Goal: Obtain resource: Obtain resource

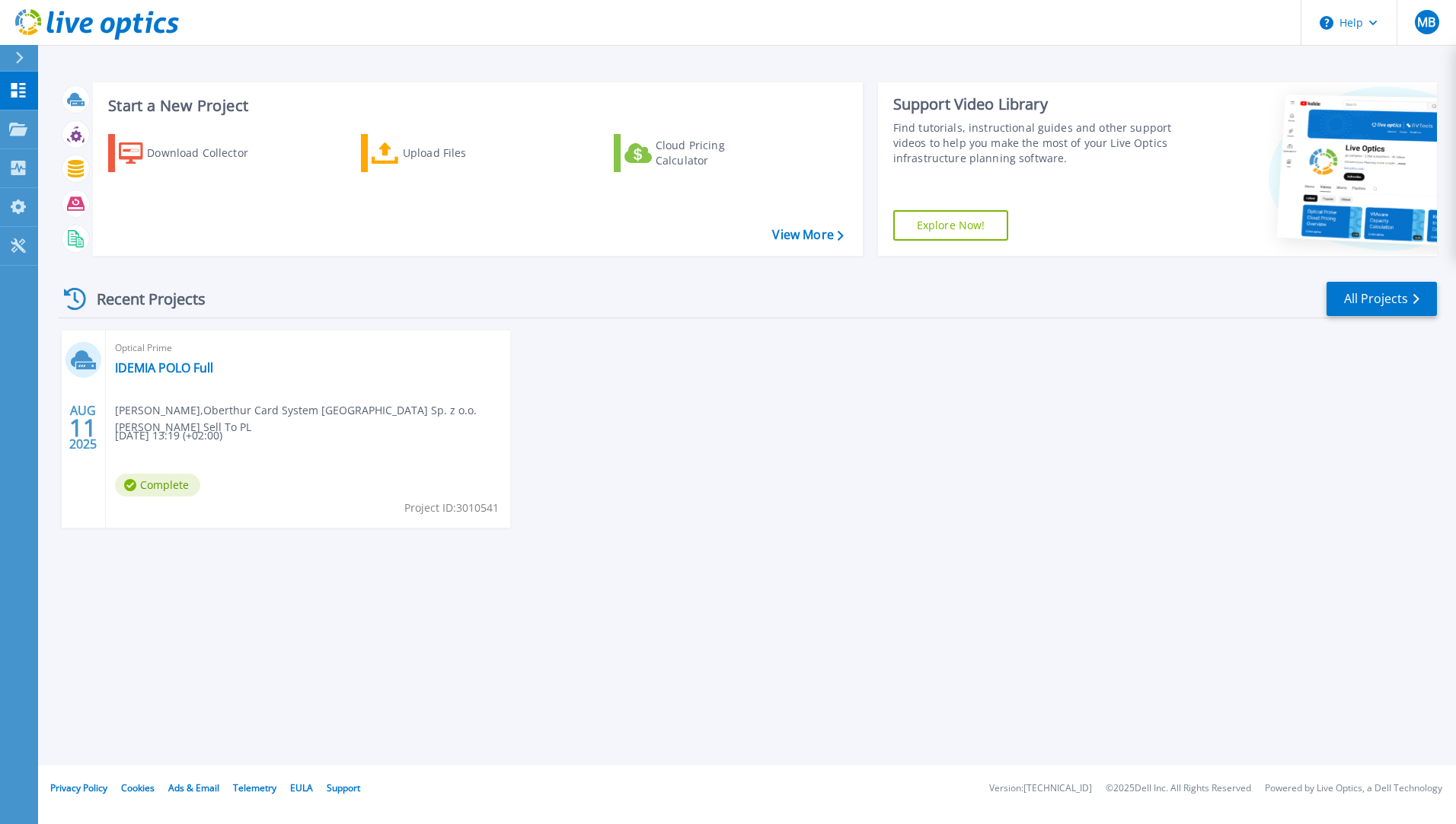
click at [197, 388] on div "Optical Prime IDEMIA POLO Full [PERSON_NAME] , Oberthur Card System [GEOGRAPHIC…" at bounding box center [308, 428] width 404 height 197
click at [170, 360] on link "IDEMIA POLO Full" at bounding box center [163, 367] width 98 height 15
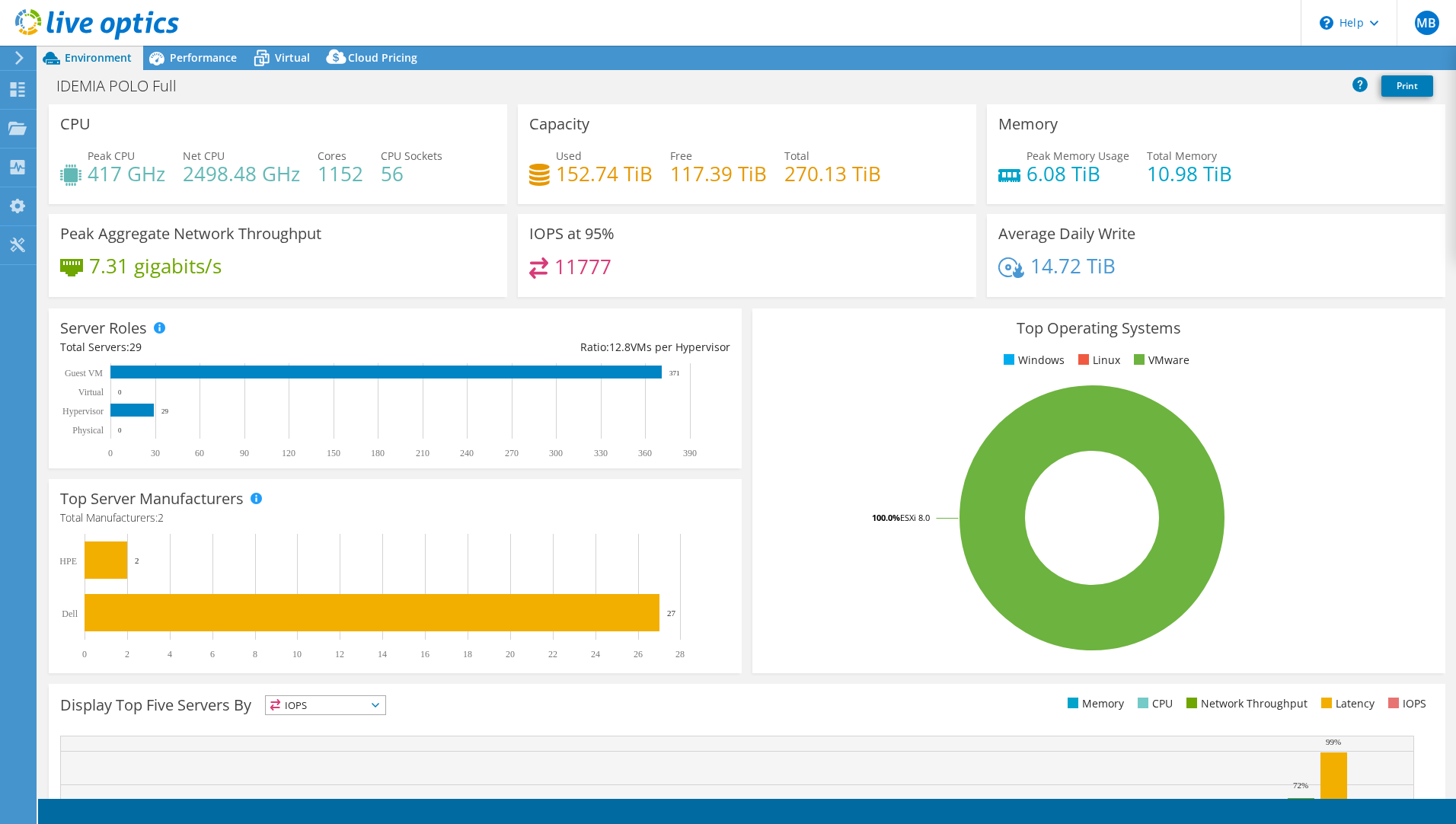
select select "EUFrankfurt"
select select "EUR"
click at [1259, 64] on link "Share" at bounding box center [1266, 58] width 63 height 24
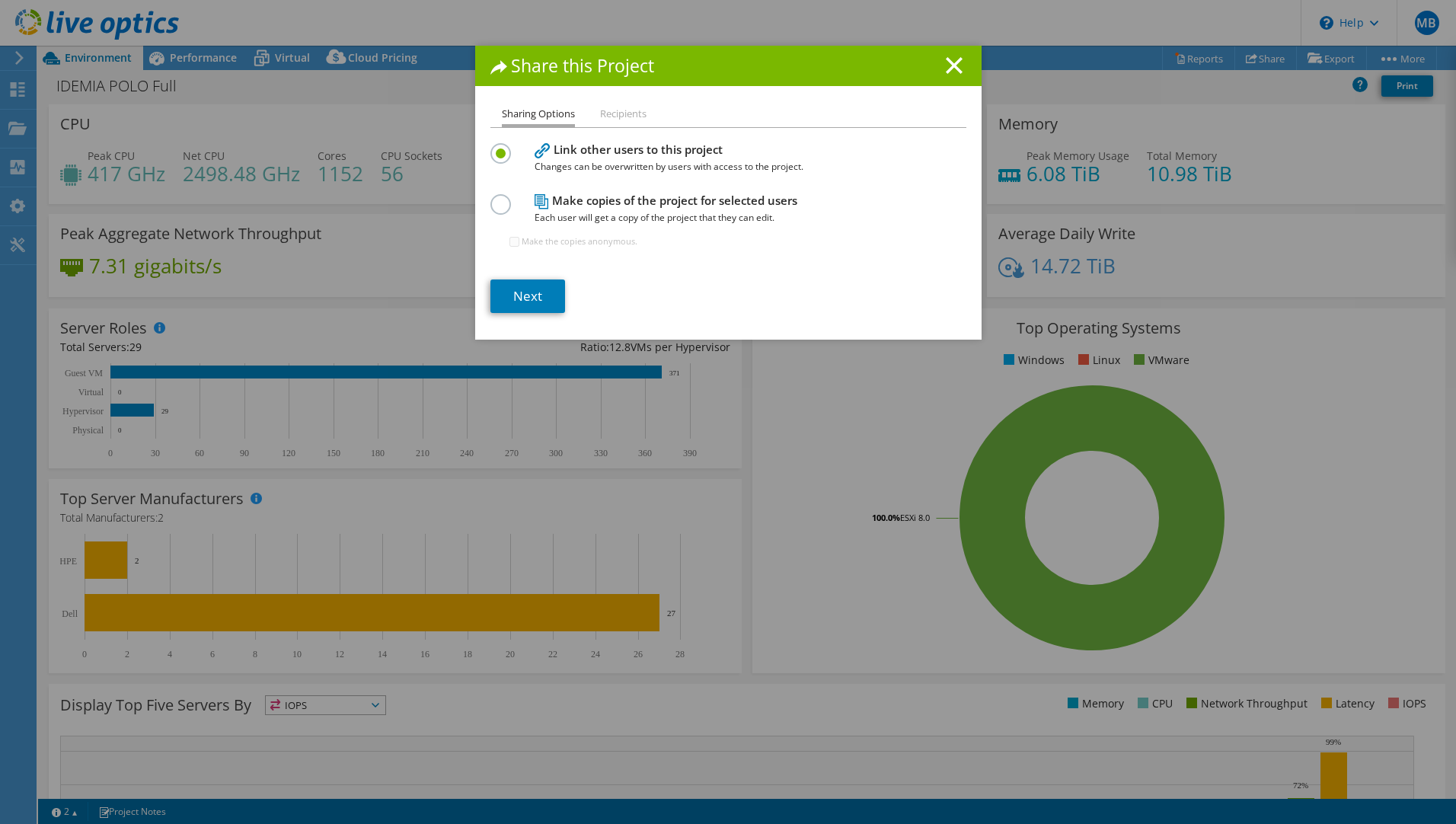
click at [613, 116] on li "Recipients" at bounding box center [622, 115] width 46 height 19
click at [623, 113] on li "Recipients" at bounding box center [622, 115] width 46 height 19
click at [536, 297] on link "Next" at bounding box center [527, 296] width 75 height 34
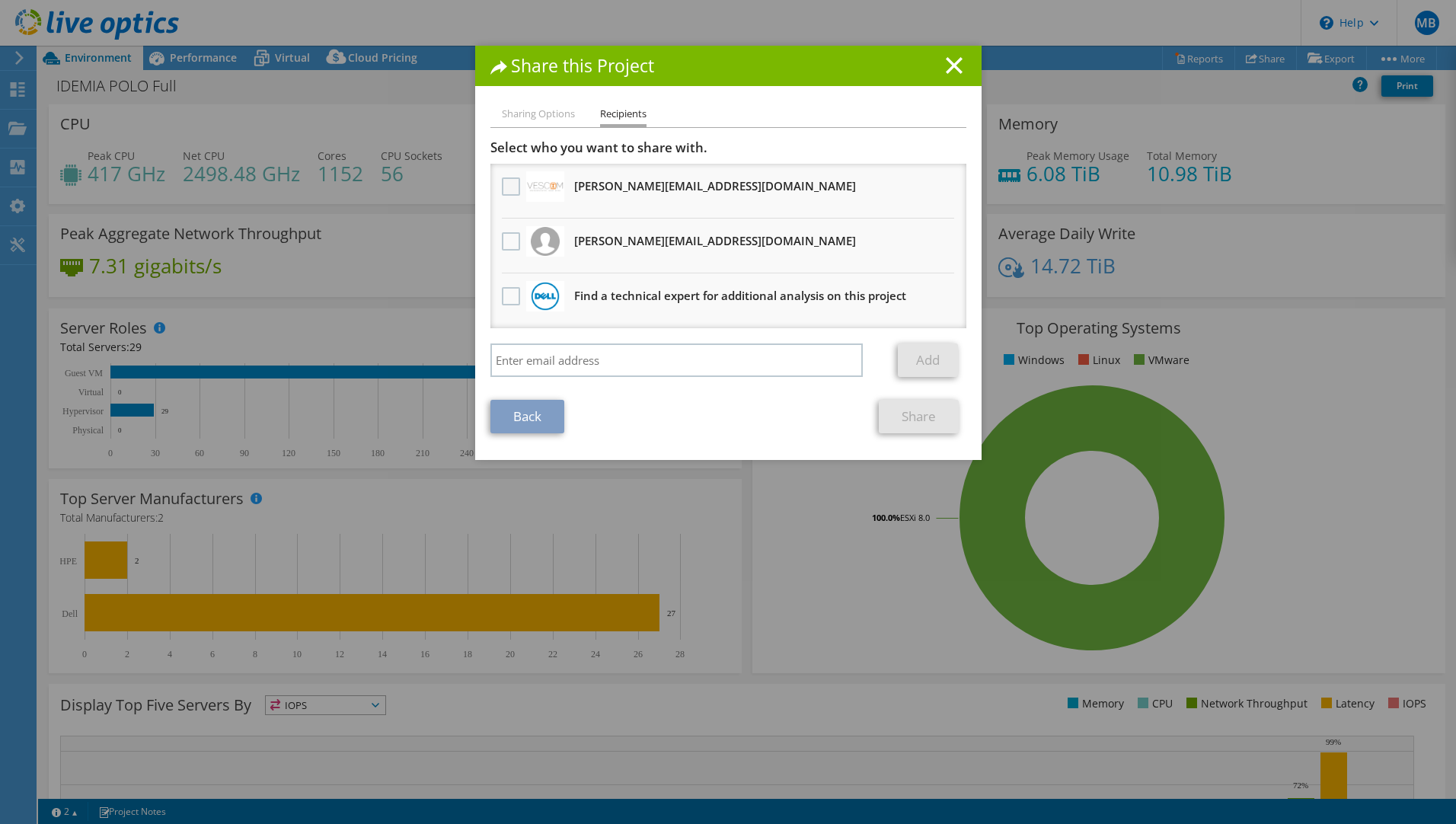
click at [502, 184] on label at bounding box center [513, 186] width 22 height 18
click at [0, 0] on input "checkbox" at bounding box center [0, 0] width 0 height 0
click at [502, 240] on label at bounding box center [513, 241] width 22 height 18
click at [0, 0] on input "checkbox" at bounding box center [0, 0] width 0 height 0
click at [927, 421] on link "Share" at bounding box center [919, 416] width 80 height 34
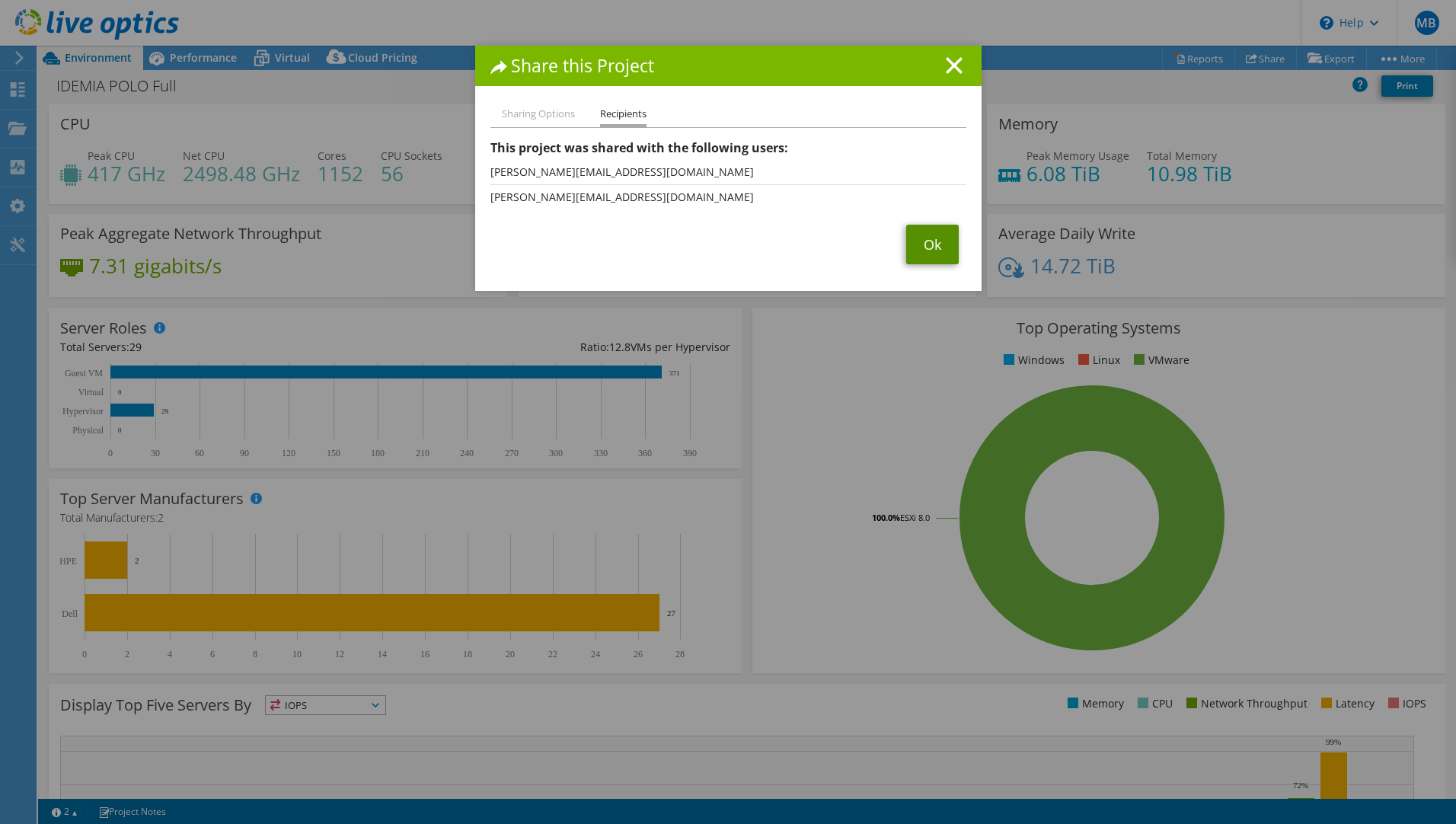
click at [924, 242] on link "Ok" at bounding box center [932, 244] width 53 height 39
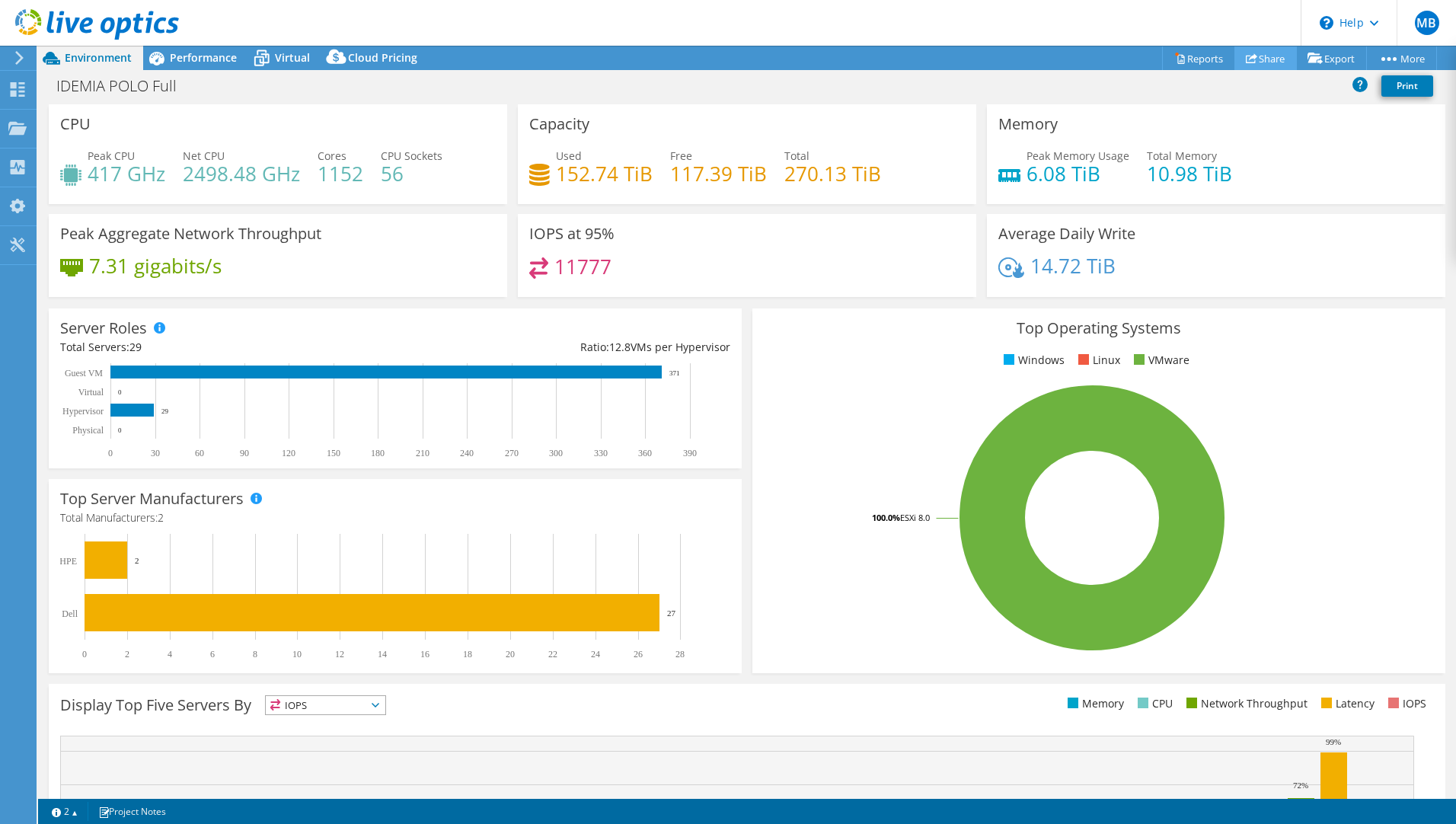
click at [1254, 64] on link "Share" at bounding box center [1266, 58] width 63 height 24
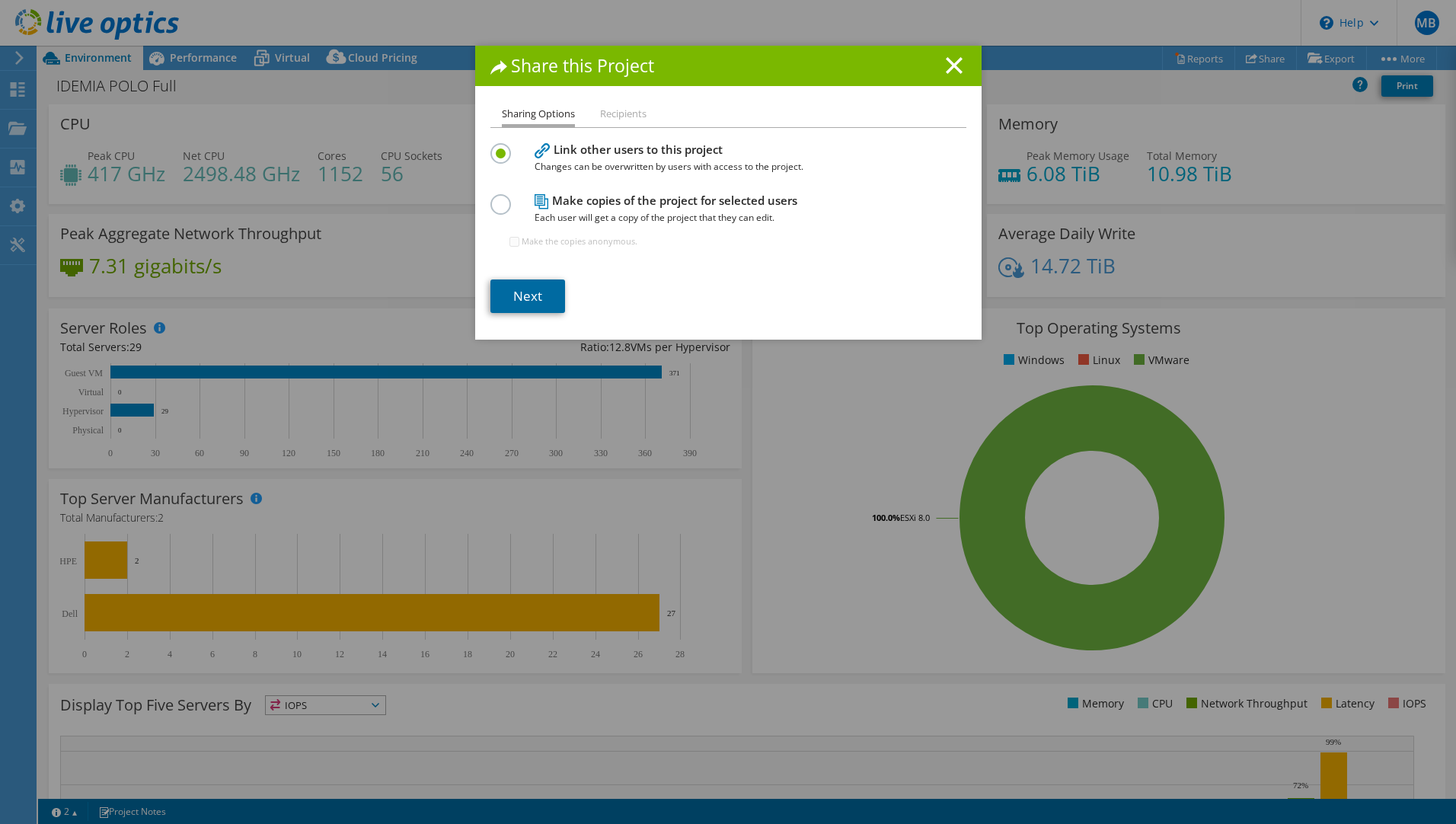
click at [527, 295] on link "Next" at bounding box center [527, 296] width 75 height 34
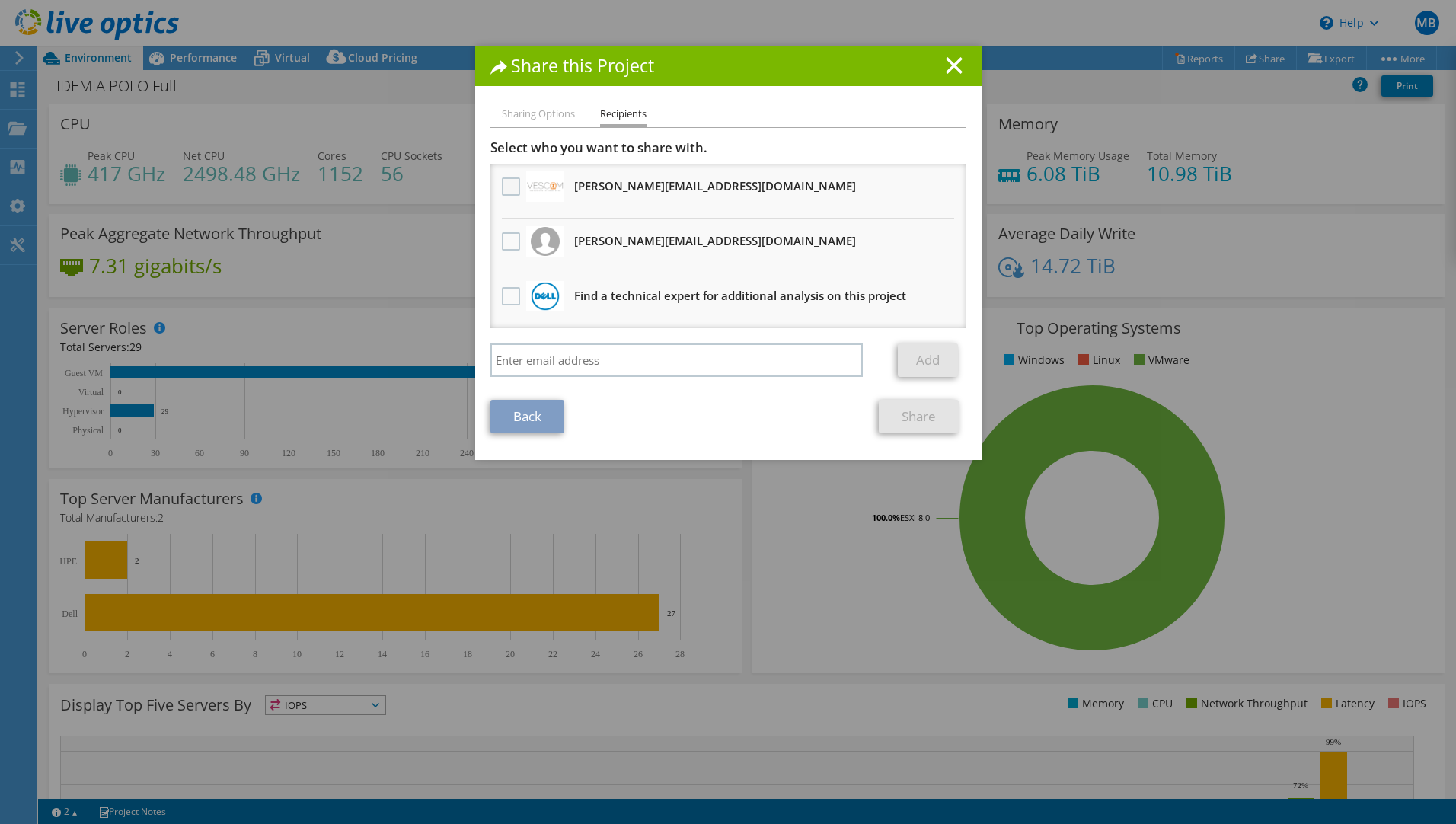
click at [502, 177] on label at bounding box center [513, 186] width 22 height 18
click at [0, 0] on input "checkbox" at bounding box center [0, 0] width 0 height 0
click at [506, 236] on label at bounding box center [513, 241] width 22 height 18
click at [0, 0] on input "checkbox" at bounding box center [0, 0] width 0 height 0
click at [946, 63] on icon at bounding box center [954, 65] width 16 height 16
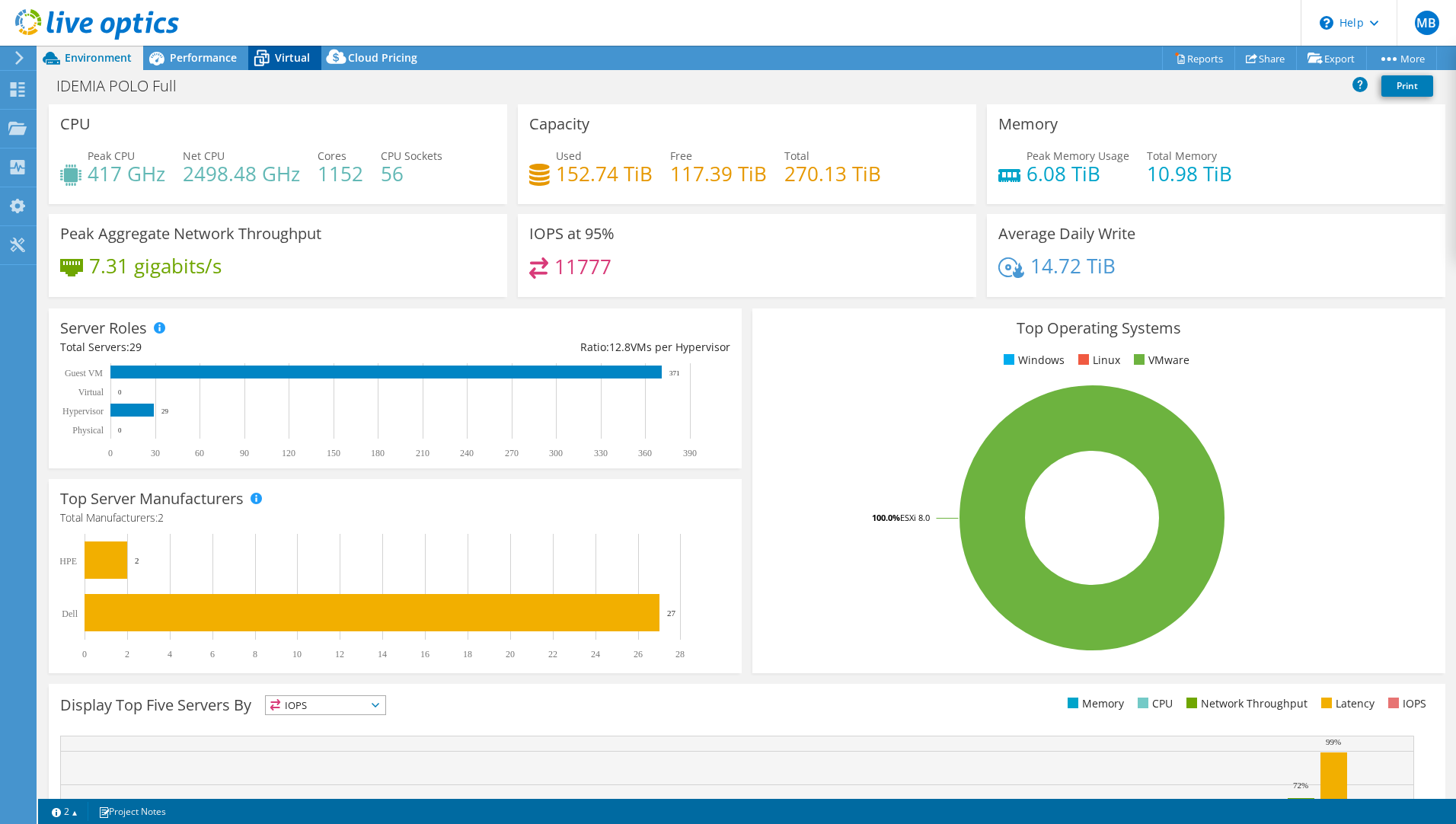
click at [285, 53] on span "Virtual" at bounding box center [292, 57] width 35 height 14
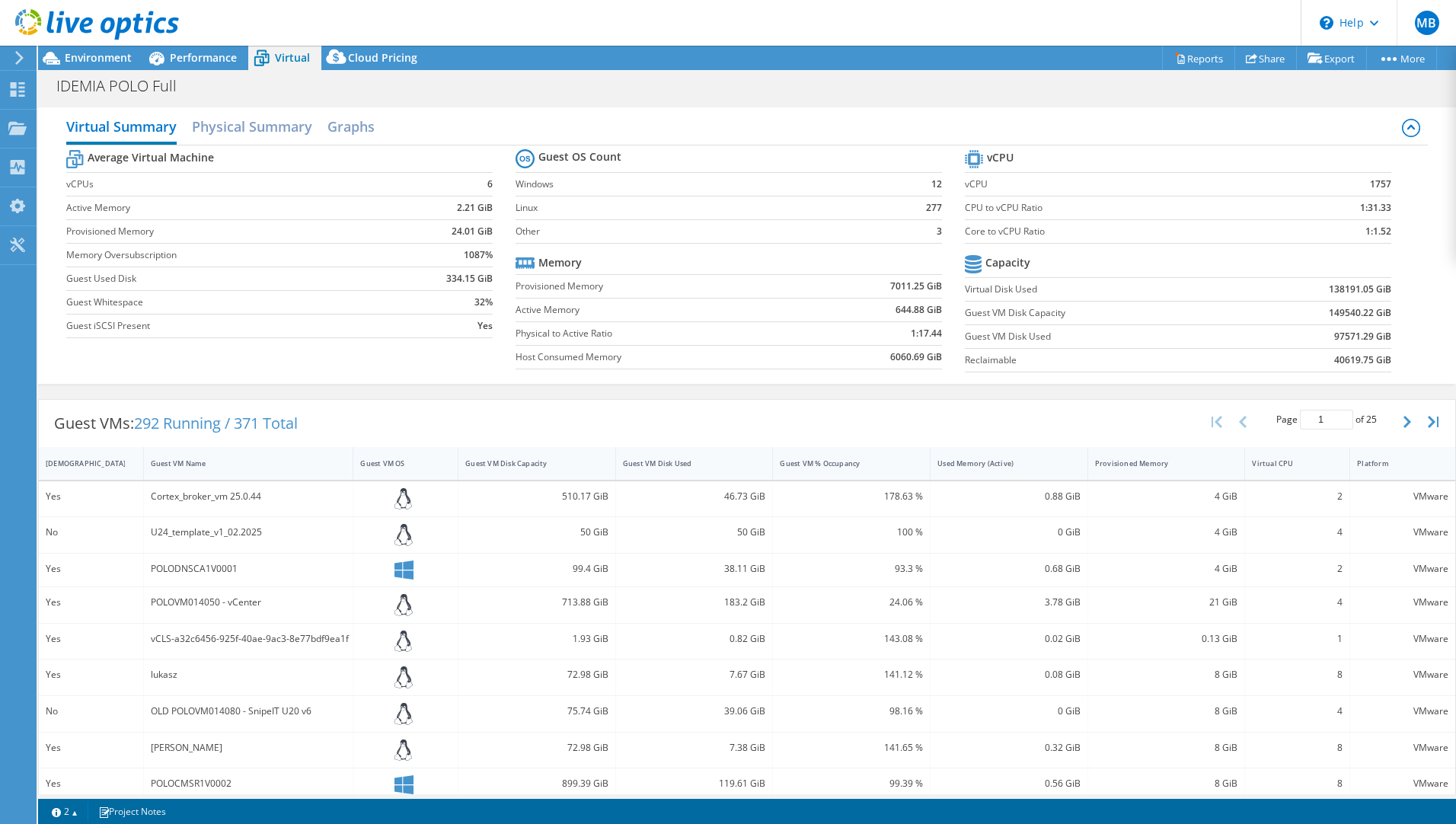
click at [279, 502] on div "Cortex_broker_vm 25.0.44" at bounding box center [248, 496] width 195 height 16
click at [106, 498] on div "Yes" at bounding box center [90, 496] width 90 height 16
click at [209, 501] on div "Cortex_broker_vm 25.0.44" at bounding box center [248, 496] width 195 height 16
click at [51, 498] on div "Yes" at bounding box center [90, 496] width 90 height 16
click at [221, 498] on div "Cortex_broker_vm 25.0.44" at bounding box center [248, 496] width 195 height 16
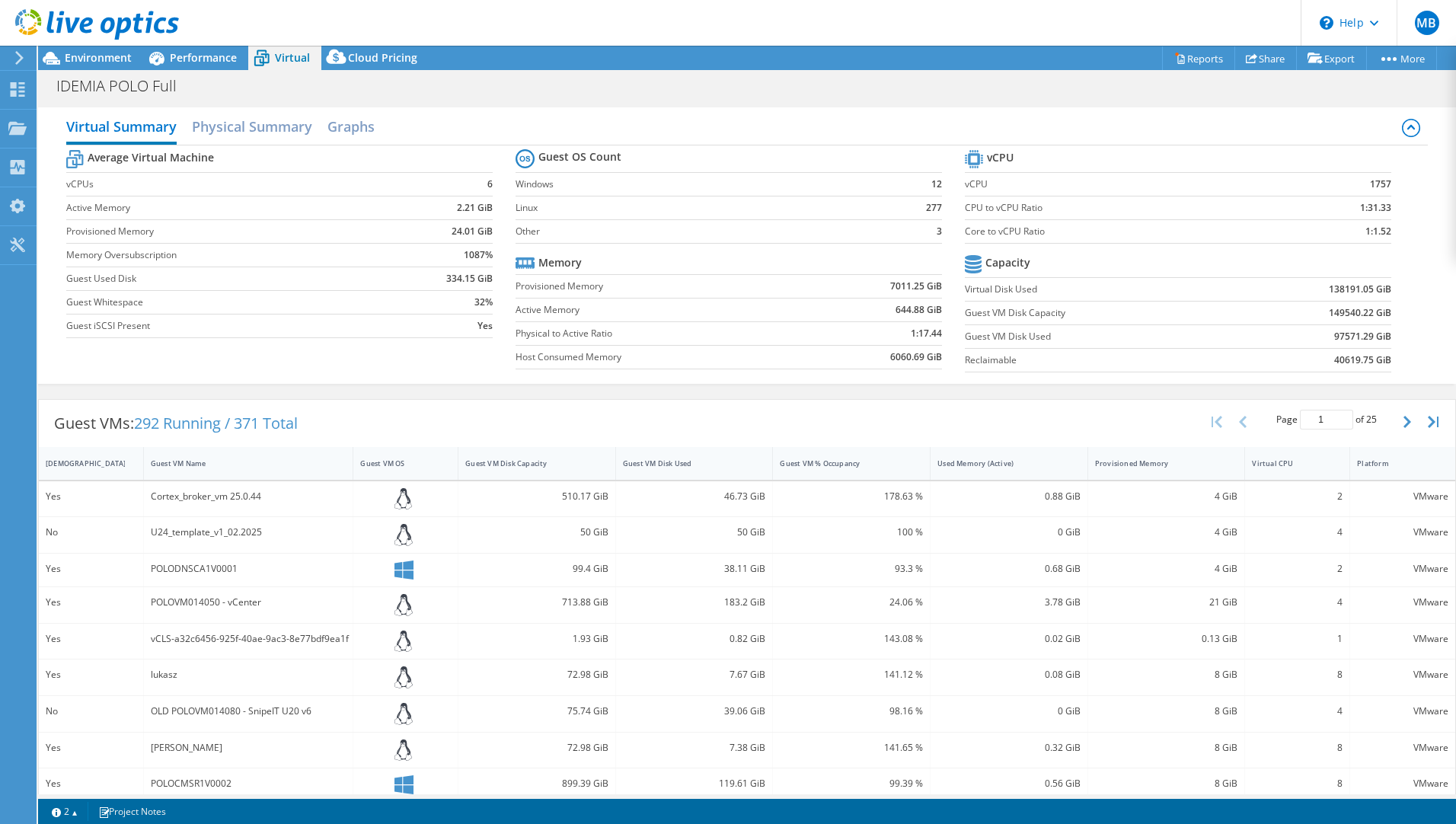
drag, startPoint x: 222, startPoint y: 498, endPoint x: 193, endPoint y: 502, distance: 29.3
click at [193, 502] on div "Cortex_broker_vm 25.0.44" at bounding box center [248, 496] width 195 height 16
click at [250, 130] on h2 "Physical Summary" at bounding box center [251, 128] width 120 height 34
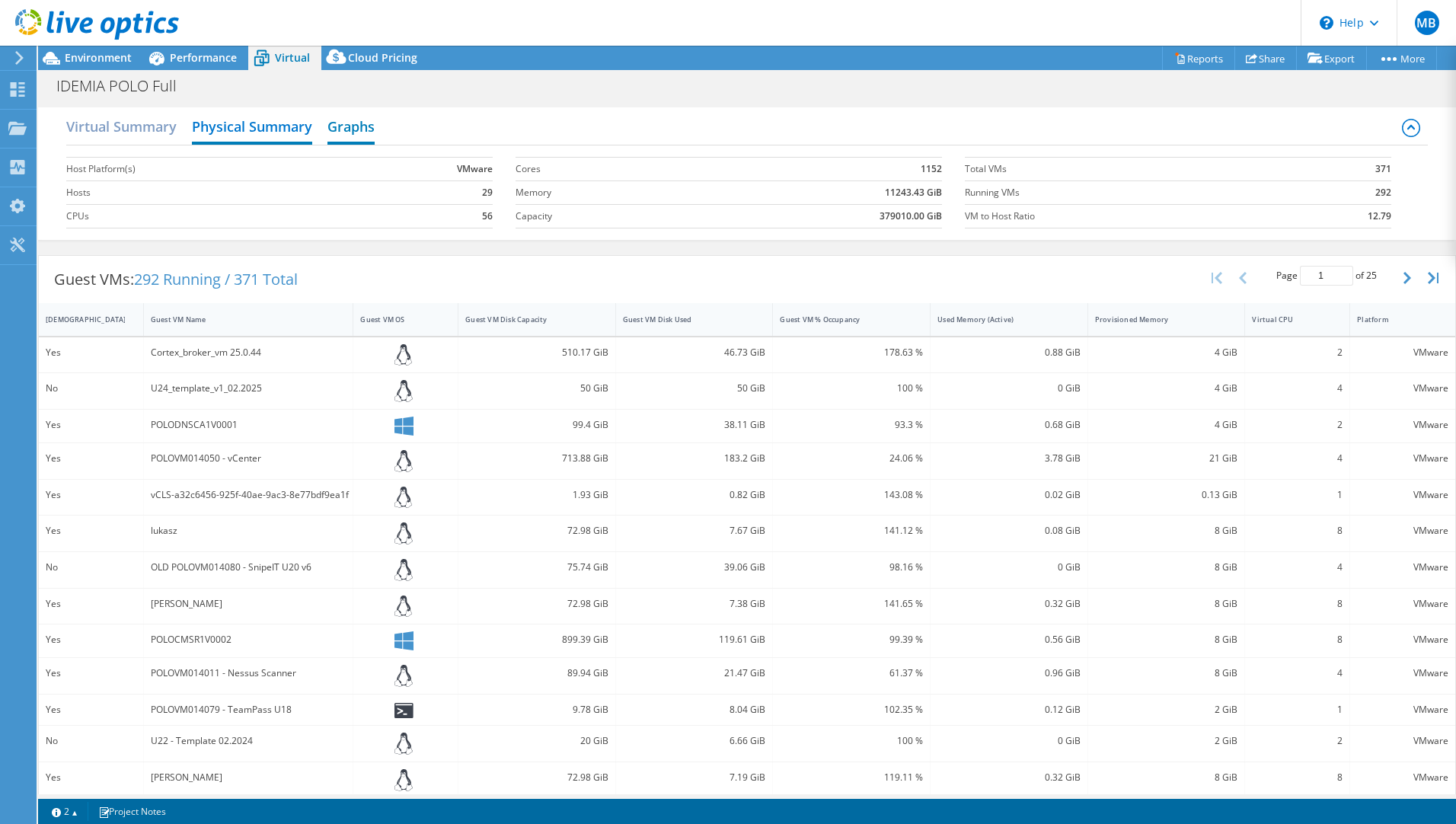
click at [341, 137] on h2 "Graphs" at bounding box center [351, 128] width 47 height 34
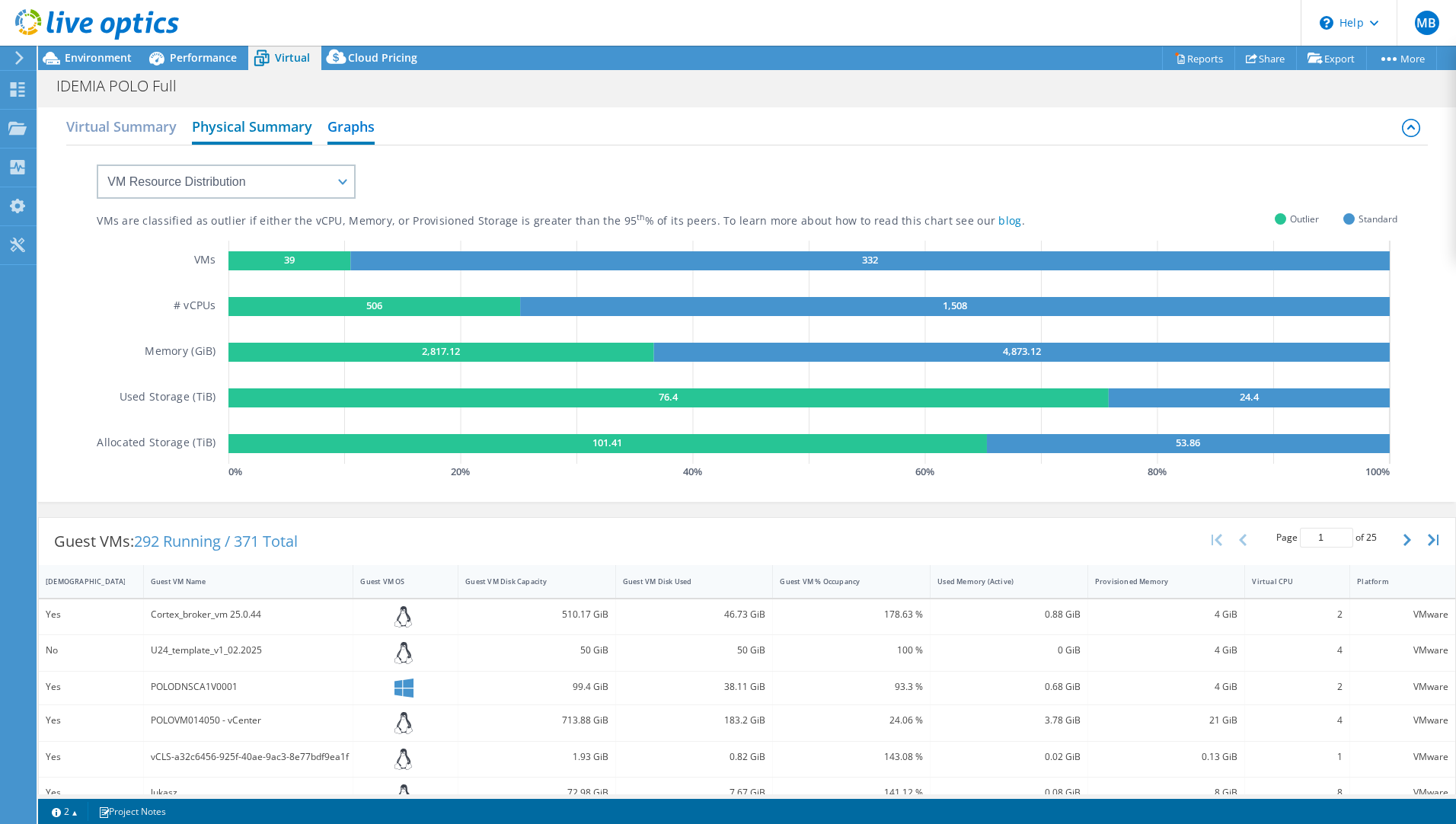
click at [253, 126] on h2 "Physical Summary" at bounding box center [251, 128] width 120 height 34
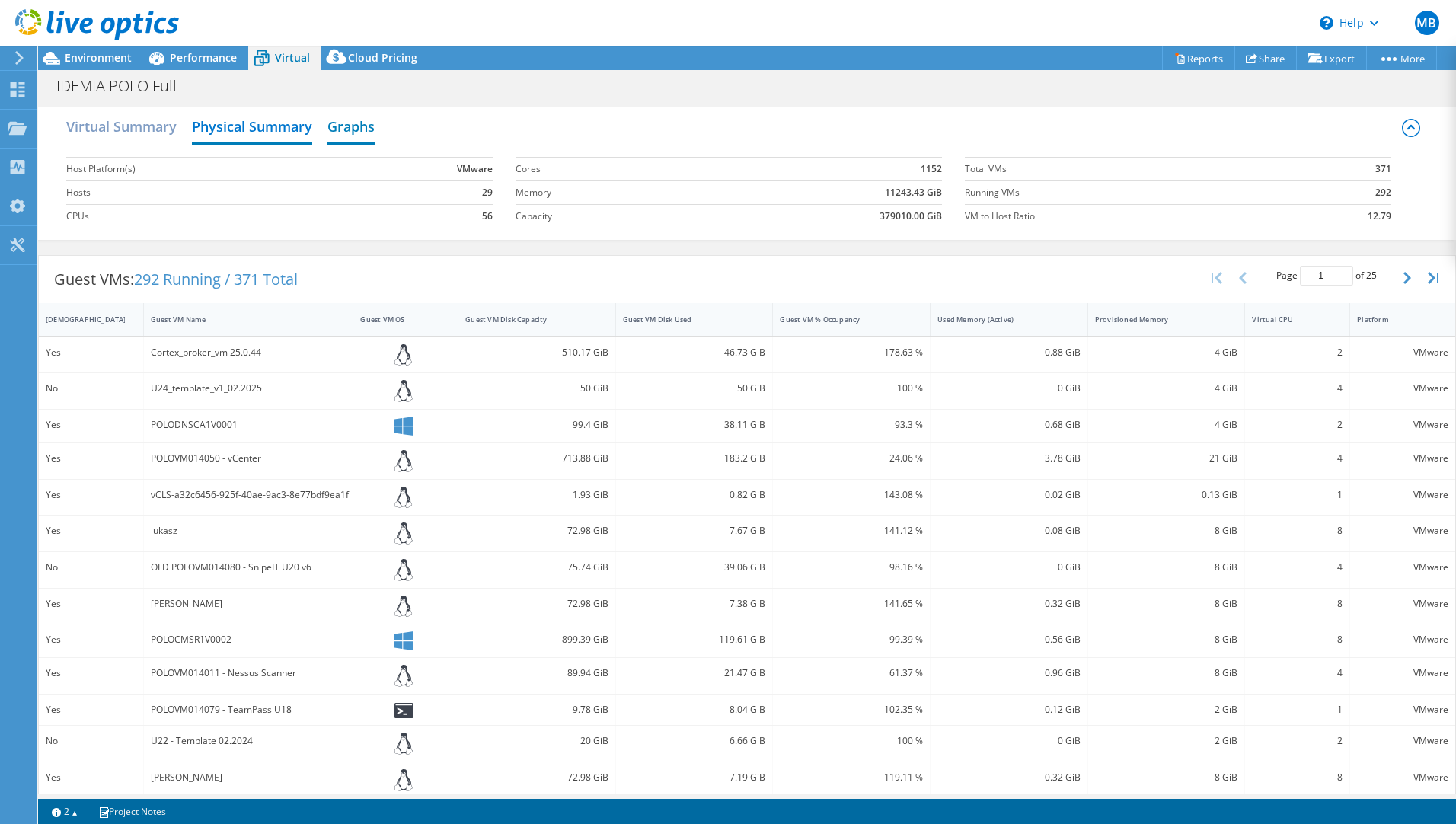
click at [356, 123] on h2 "Graphs" at bounding box center [351, 128] width 47 height 34
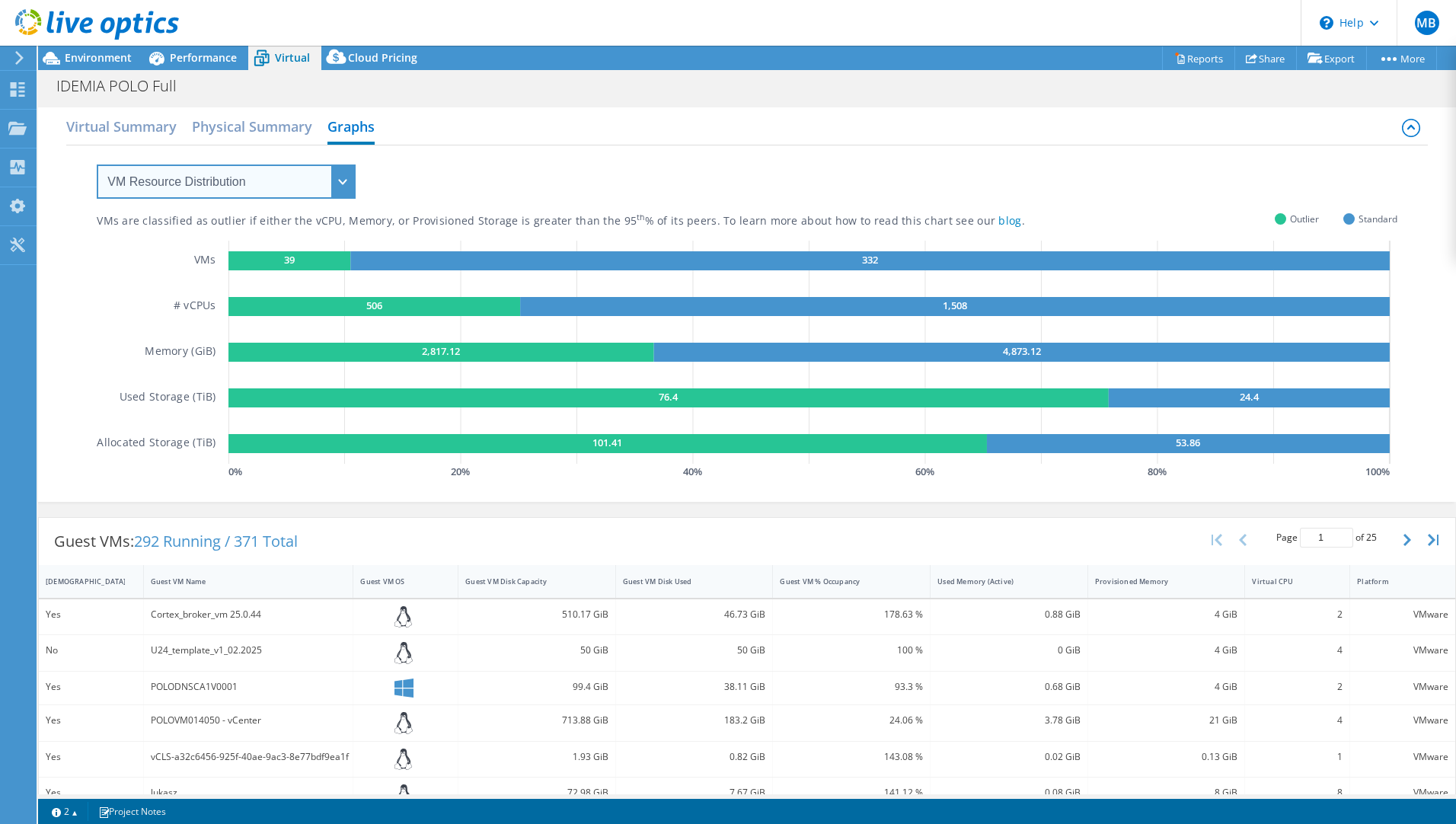
click at [214, 182] on select "VM Resource Distribution Provisioning Contrast Over Provisioning" at bounding box center [226, 182] width 259 height 35
select select "Provisioning Contrast"
click at [97, 165] on select "VM Resource Distribution Provisioning Contrast Over Provisioning" at bounding box center [226, 182] width 259 height 35
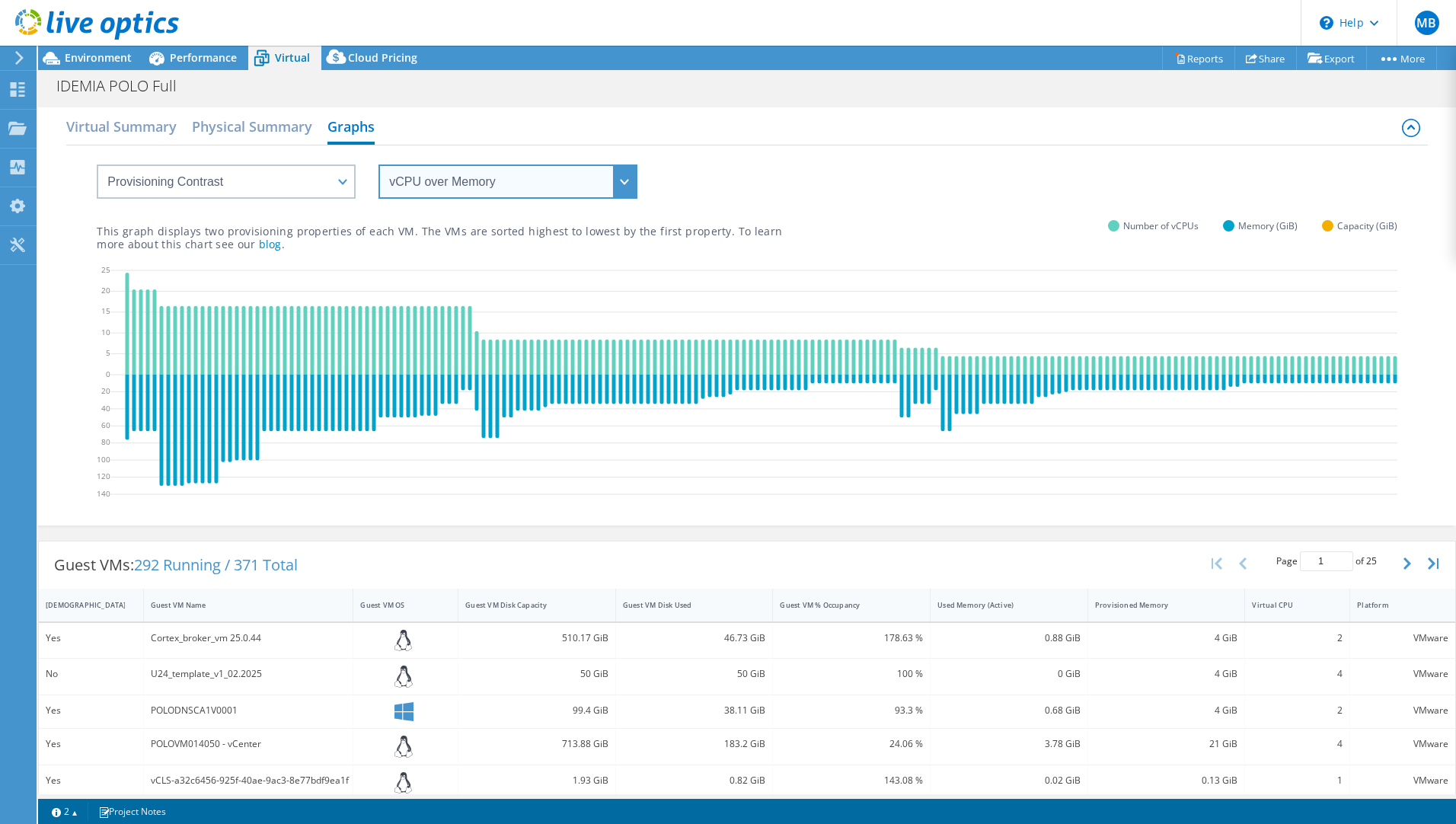
click at [447, 182] on select "vCPU over Memory vCPU over Capacity Memory over vCPU Memory over Capacity Capac…" at bounding box center [508, 182] width 259 height 35
click at [378, 165] on select "vCPU over Memory vCPU over Capacity Memory over vCPU Memory over Capacity Capac…" at bounding box center [508, 182] width 259 height 35
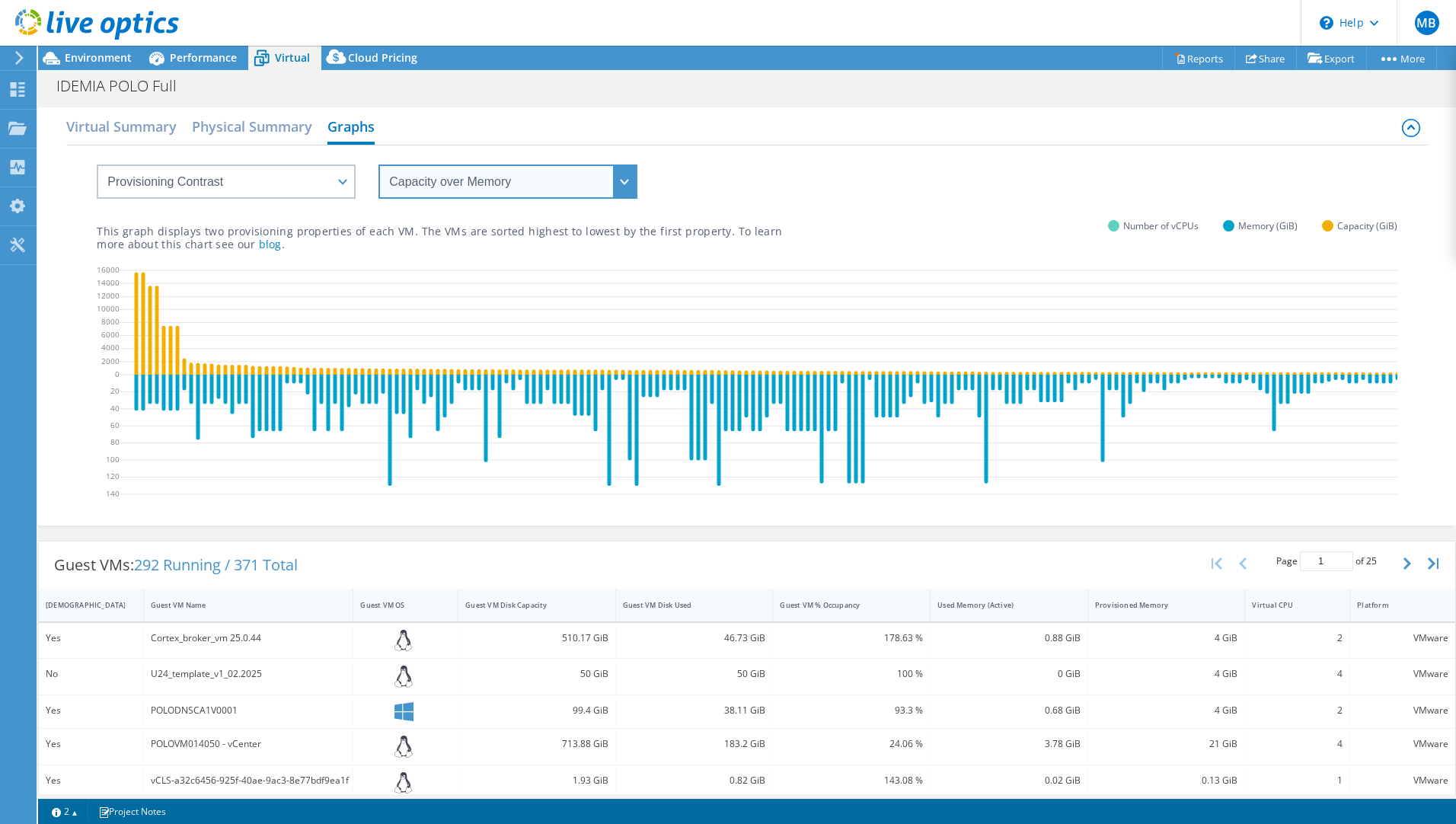
click at [455, 177] on select "vCPU over Memory vCPU over Capacity Memory over vCPU Memory over Capacity Capac…" at bounding box center [508, 182] width 259 height 35
click at [378, 165] on select "vCPU over Memory vCPU over Capacity Memory over vCPU Memory over Capacity Capac…" at bounding box center [508, 182] width 259 height 35
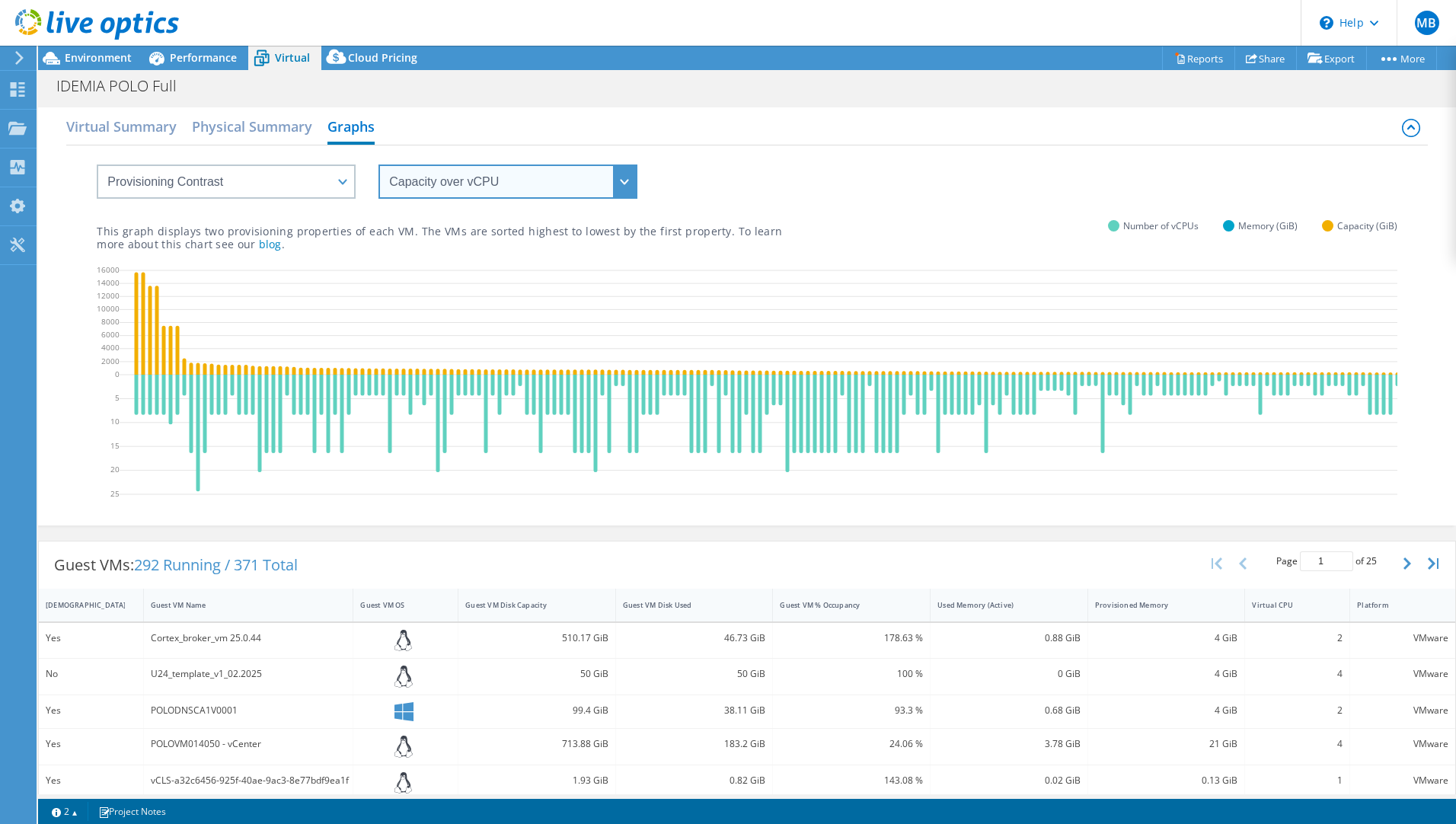
click at [484, 191] on select "vCPU over Memory vCPU over Capacity Memory over vCPU Memory over Capacity Capac…" at bounding box center [508, 182] width 259 height 35
click at [378, 165] on select "vCPU over Memory vCPU over Capacity Memory over vCPU Memory over Capacity Capac…" at bounding box center [508, 182] width 259 height 35
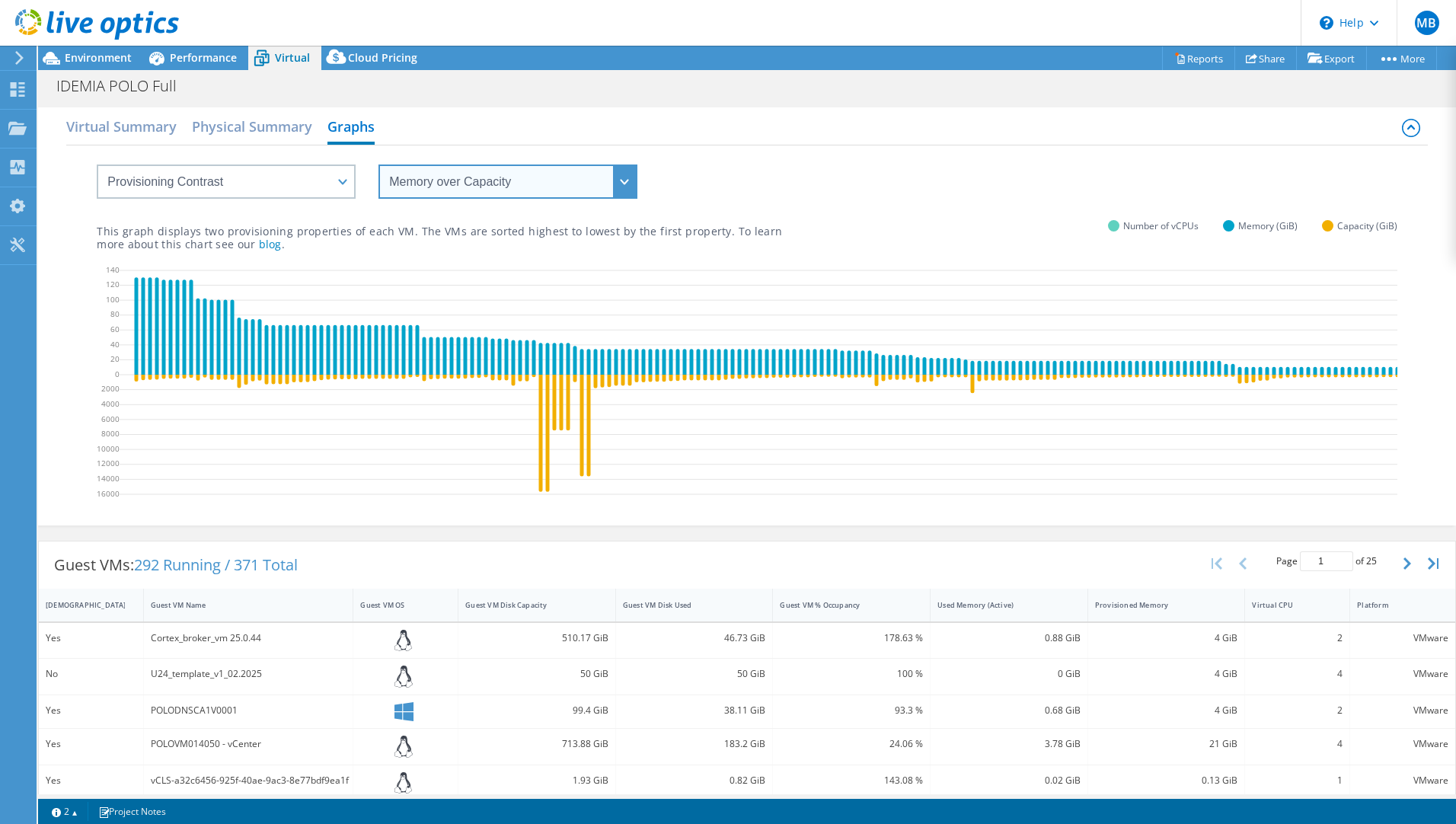
click at [470, 185] on select "vCPU over Memory vCPU over Capacity Memory over vCPU Memory over Capacity Capac…" at bounding box center [508, 182] width 259 height 35
select select "Memory over vCPU"
click at [378, 165] on select "vCPU over Memory vCPU over Capacity Memory over vCPU Memory over Capacity Capac…" at bounding box center [508, 182] width 259 height 35
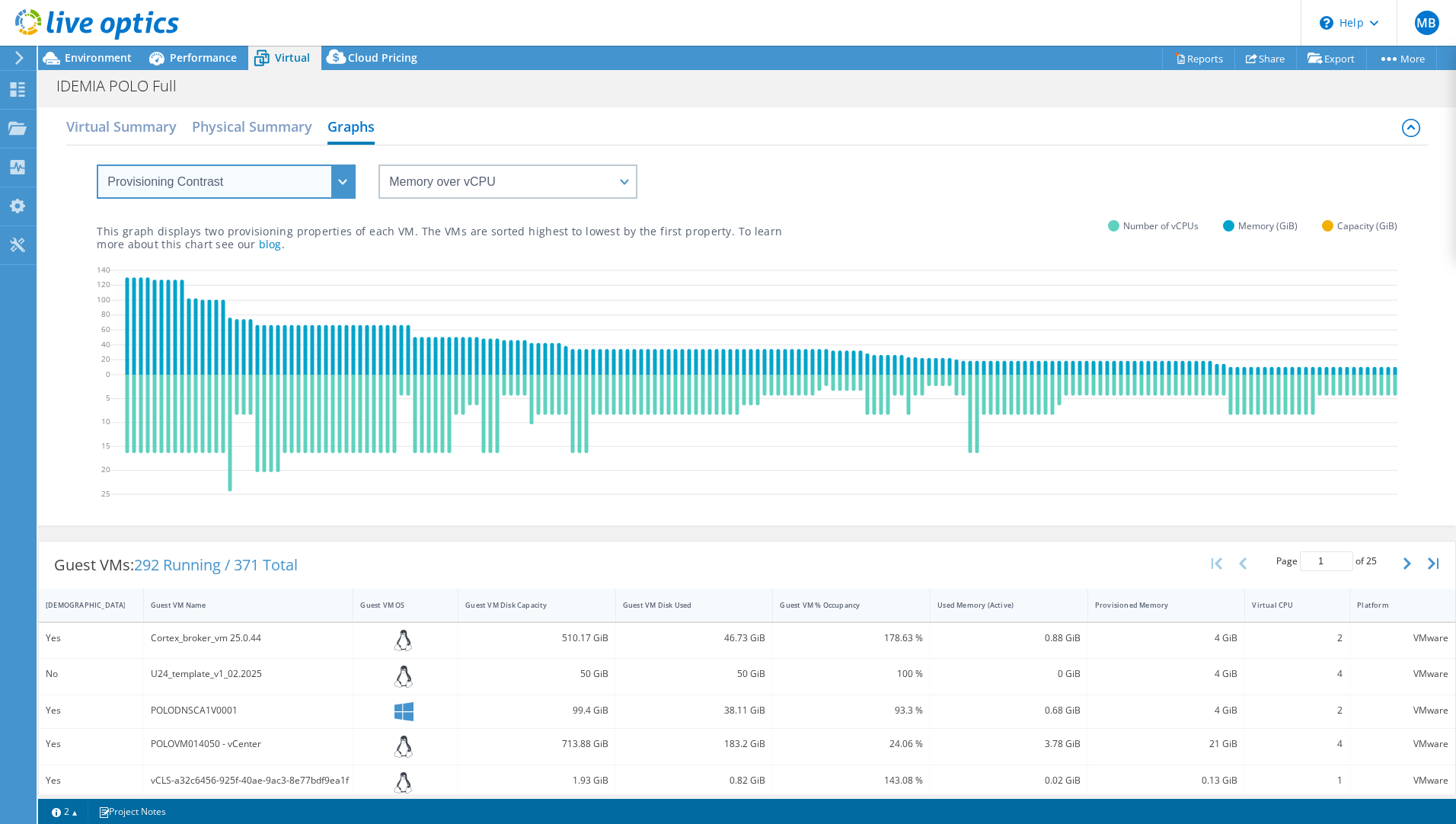
click at [172, 175] on select "VM Resource Distribution Provisioning Contrast Over Provisioning" at bounding box center [226, 182] width 259 height 35
select select "Over Provisioning"
click at [97, 165] on select "VM Resource Distribution Provisioning Contrast Over Provisioning" at bounding box center [226, 182] width 259 height 35
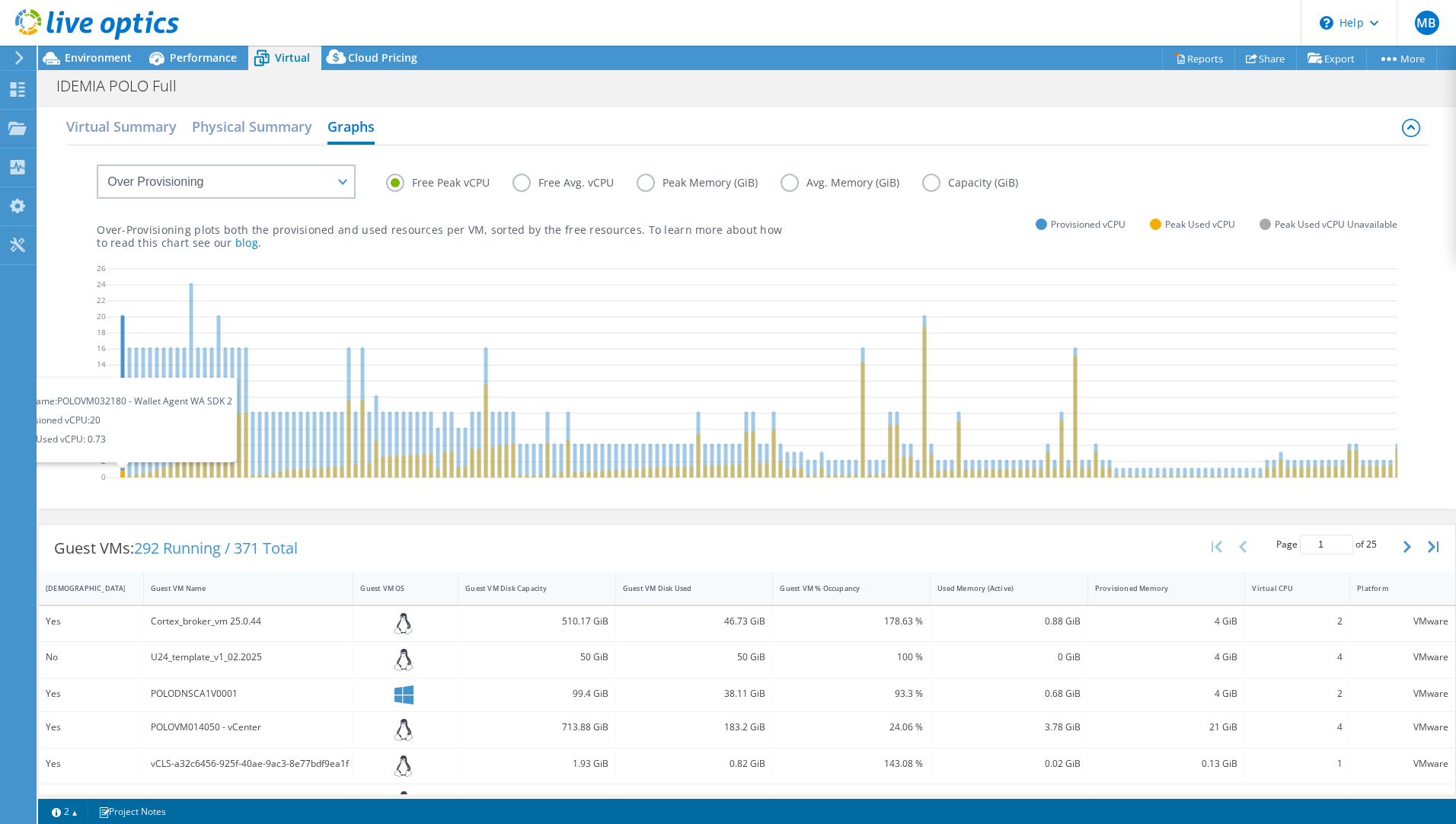
click at [121, 414] on icon at bounding box center [122, 396] width 4 height 162
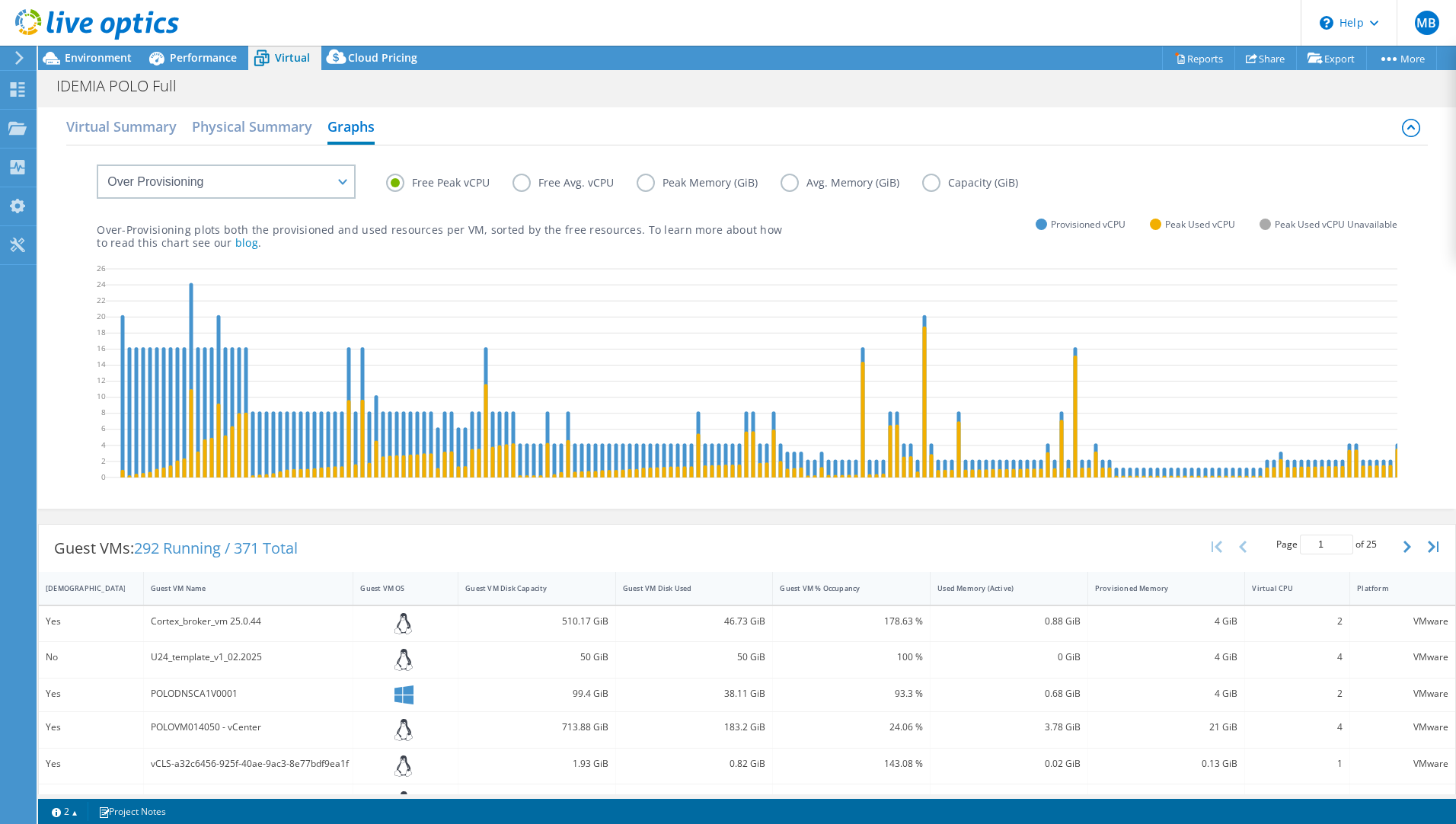
click at [526, 181] on label "Free Avg. vCPU" at bounding box center [575, 182] width 124 height 18
click at [0, 0] on input "Free Avg. vCPU" at bounding box center [0, 0] width 0 height 0
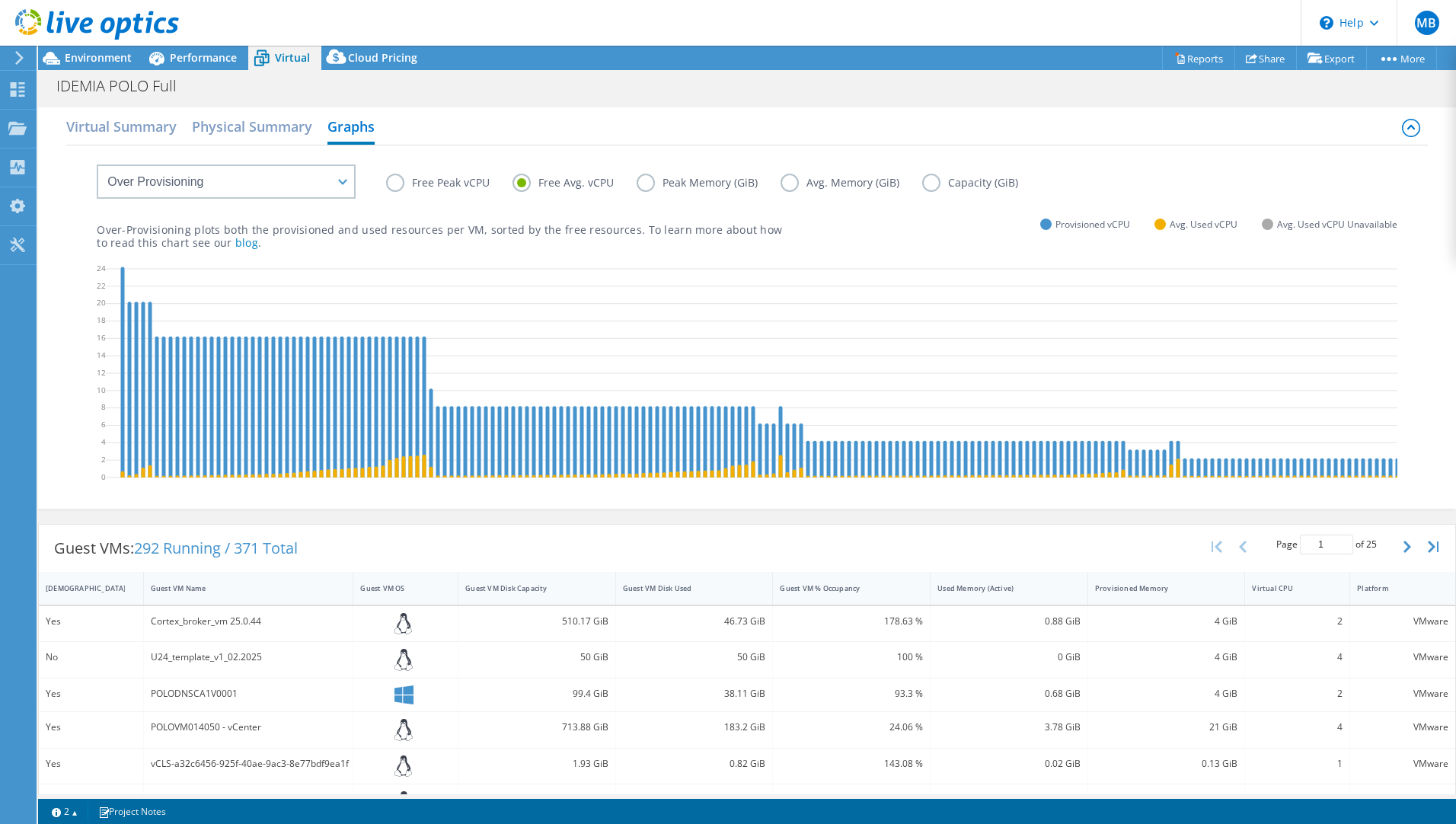
click at [653, 180] on label "Peak Memory (GiB)" at bounding box center [708, 182] width 144 height 18
click at [0, 0] on input "Peak Memory (GiB)" at bounding box center [0, 0] width 0 height 0
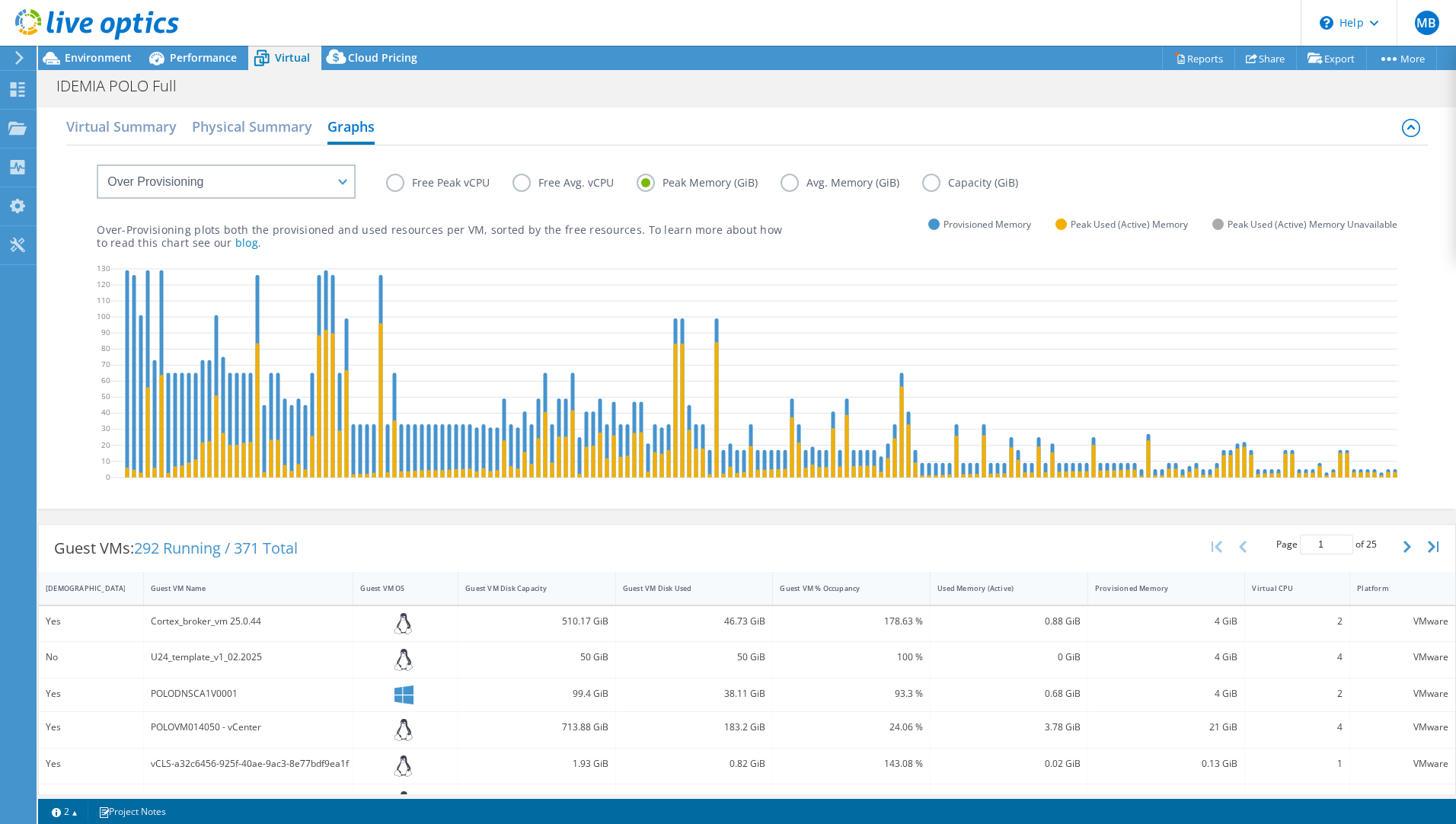
click at [792, 183] on label "Avg. Memory (GiB)" at bounding box center [851, 182] width 141 height 18
click at [0, 0] on input "Avg. Memory (GiB)" at bounding box center [0, 0] width 0 height 0
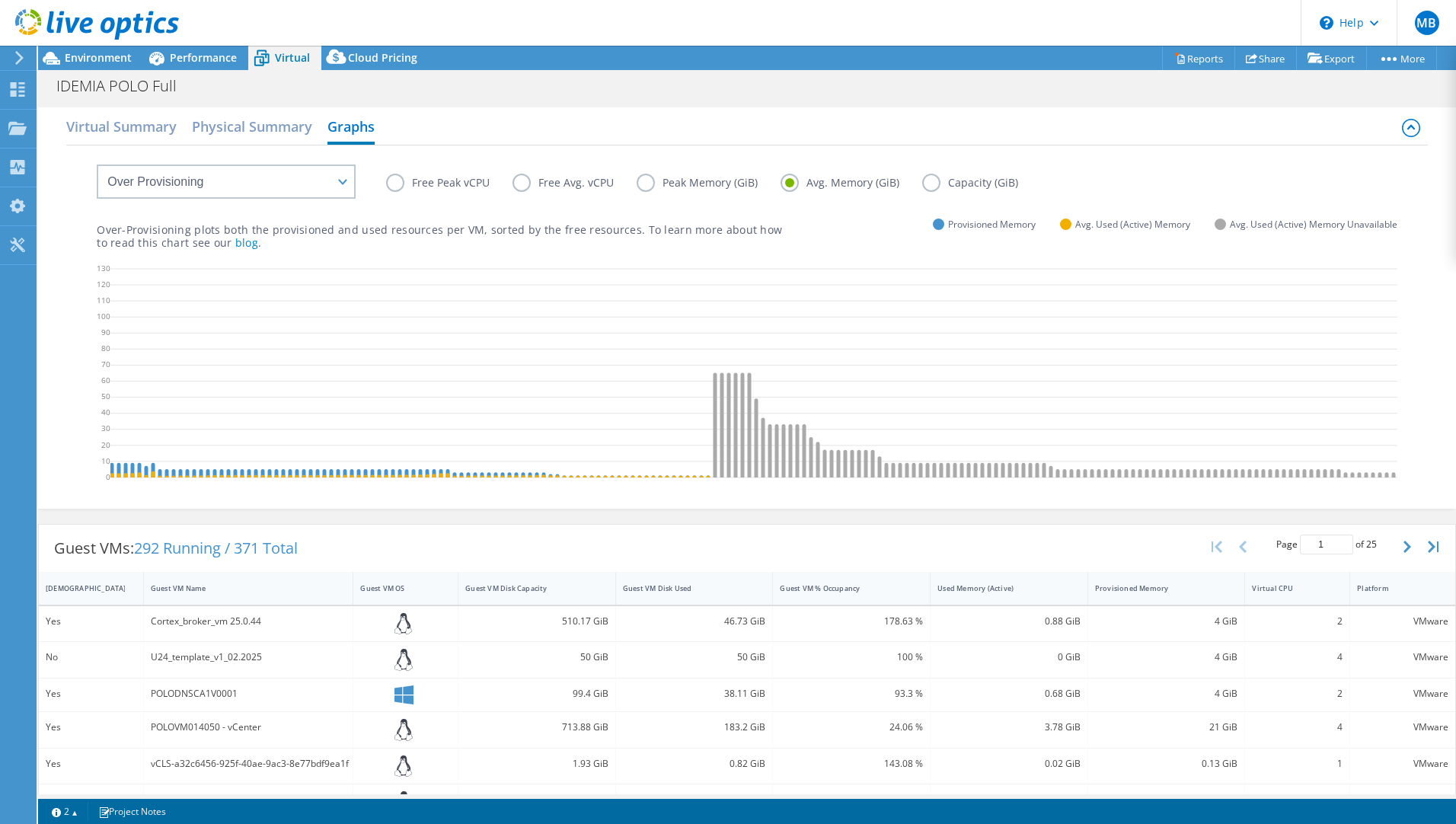
scroll to position [0, 1193]
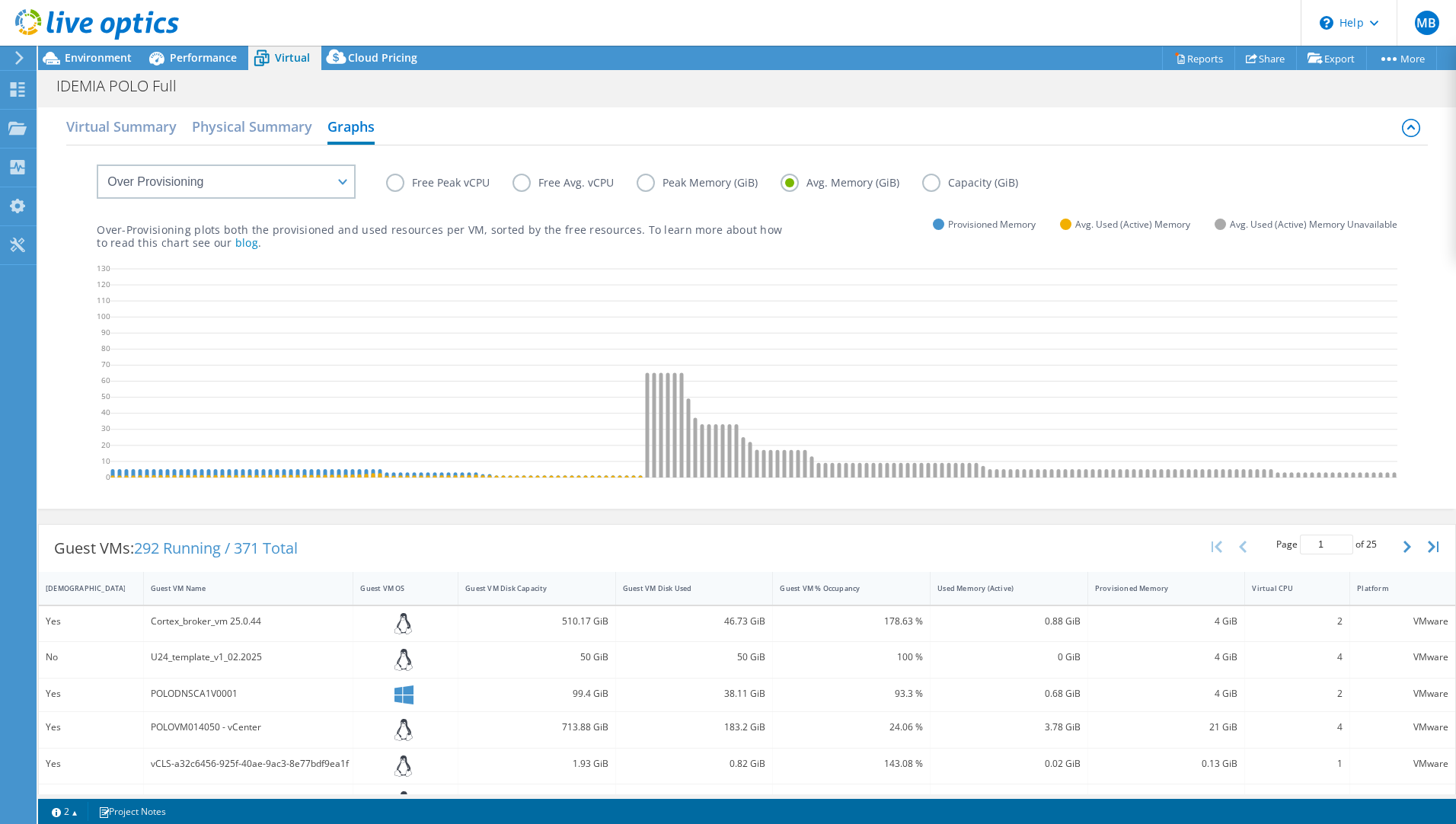
click at [929, 188] on label "Capacity (GiB)" at bounding box center [981, 182] width 119 height 18
click at [0, 0] on input "Capacity (GiB)" at bounding box center [0, 0] width 0 height 0
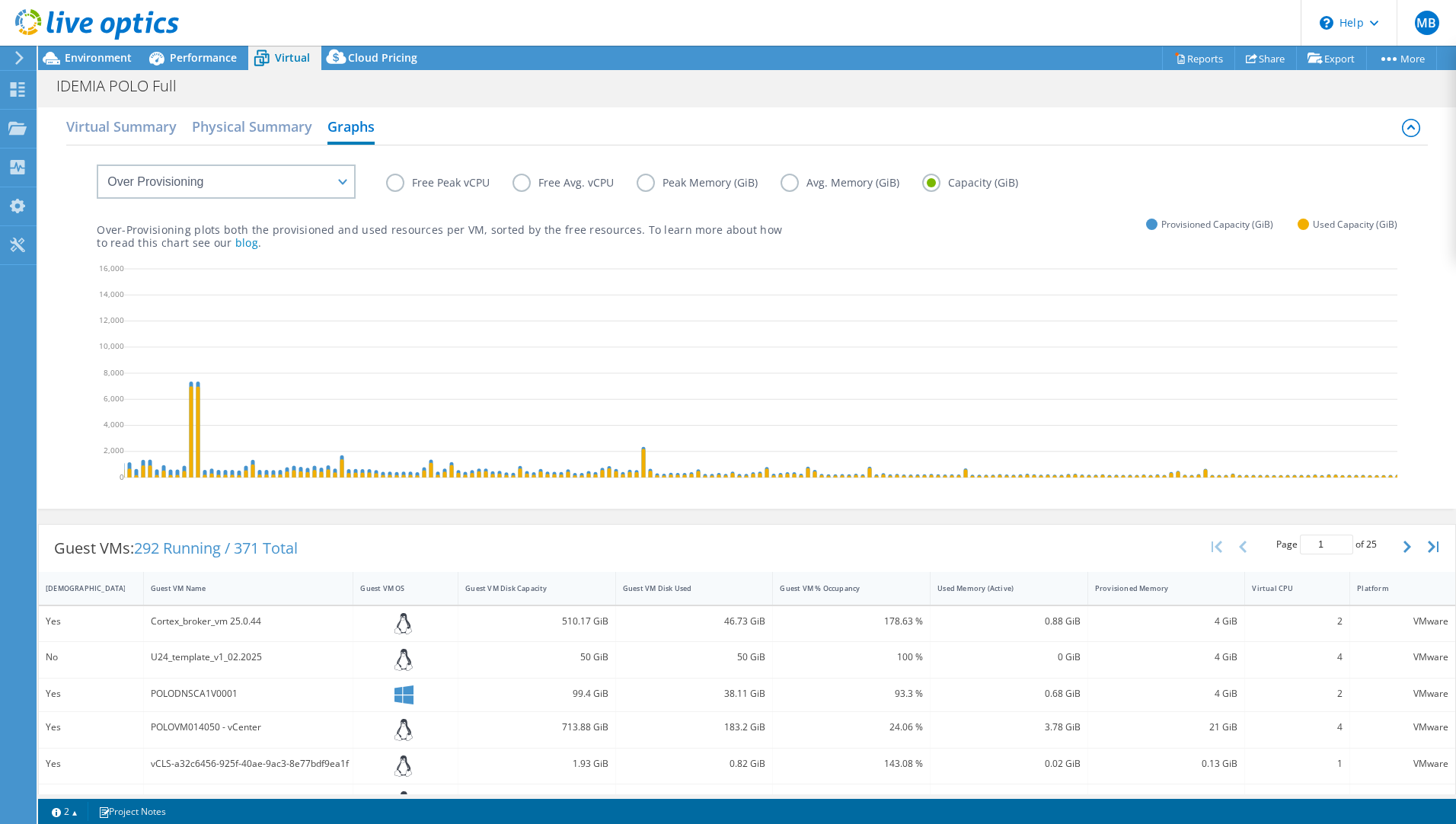
scroll to position [0, 0]
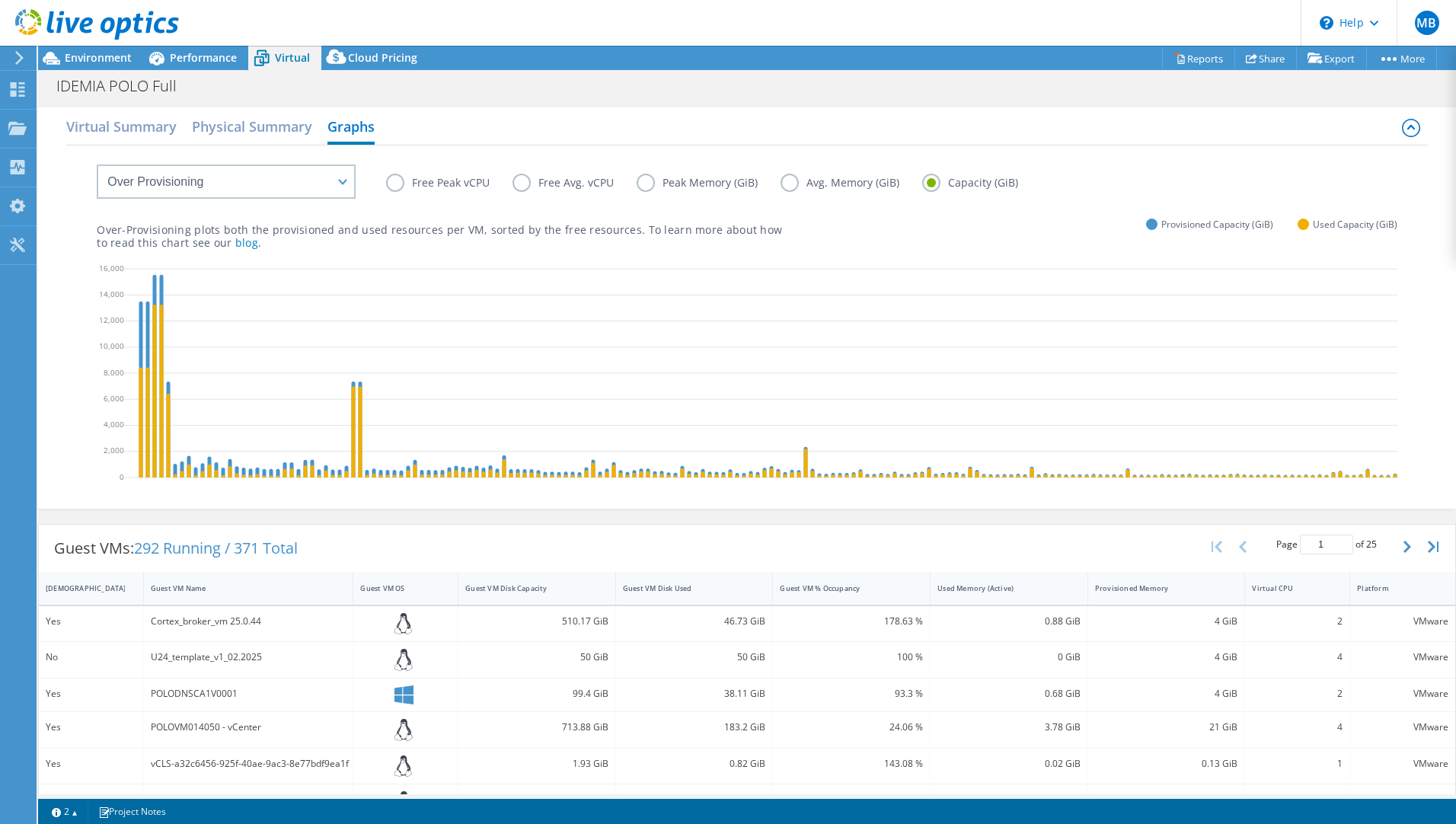
click at [1203, 194] on div "Free Peak vCPU Free Avg. vCPU Peak Memory (GiB) Avg. Memory (GiB) Capacity (GiB)" at bounding box center [892, 185] width 1011 height 24
click at [184, 173] on select "VM Resource Distribution Provisioning Contrast Over Provisioning" at bounding box center [226, 182] width 259 height 35
click at [245, 127] on h2 "Physical Summary" at bounding box center [251, 128] width 120 height 34
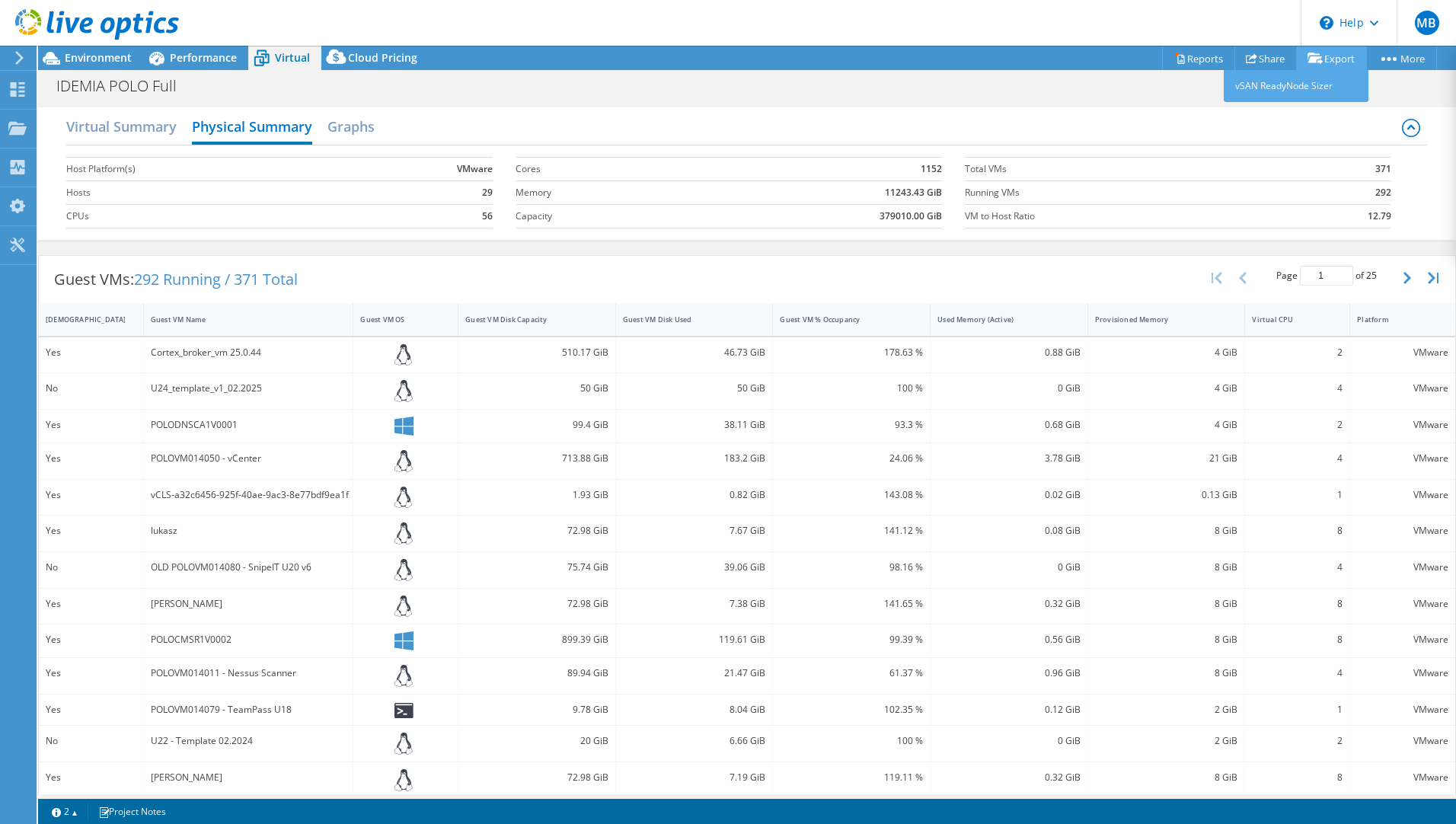
click at [1334, 60] on link "Export" at bounding box center [1331, 58] width 71 height 24
click at [1286, 86] on link "vSAN ReadyNode Sizer" at bounding box center [1296, 86] width 144 height 32
click at [1193, 60] on link "Reports" at bounding box center [1198, 58] width 73 height 24
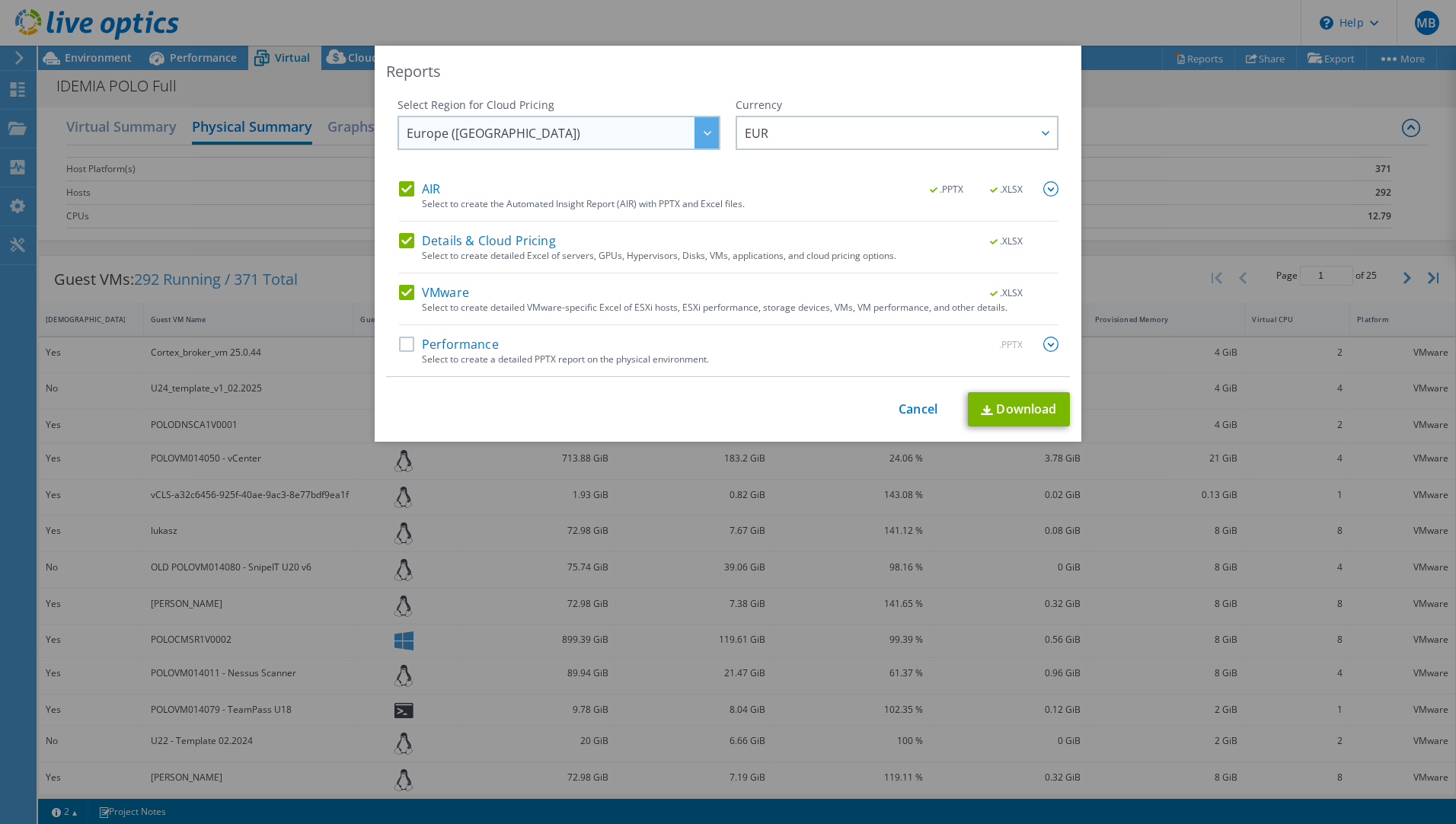
click at [659, 140] on span "Europe ([GEOGRAPHIC_DATA])" at bounding box center [563, 133] width 312 height 31
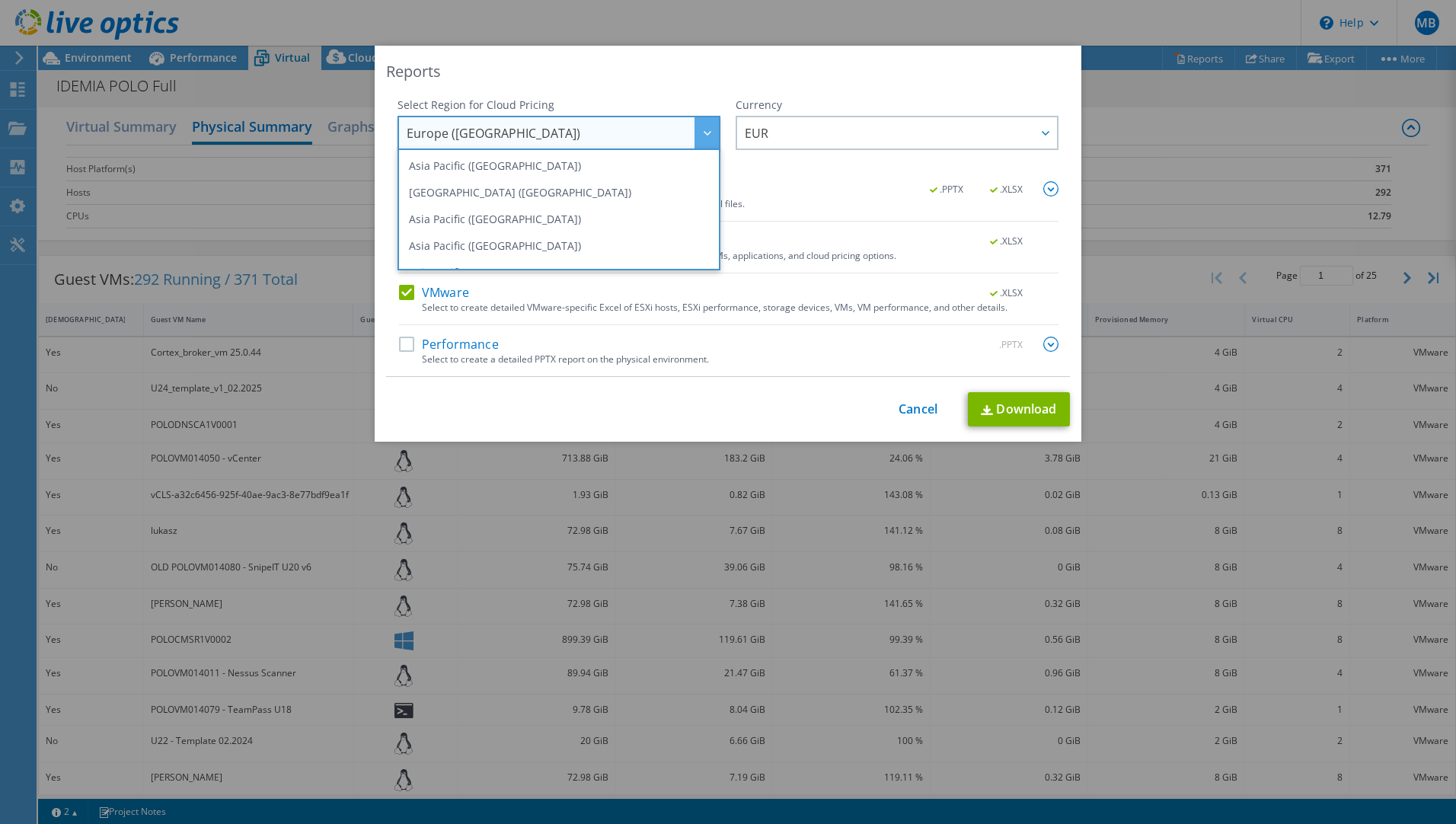
click at [659, 140] on span "Europe ([GEOGRAPHIC_DATA])" at bounding box center [563, 133] width 312 height 31
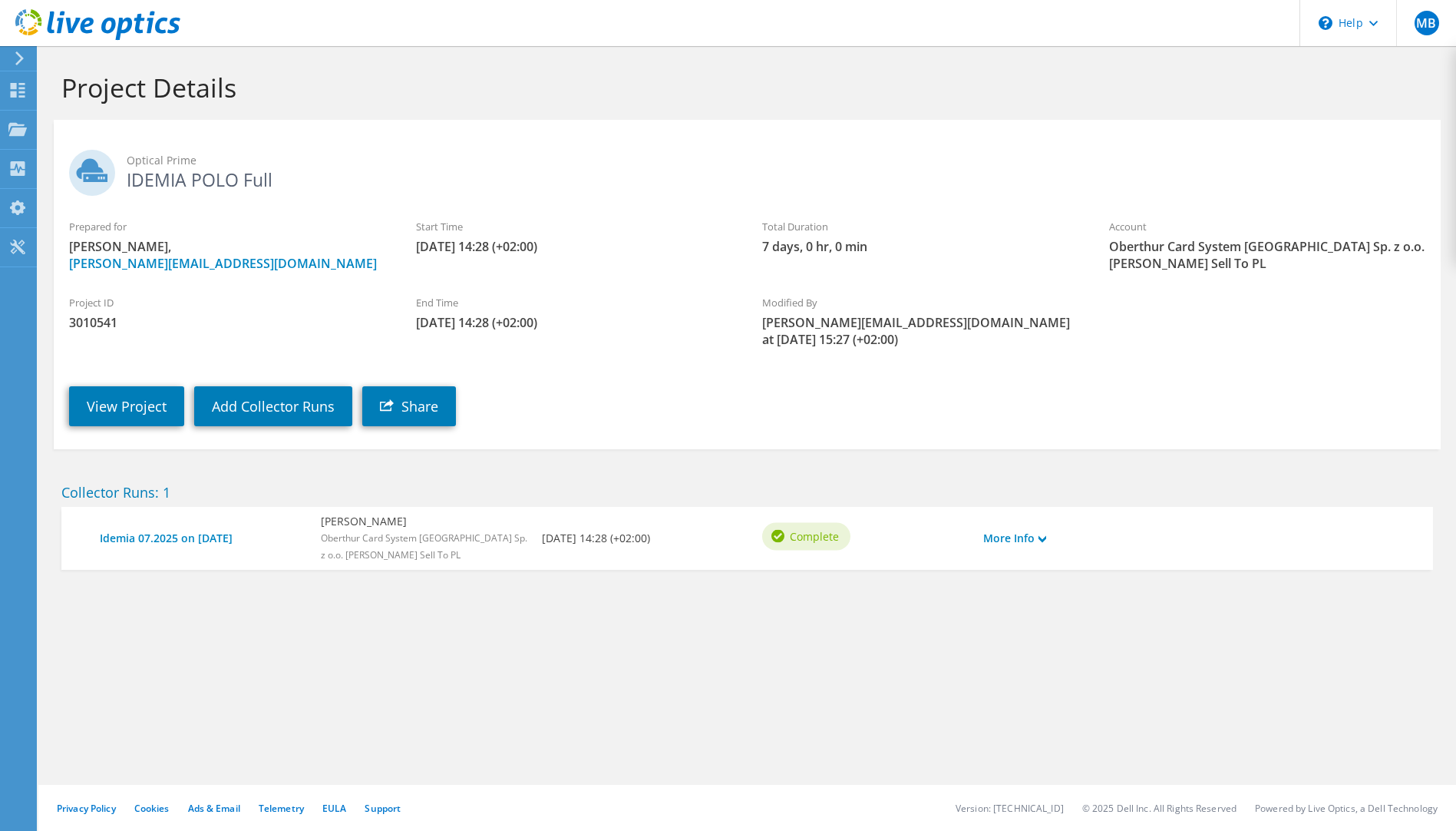
drag, startPoint x: 437, startPoint y: 133, endPoint x: 90, endPoint y: 35, distance: 360.6
click at [415, 130] on div "Optical Prime IDEMIA POLO Full" at bounding box center [747, 169] width 1387 height 84
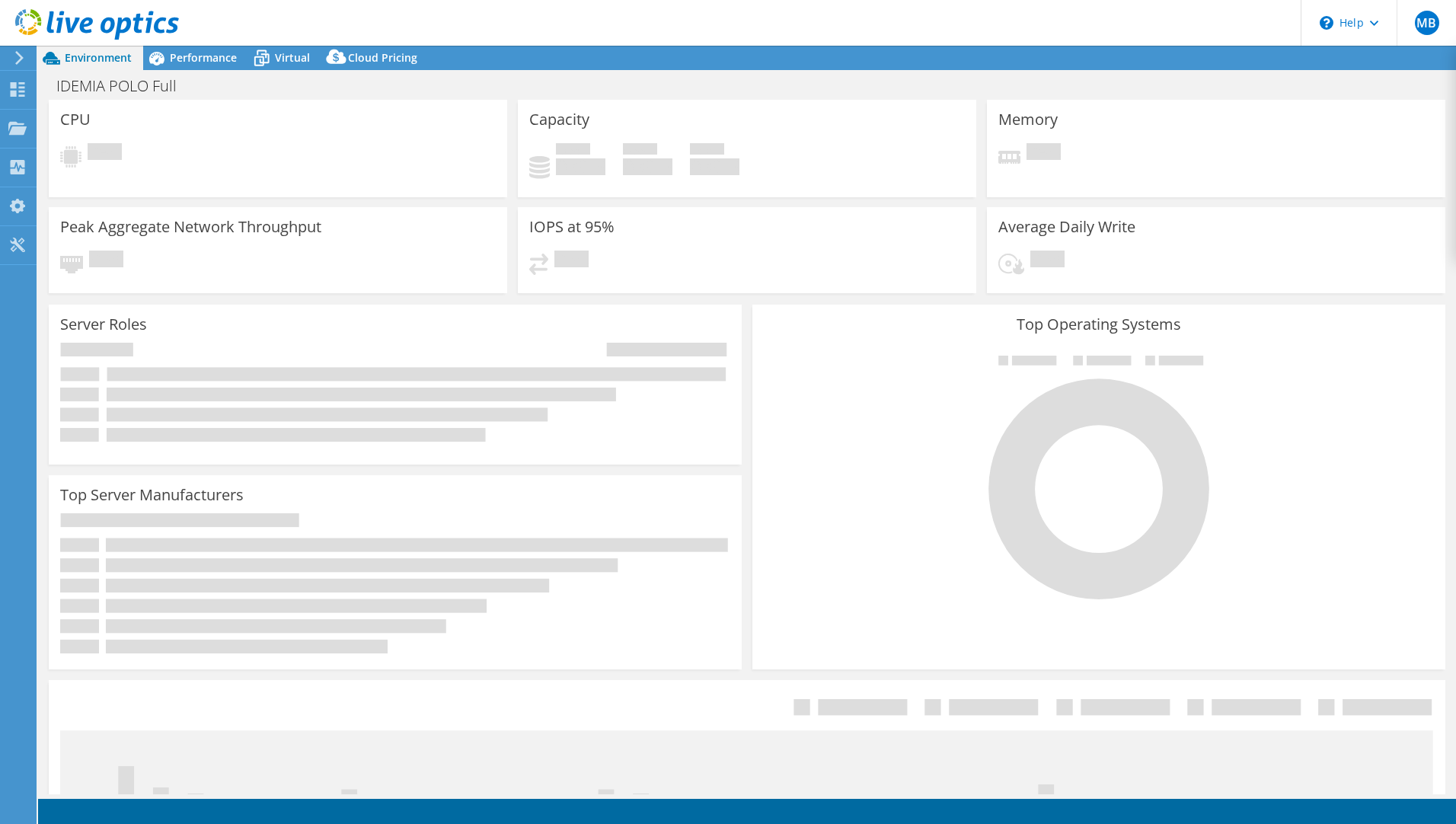
select select
select select "EUFrankfurt"
select select "EUR"
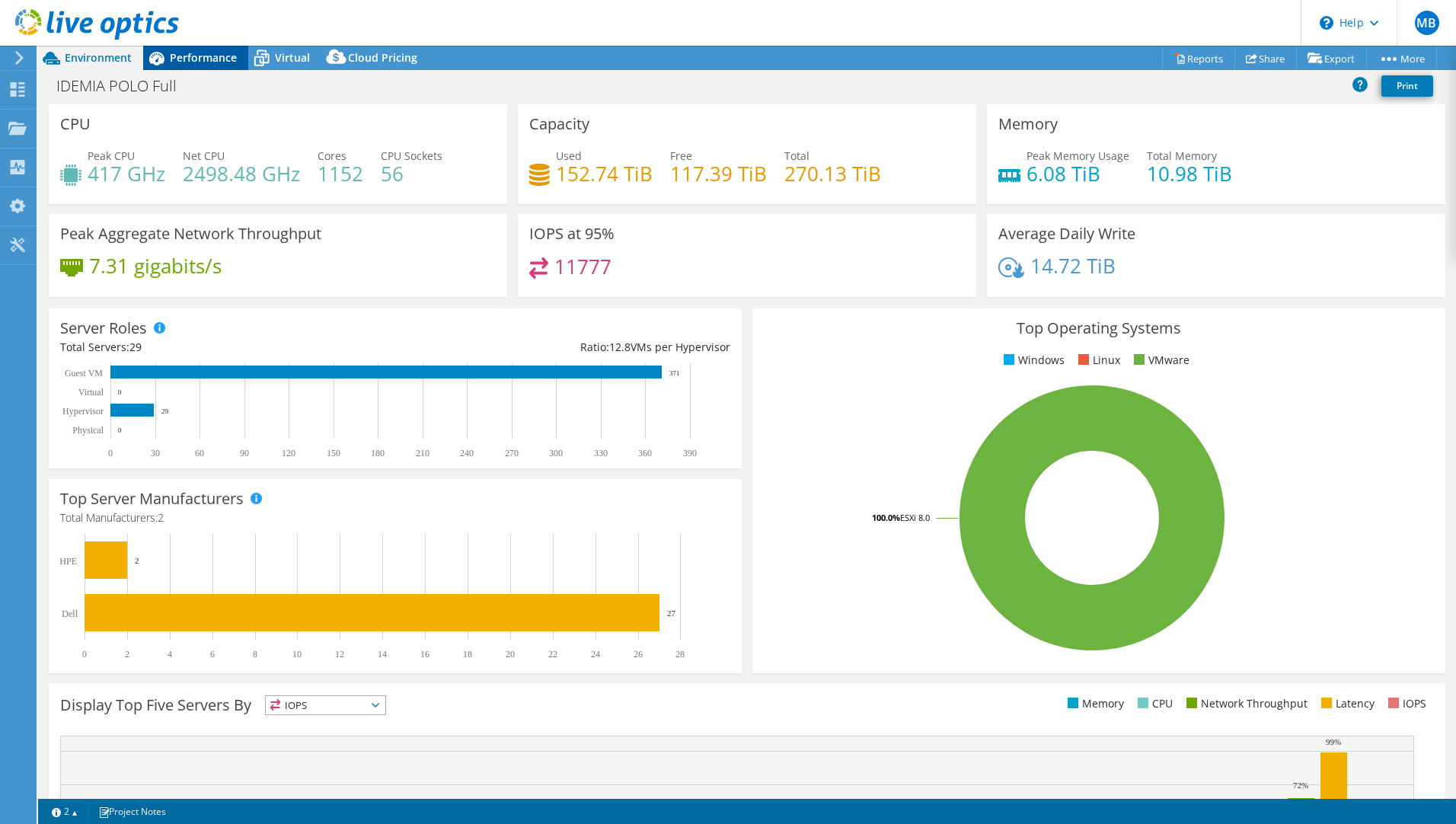
click at [210, 53] on span "Performance" at bounding box center [203, 57] width 67 height 14
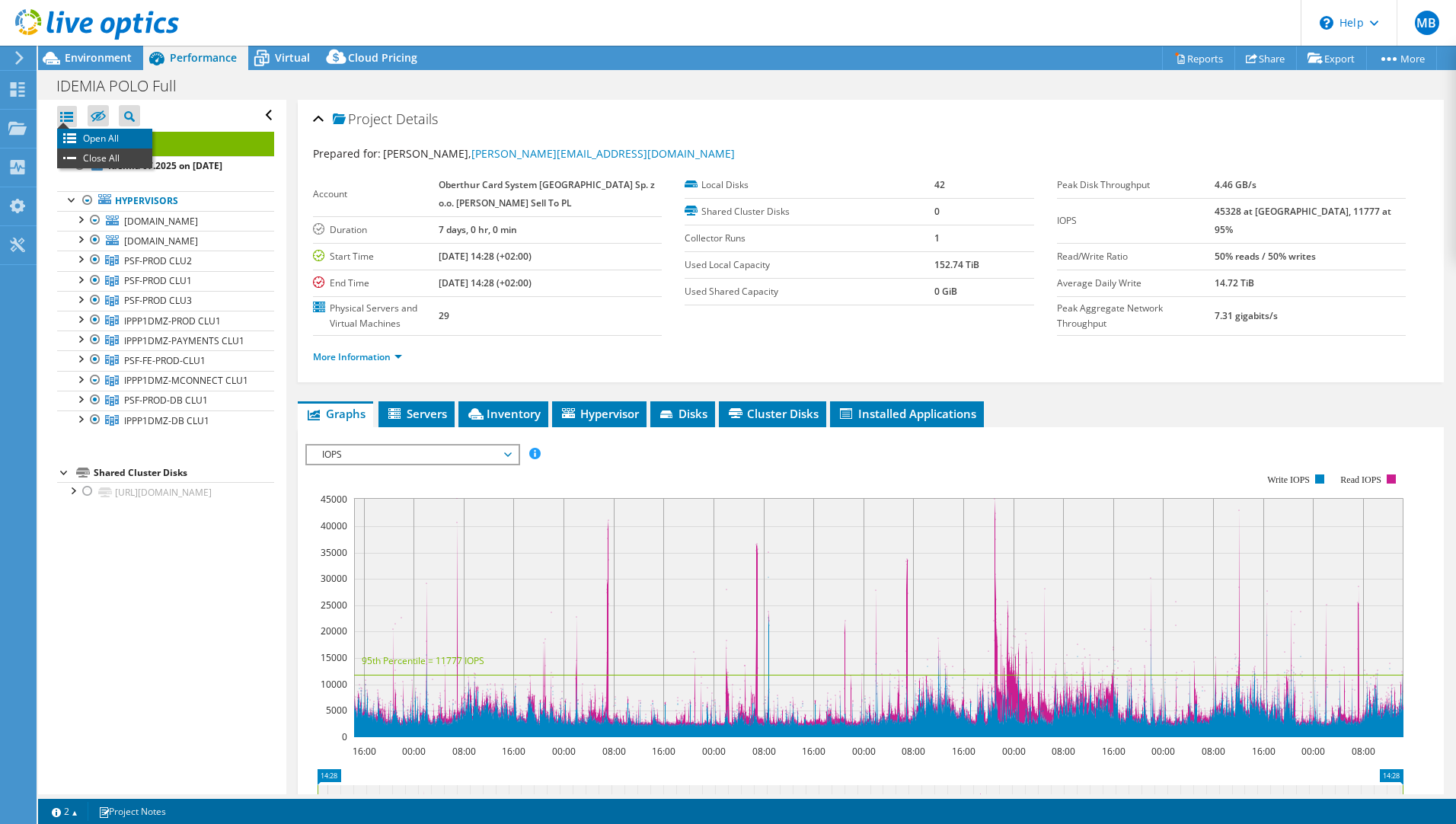
click at [66, 133] on li "Open All" at bounding box center [104, 138] width 95 height 20
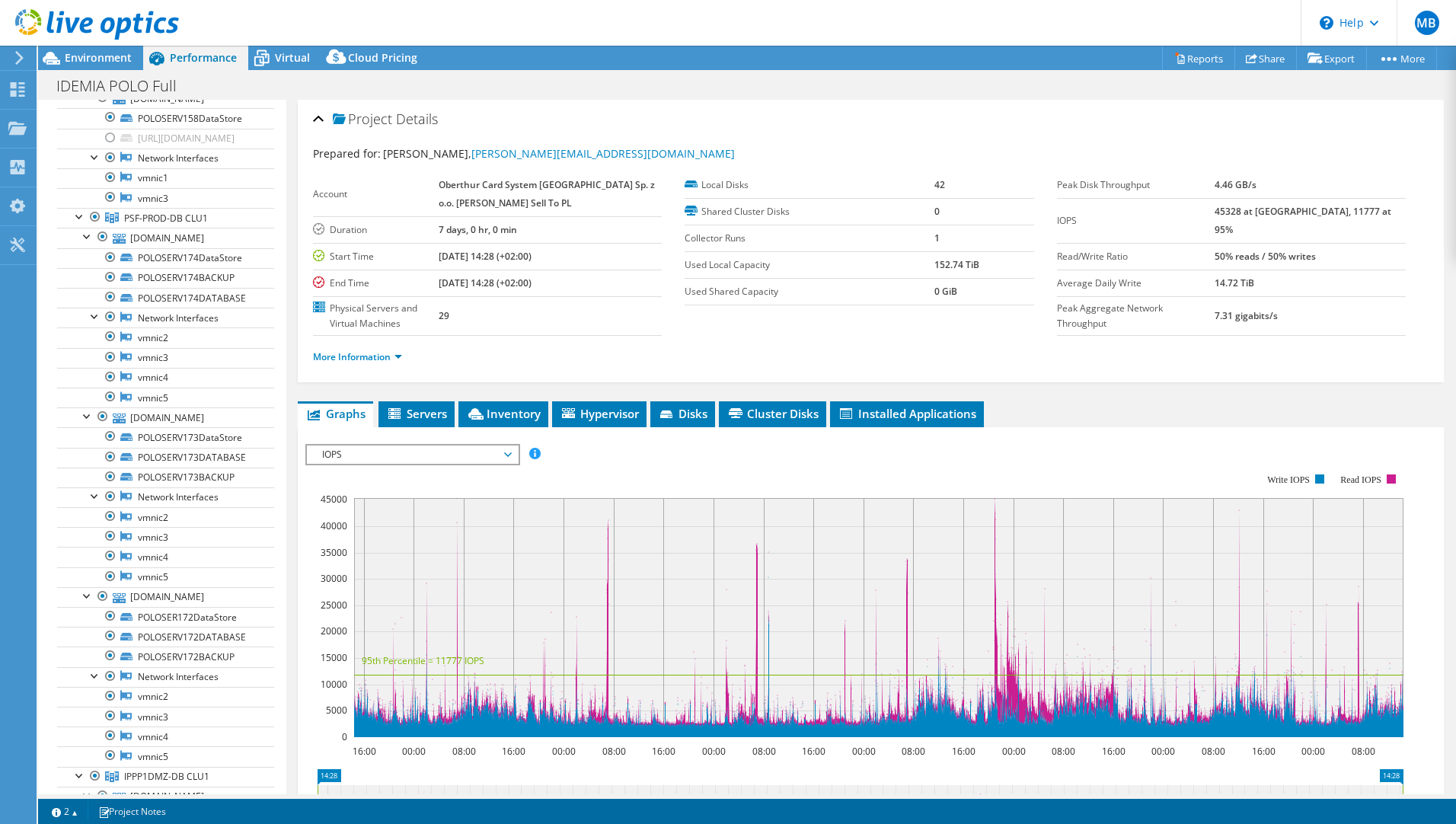
scroll to position [3378, 0]
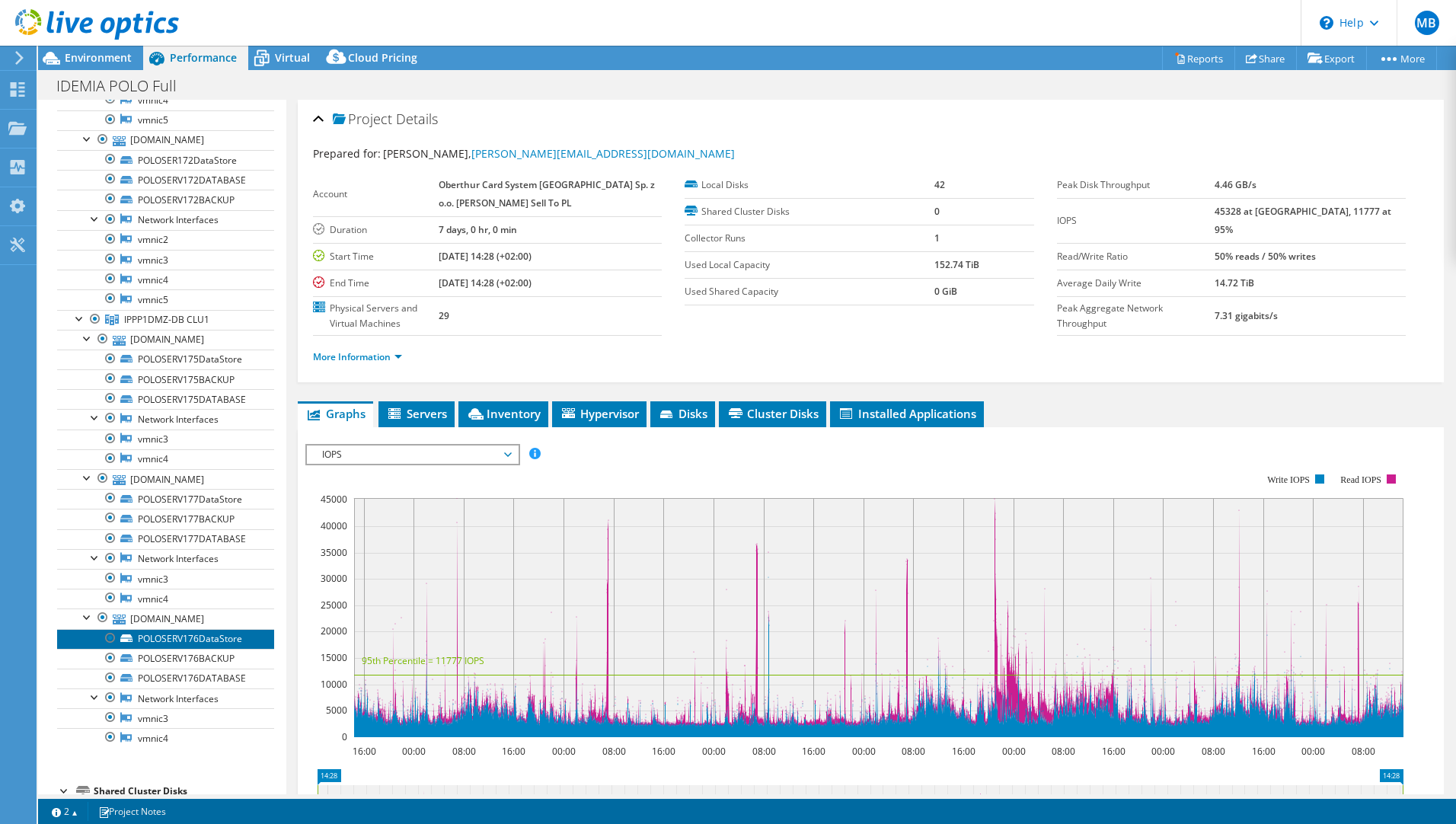
click at [164, 649] on link "POLOSERV176DataStore" at bounding box center [166, 638] width 217 height 20
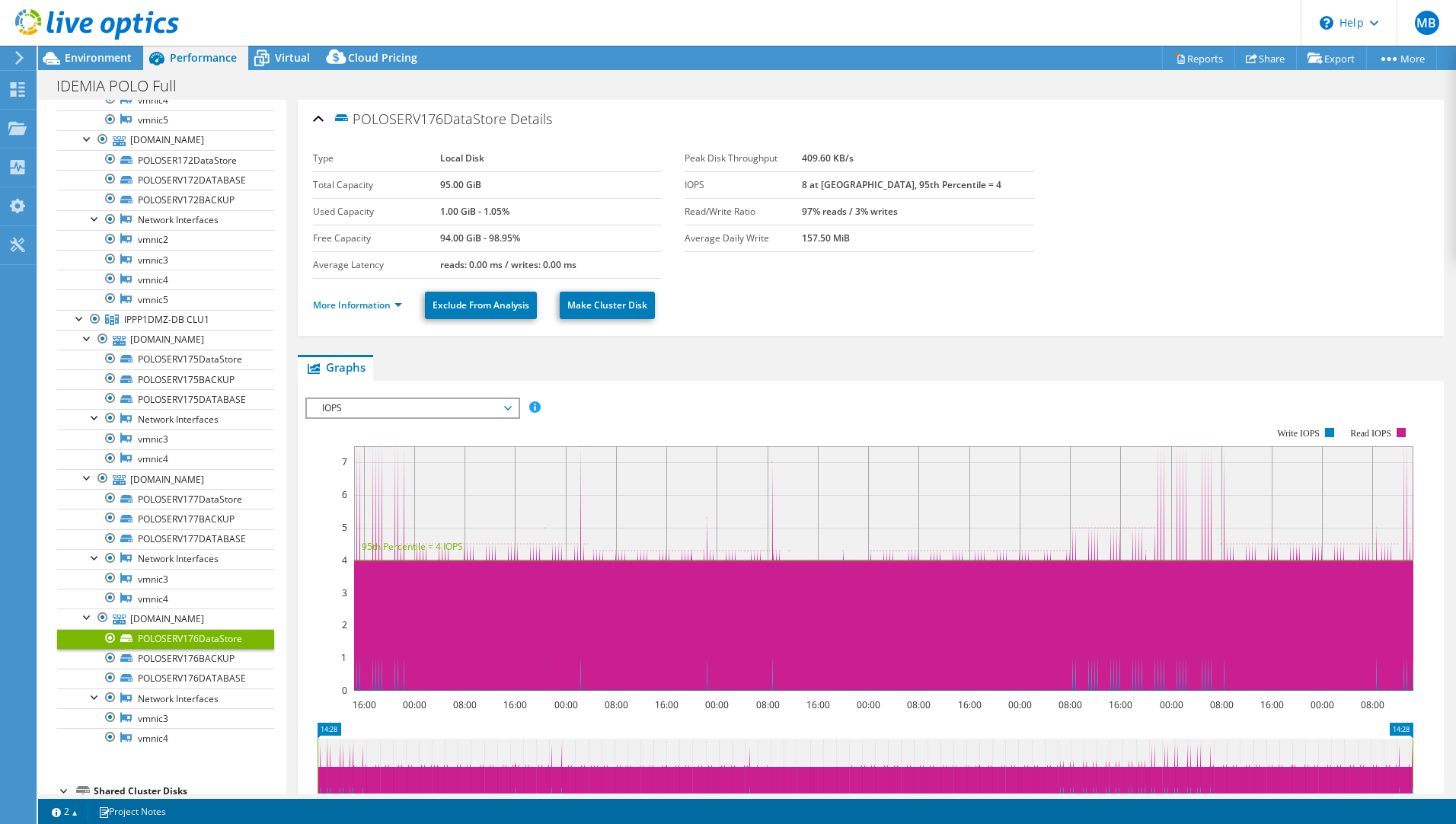
click at [115, 647] on div at bounding box center [110, 637] width 15 height 18
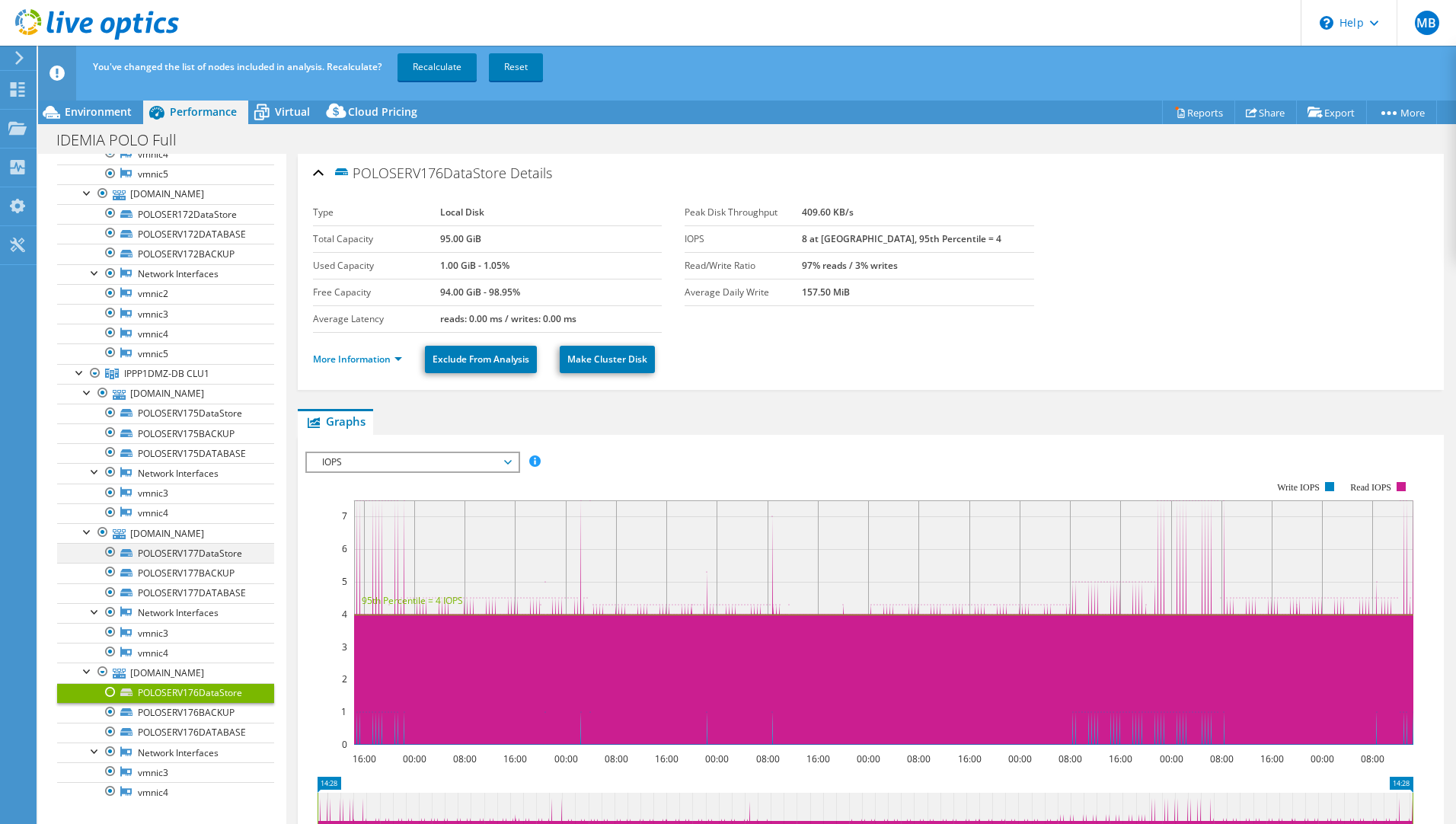
click at [111, 561] on div at bounding box center [110, 552] width 15 height 18
click at [110, 421] on div at bounding box center [110, 412] width 15 height 18
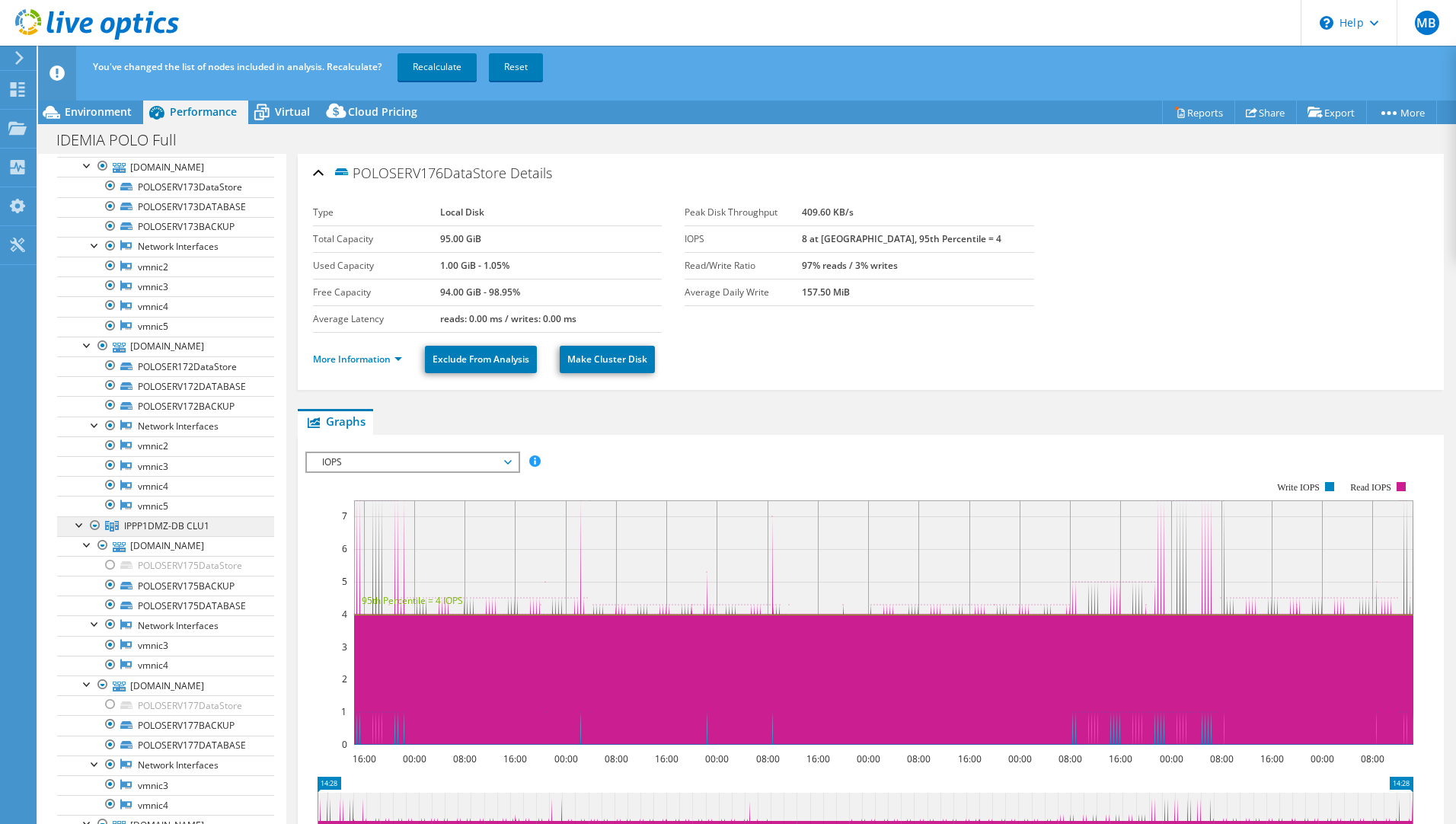
scroll to position [3150, 0]
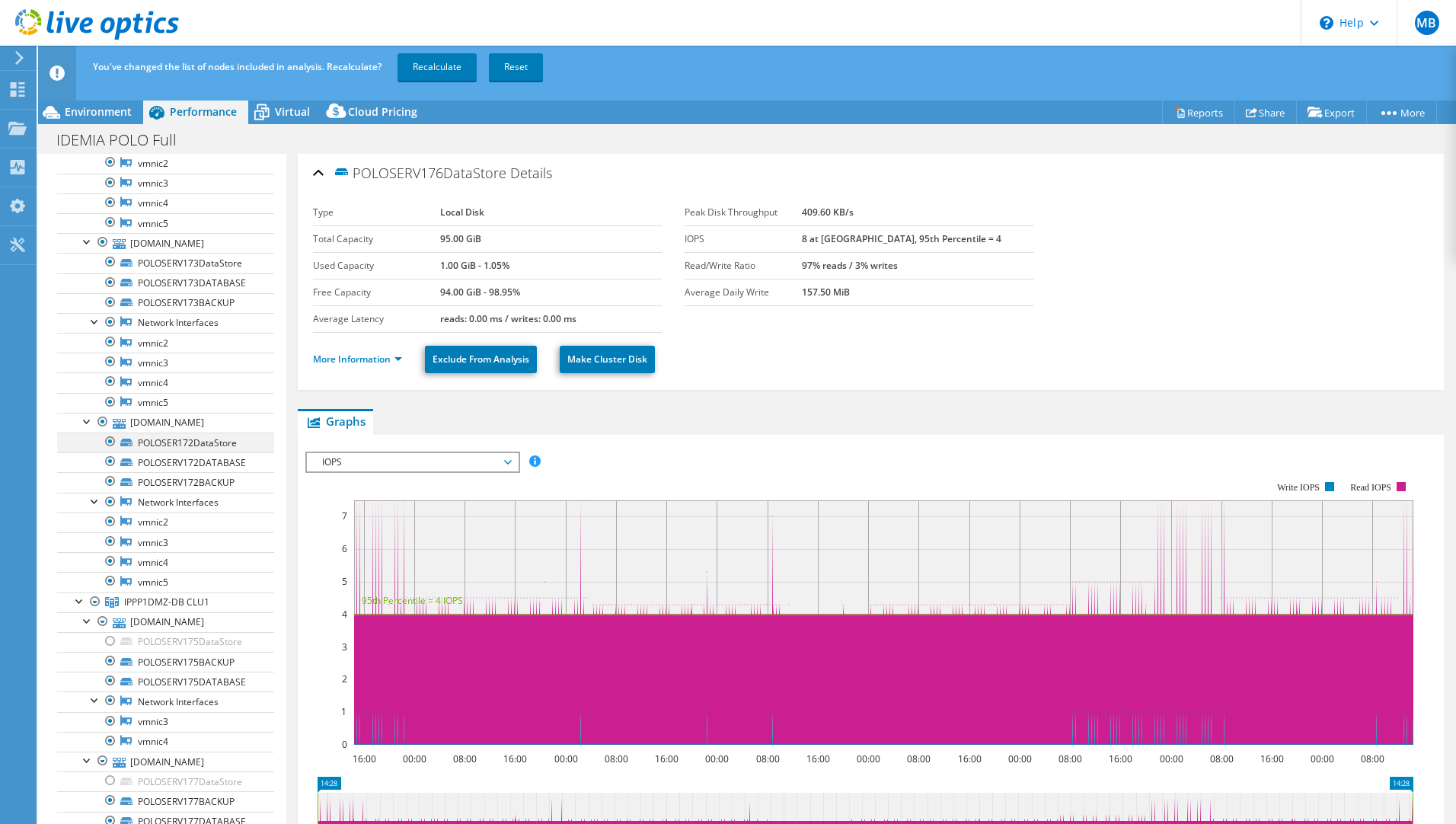
click at [113, 450] on div at bounding box center [110, 441] width 15 height 18
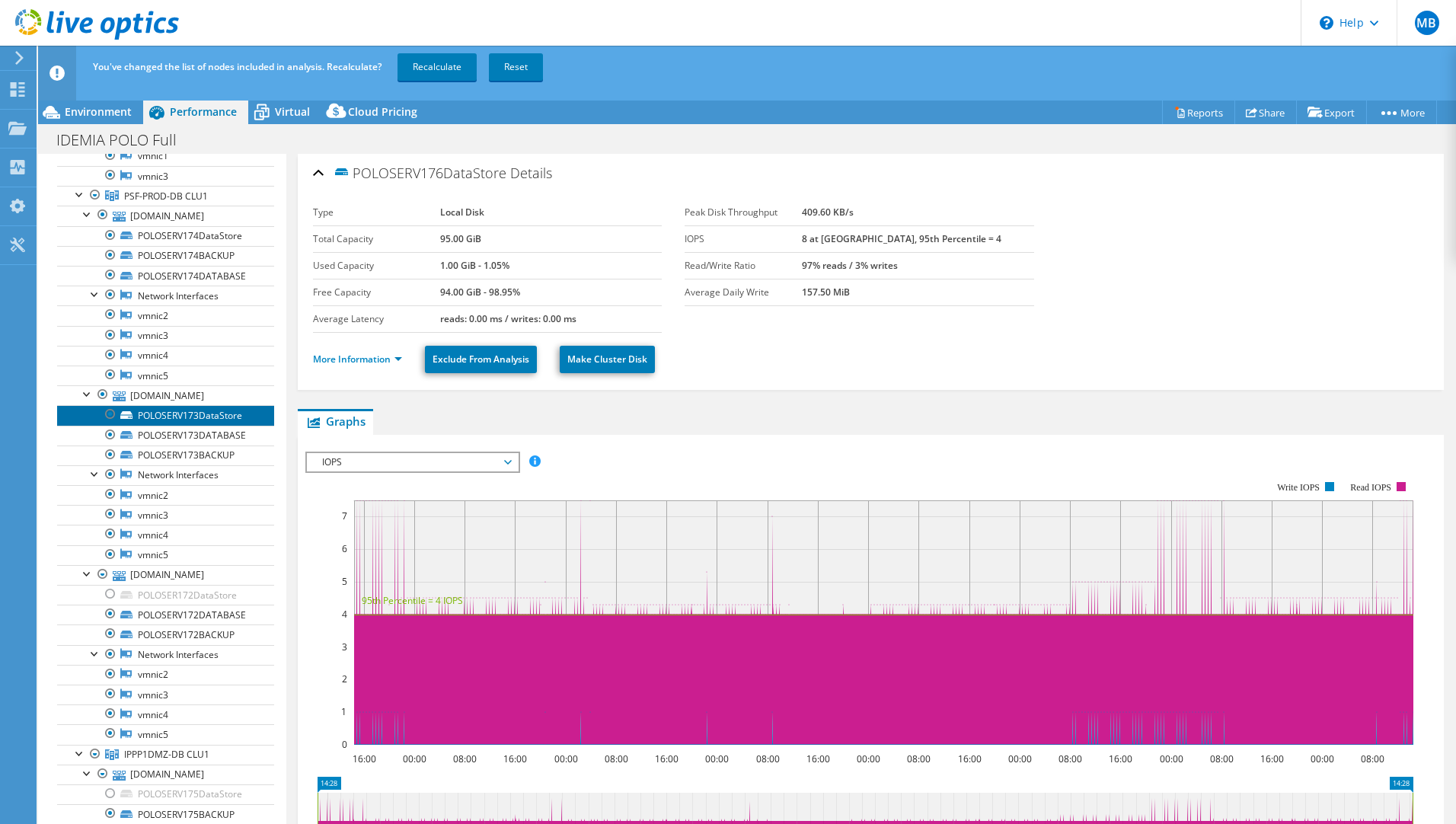
click at [192, 425] on link "POLOSERV173DataStore" at bounding box center [166, 414] width 217 height 20
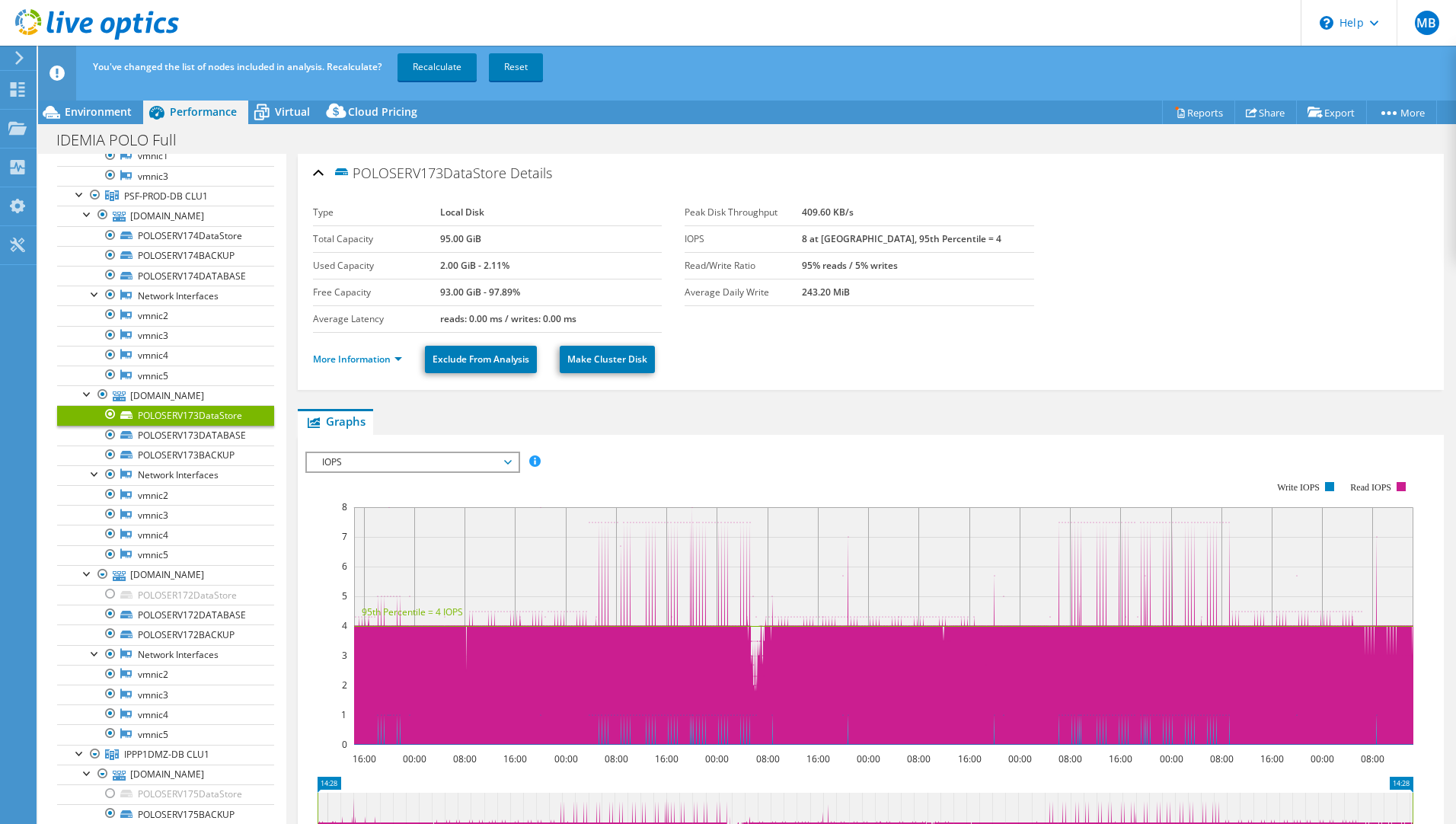
click at [110, 423] on div at bounding box center [110, 414] width 15 height 18
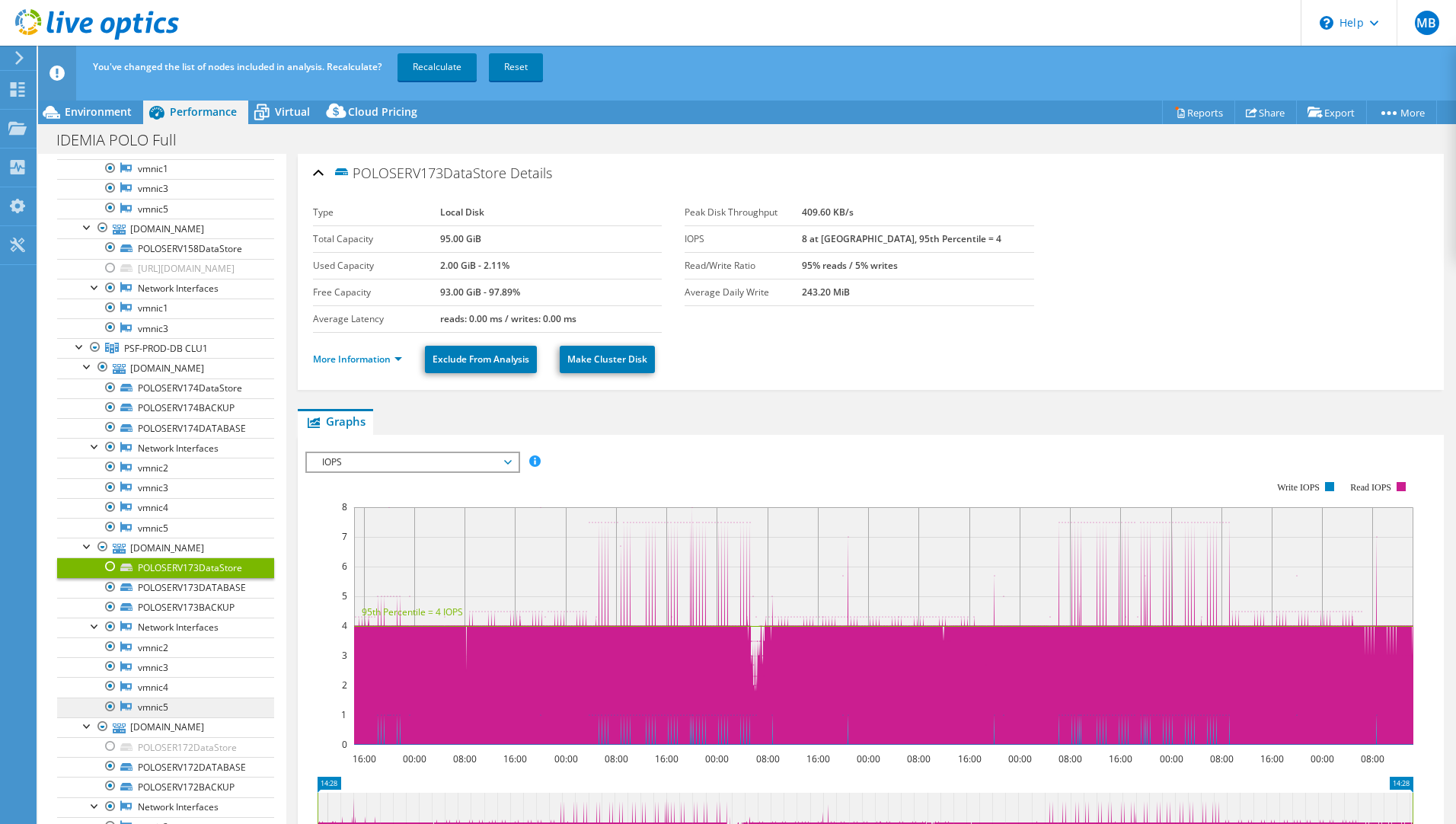
scroll to position [2769, 0]
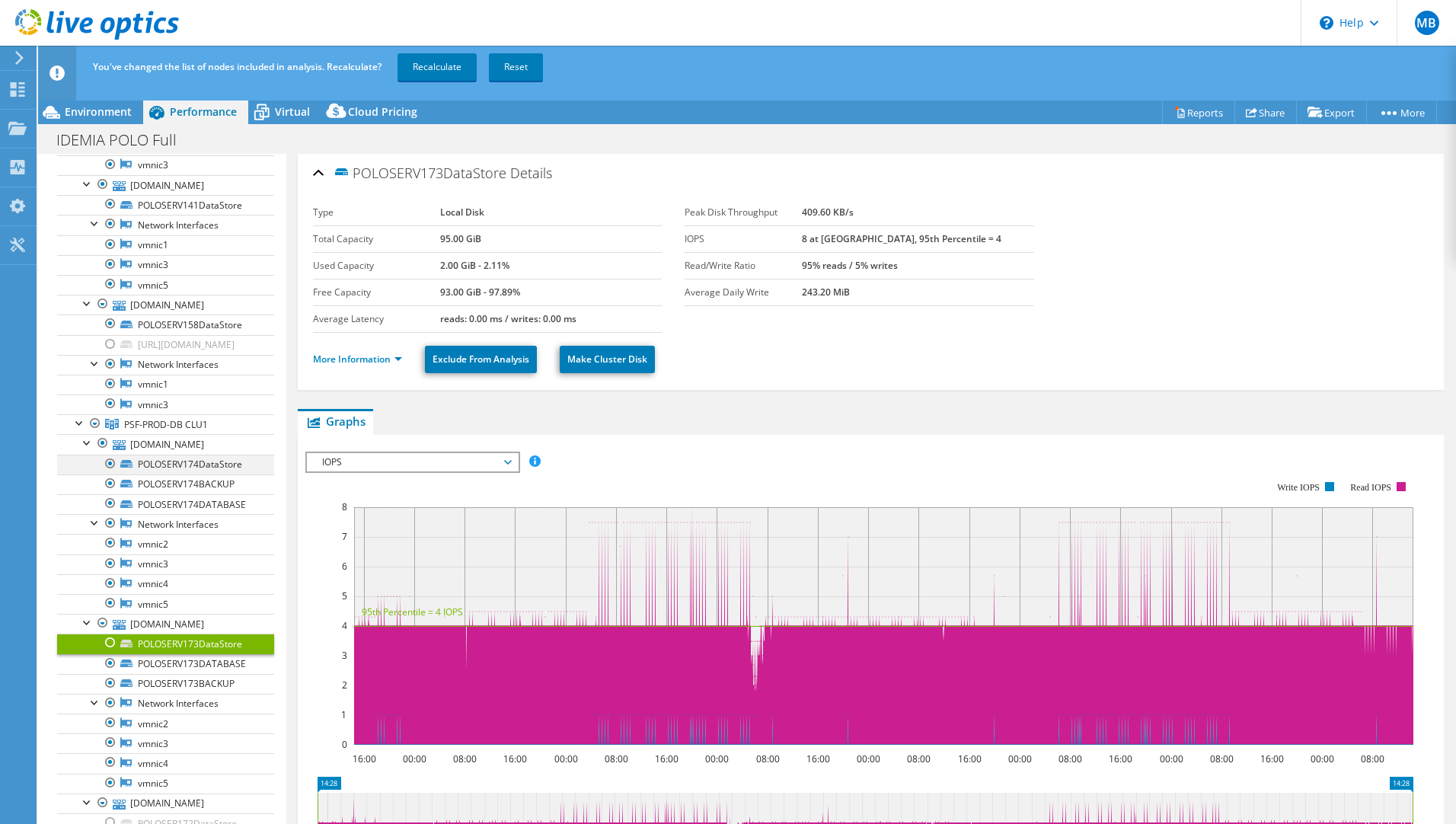
click at [112, 472] on div at bounding box center [110, 463] width 15 height 18
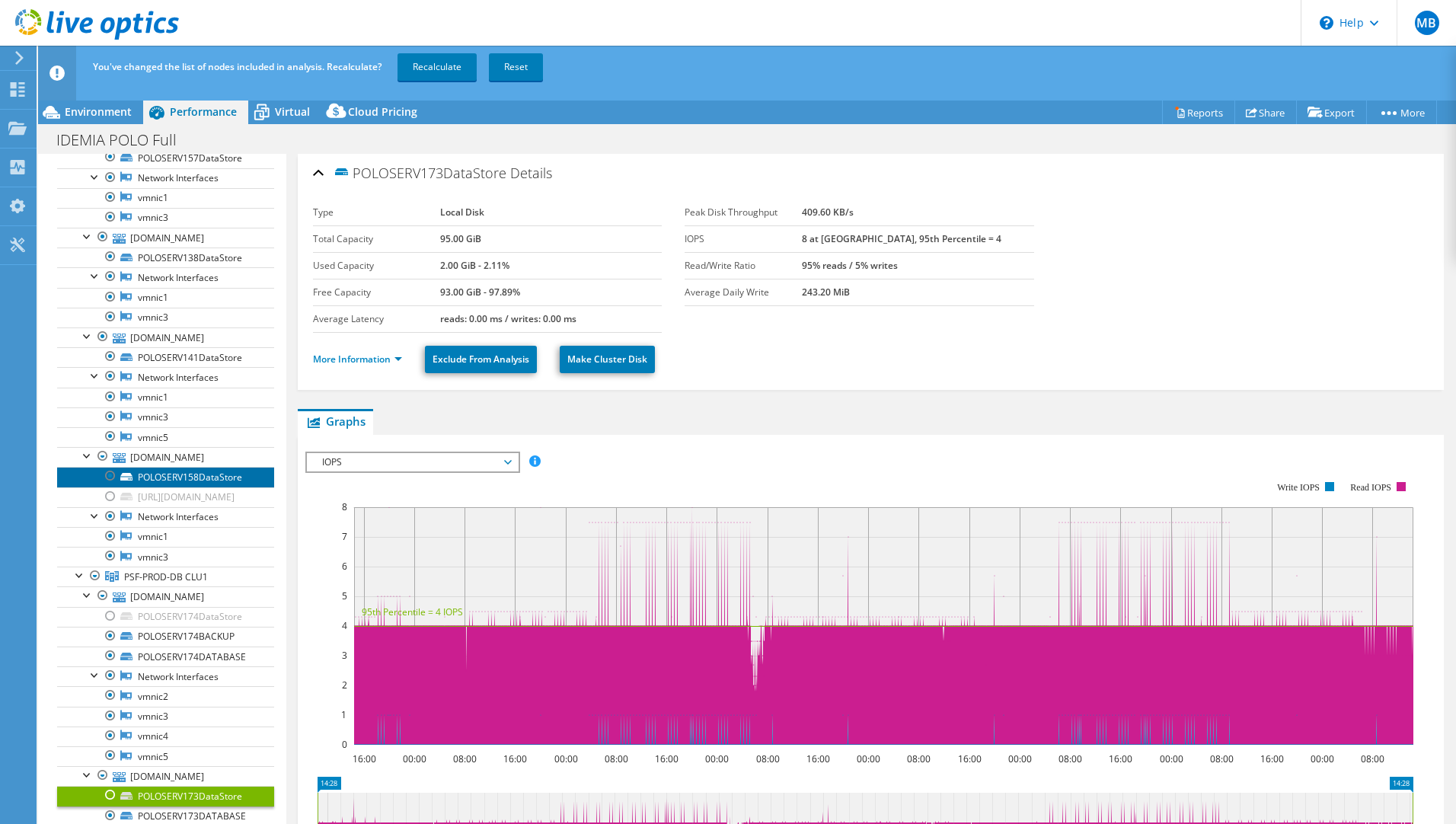
click at [183, 483] on link "POLOSERV158DataStore" at bounding box center [166, 476] width 217 height 20
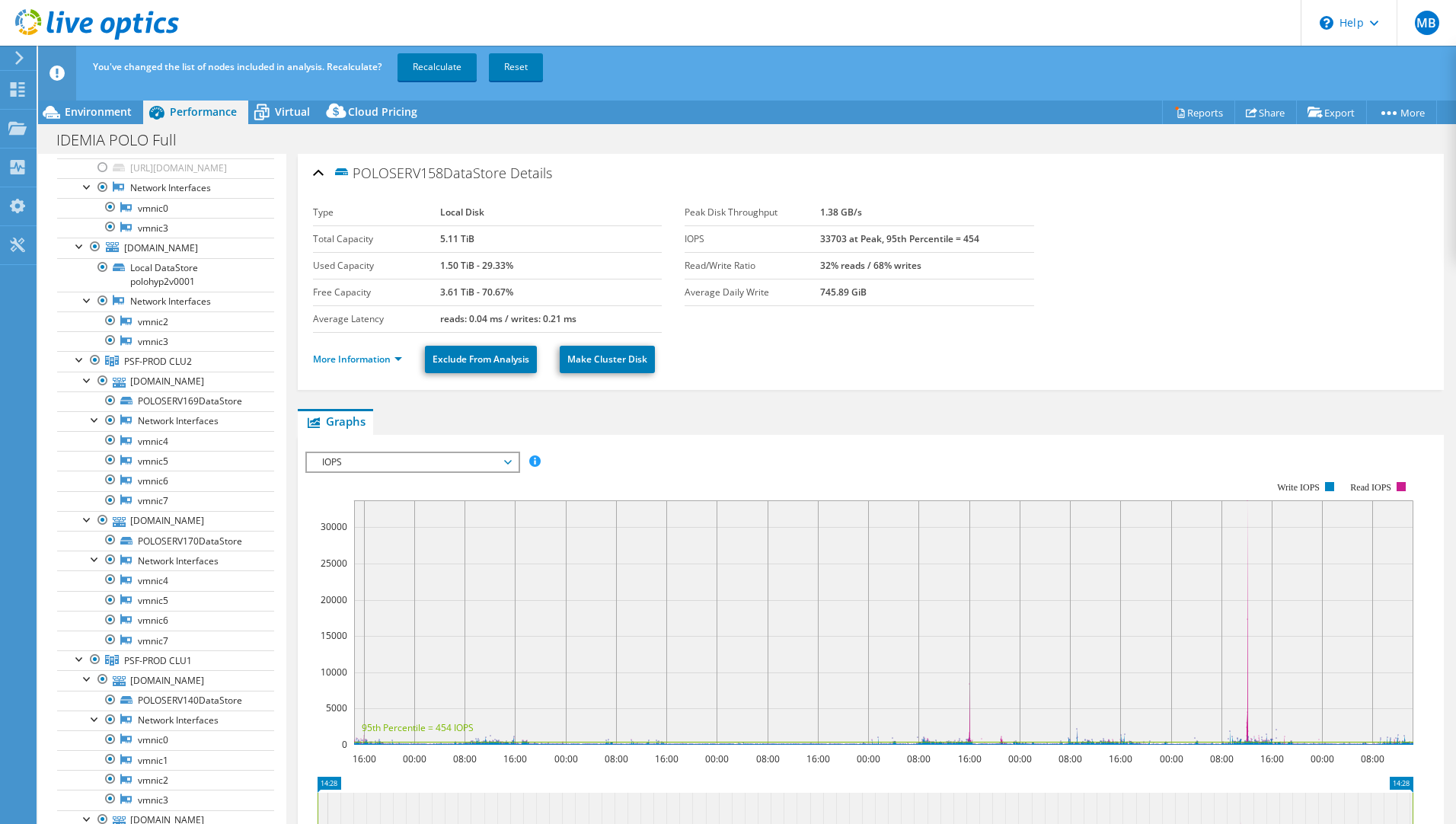
scroll to position [0, 0]
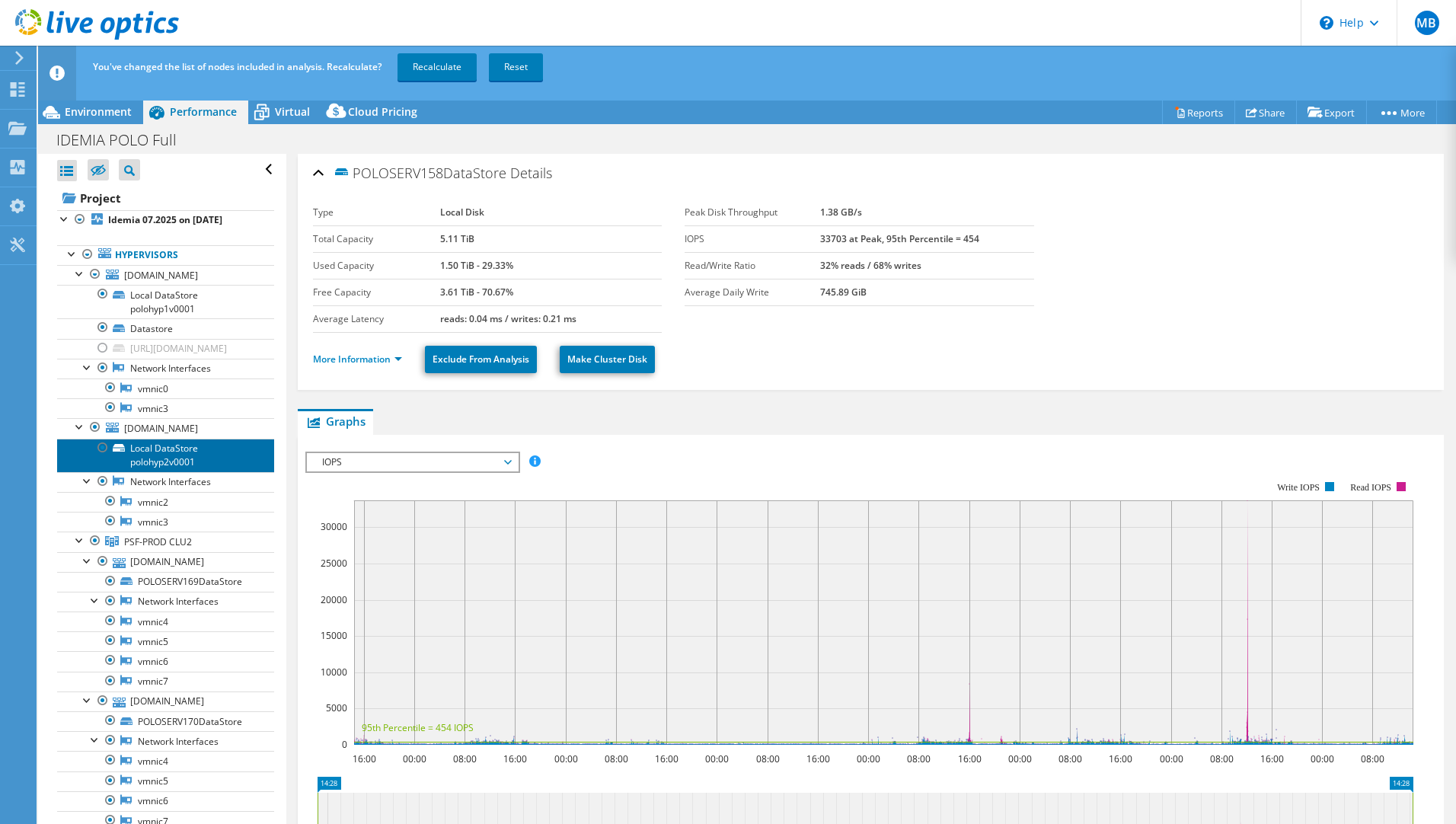
click at [166, 447] on link "Local DataStore polohyp2v0001" at bounding box center [166, 455] width 217 height 34
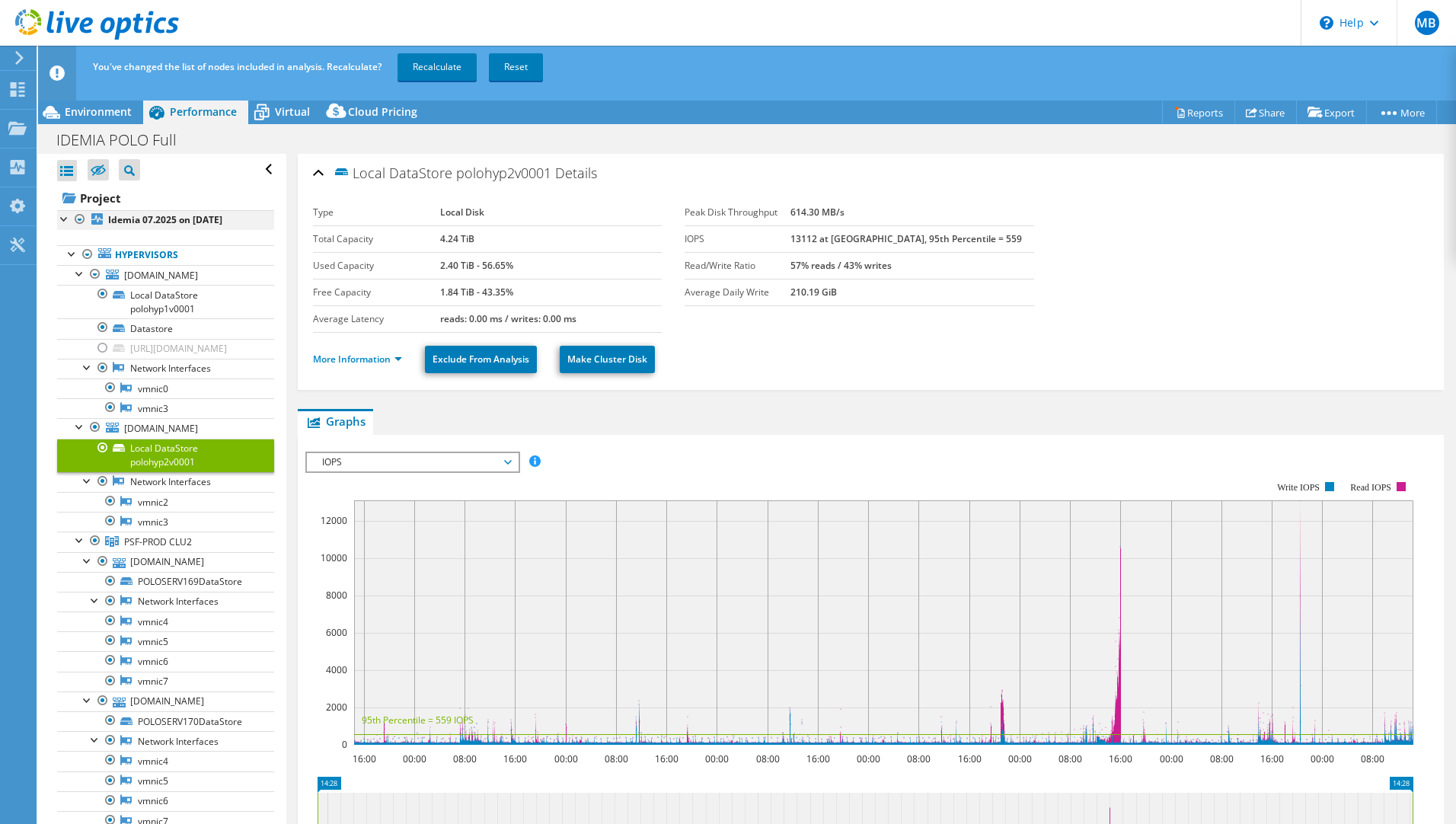
click at [62, 215] on div at bounding box center [64, 217] width 15 height 15
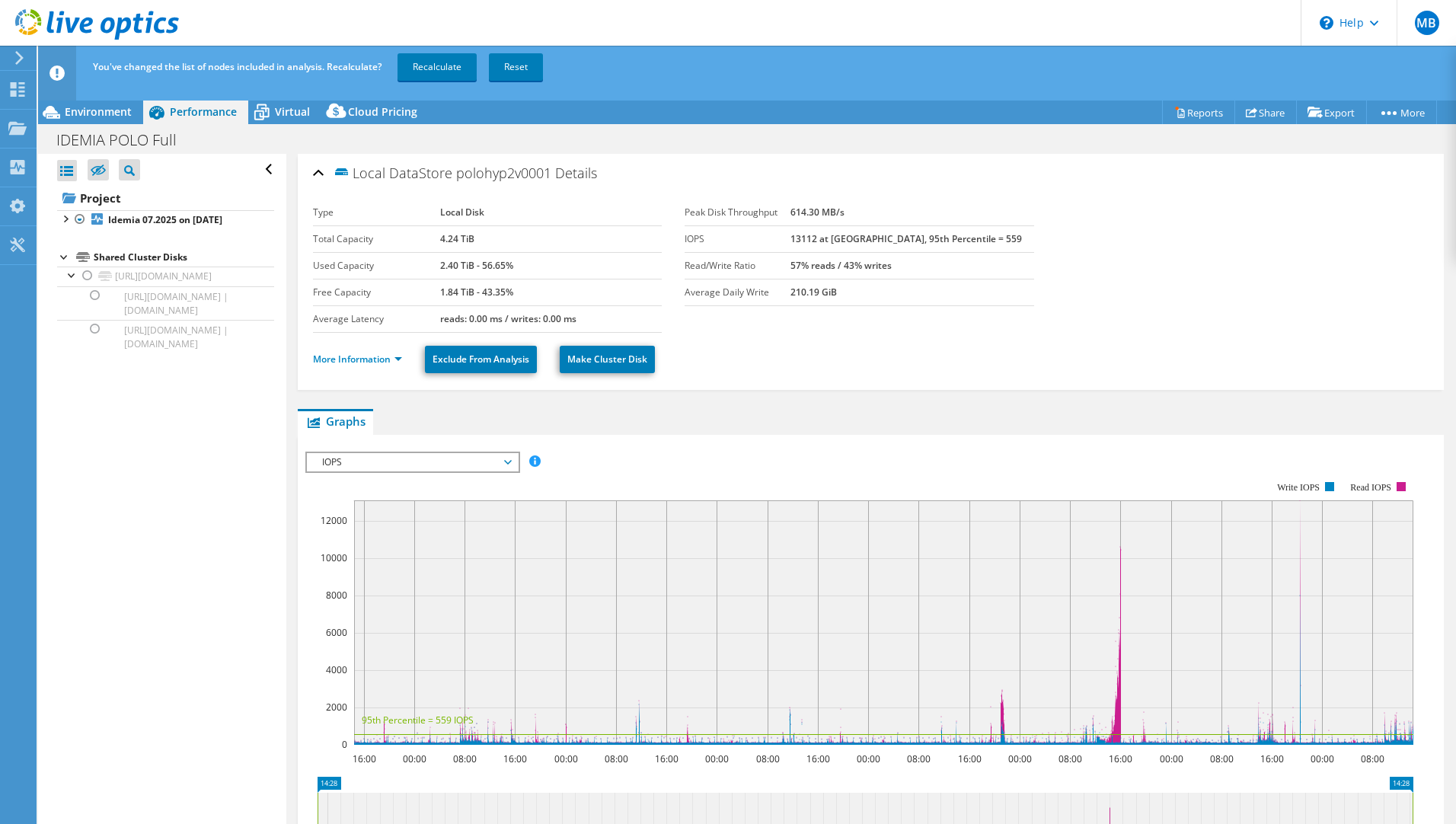
drag, startPoint x: 124, startPoint y: 222, endPoint x: 76, endPoint y: 443, distance: 226.2
click at [76, 443] on div "Open All Close All Hide Excluded Nodes Project Tree Filter" at bounding box center [162, 501] width 247 height 695
click at [104, 168] on icon at bounding box center [97, 171] width 15 height 12
click at [0, 0] on input "checkbox" at bounding box center [0, 0] width 0 height 0
click at [57, 261] on div "Open All Close All Hide Excluded Nodes Project Tree Filter" at bounding box center [162, 501] width 247 height 695
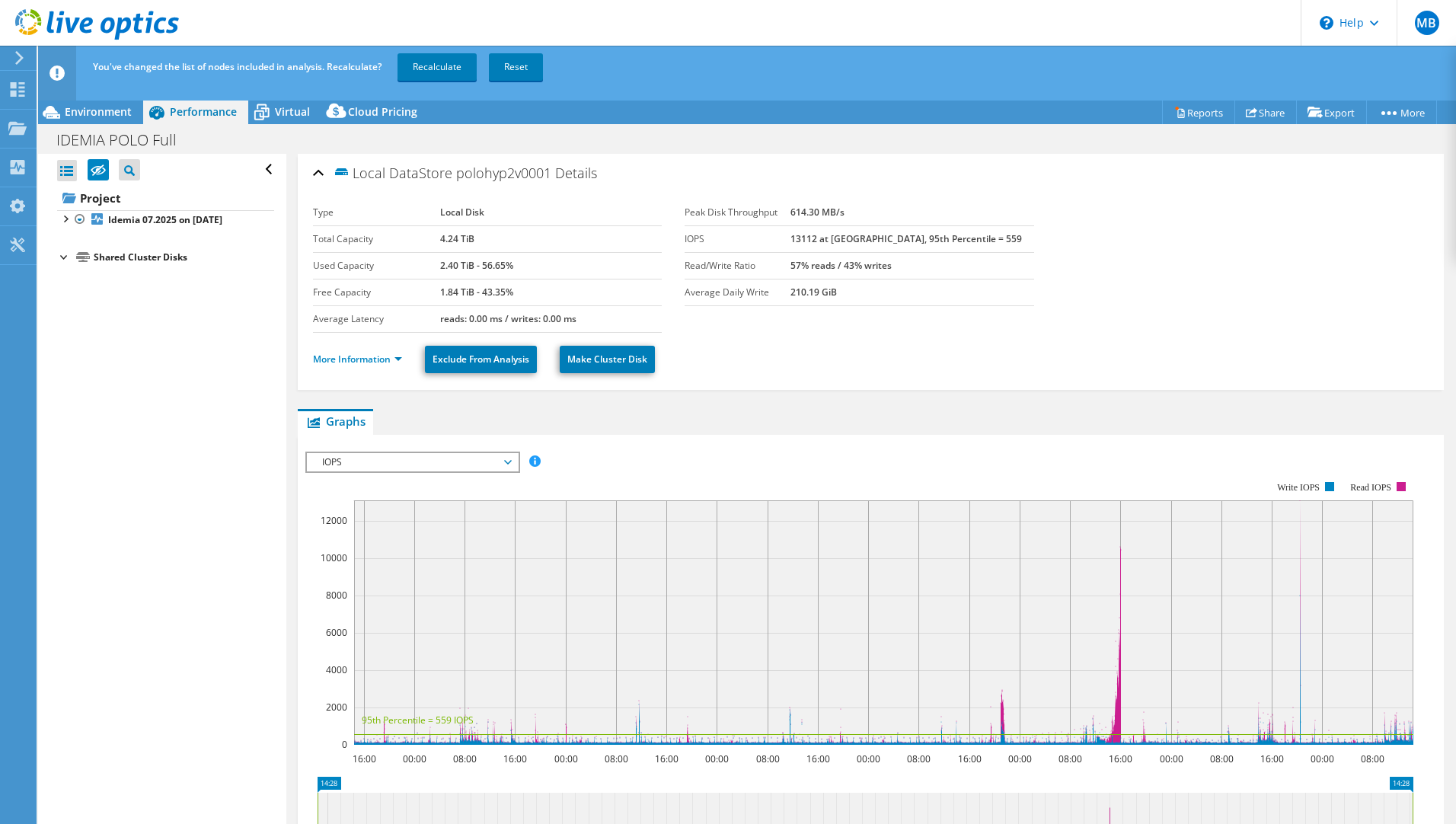
click at [60, 261] on div at bounding box center [64, 255] width 15 height 15
click at [64, 257] on div at bounding box center [64, 255] width 15 height 15
click at [68, 257] on div at bounding box center [64, 255] width 15 height 15
click at [64, 221] on div at bounding box center [64, 217] width 15 height 15
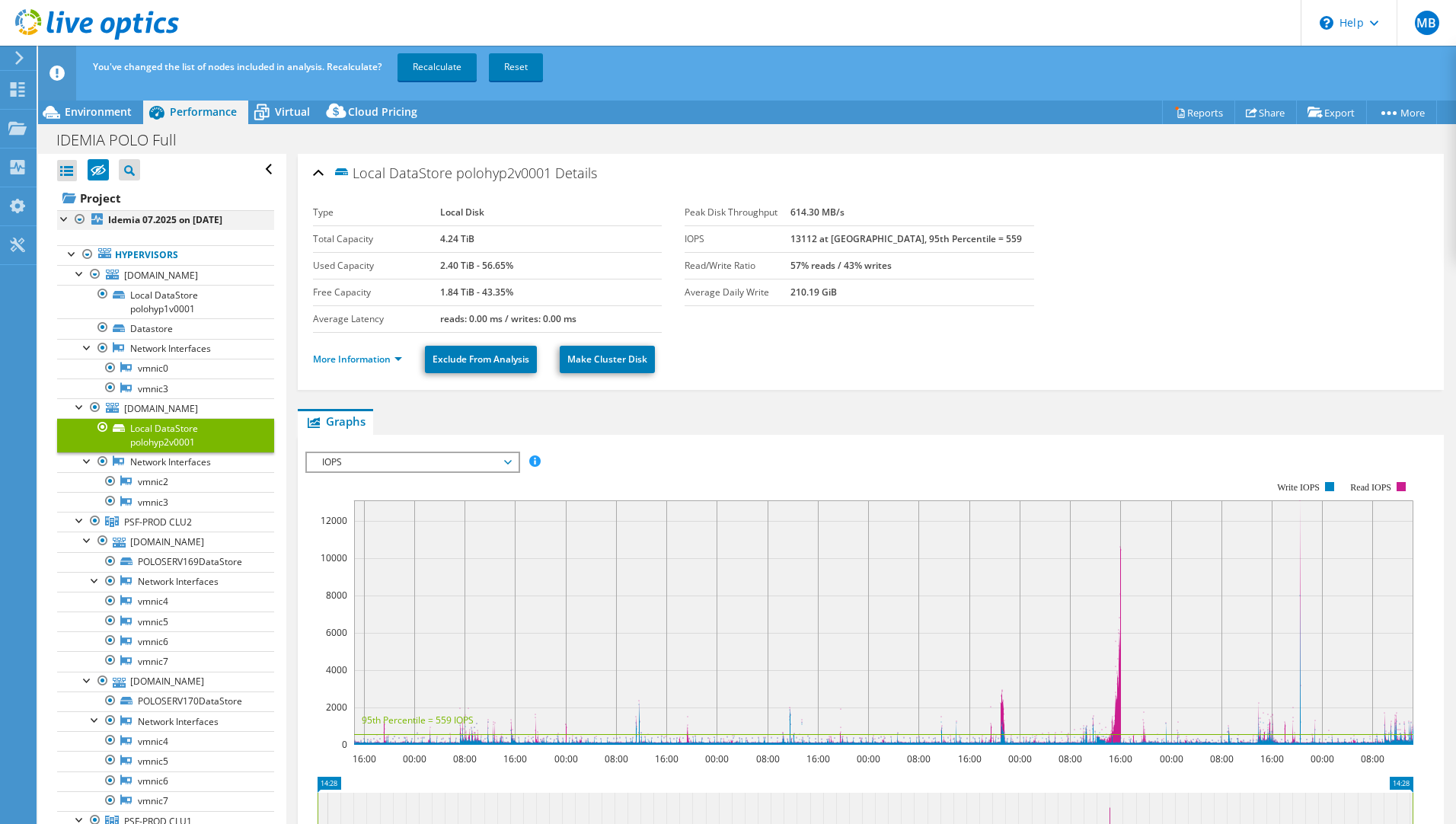
click at [64, 221] on div at bounding box center [64, 217] width 15 height 15
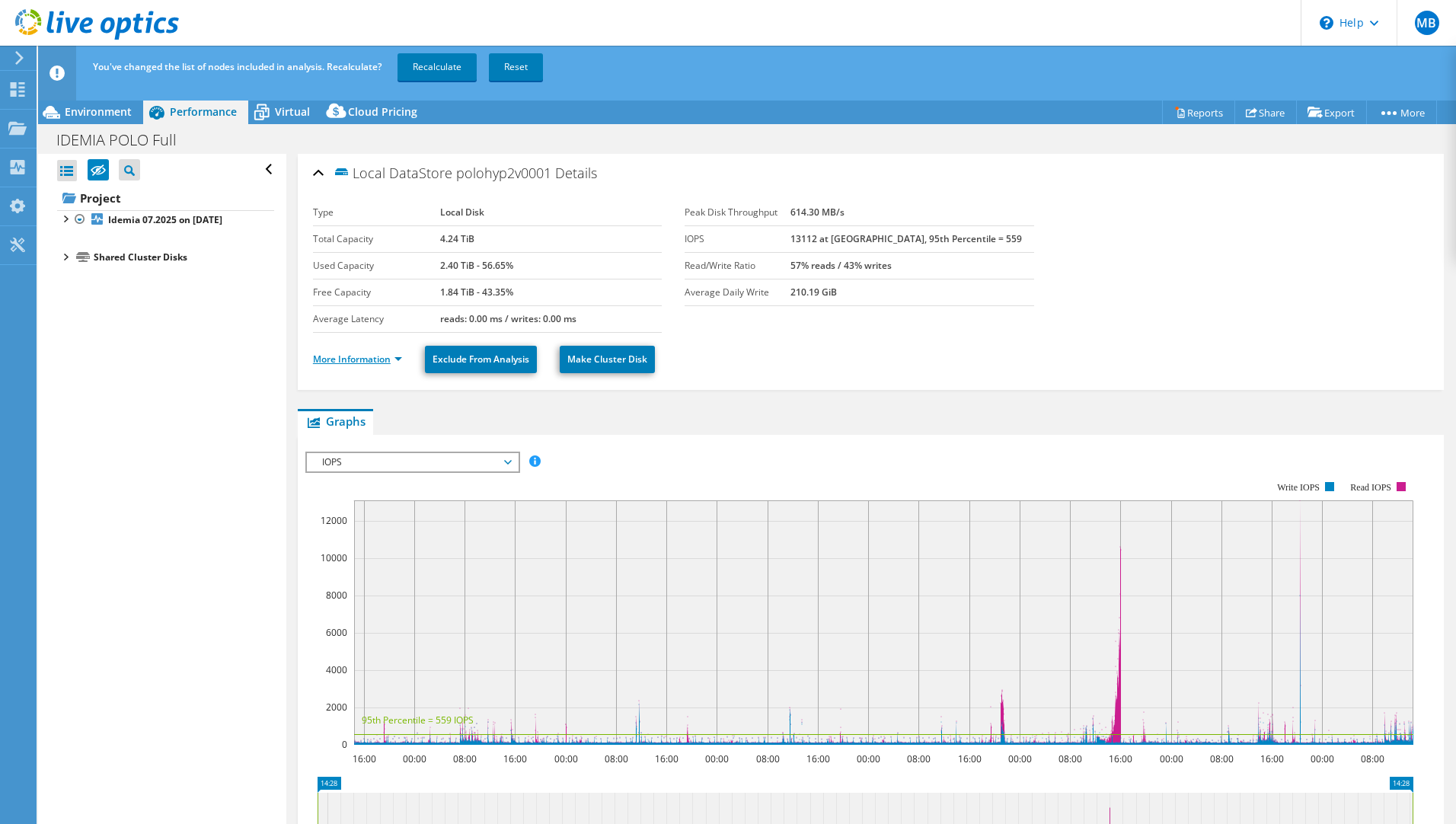
click at [389, 355] on link "More Information" at bounding box center [358, 359] width 89 height 13
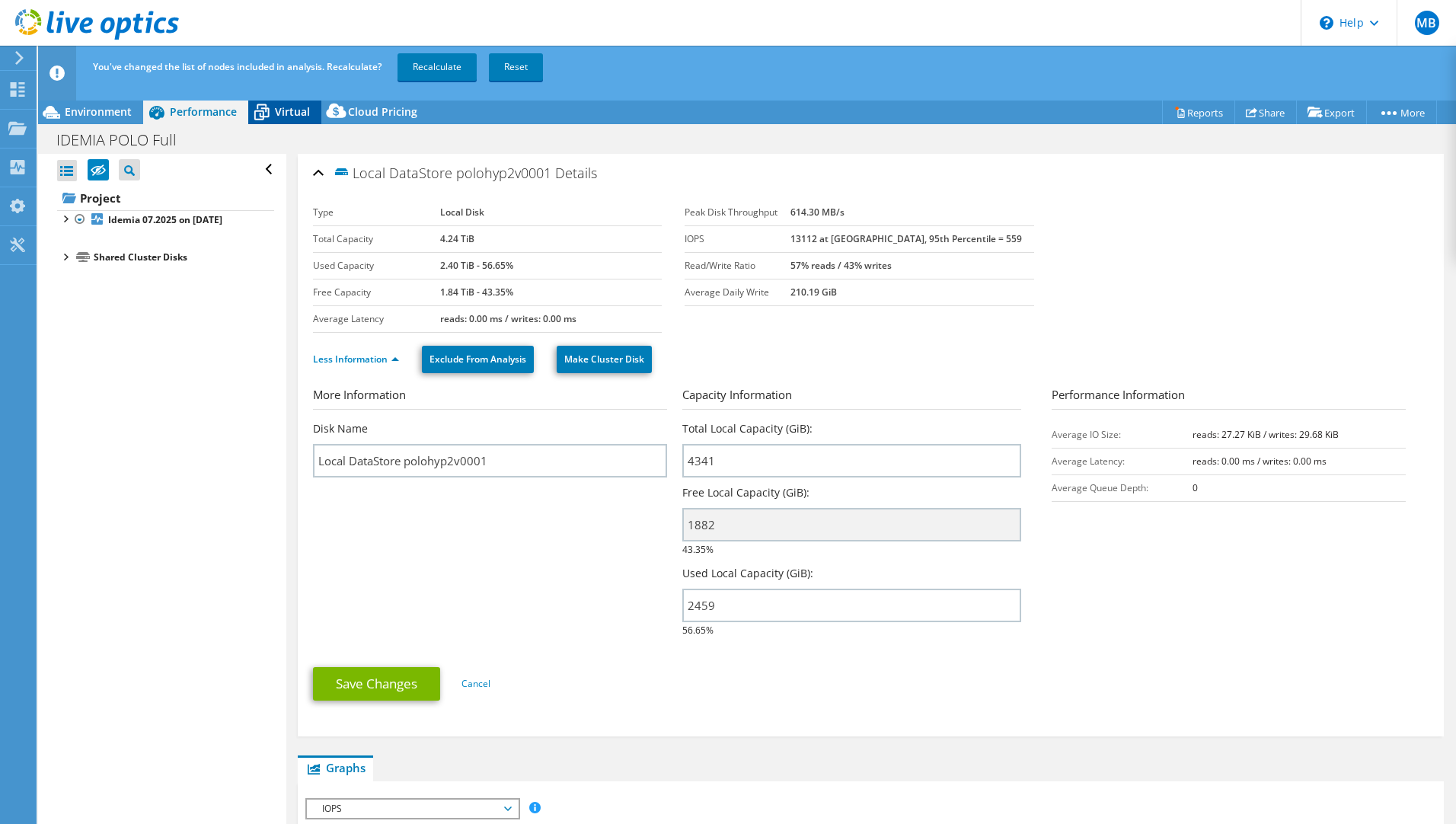
click at [268, 115] on icon at bounding box center [261, 114] width 15 height 13
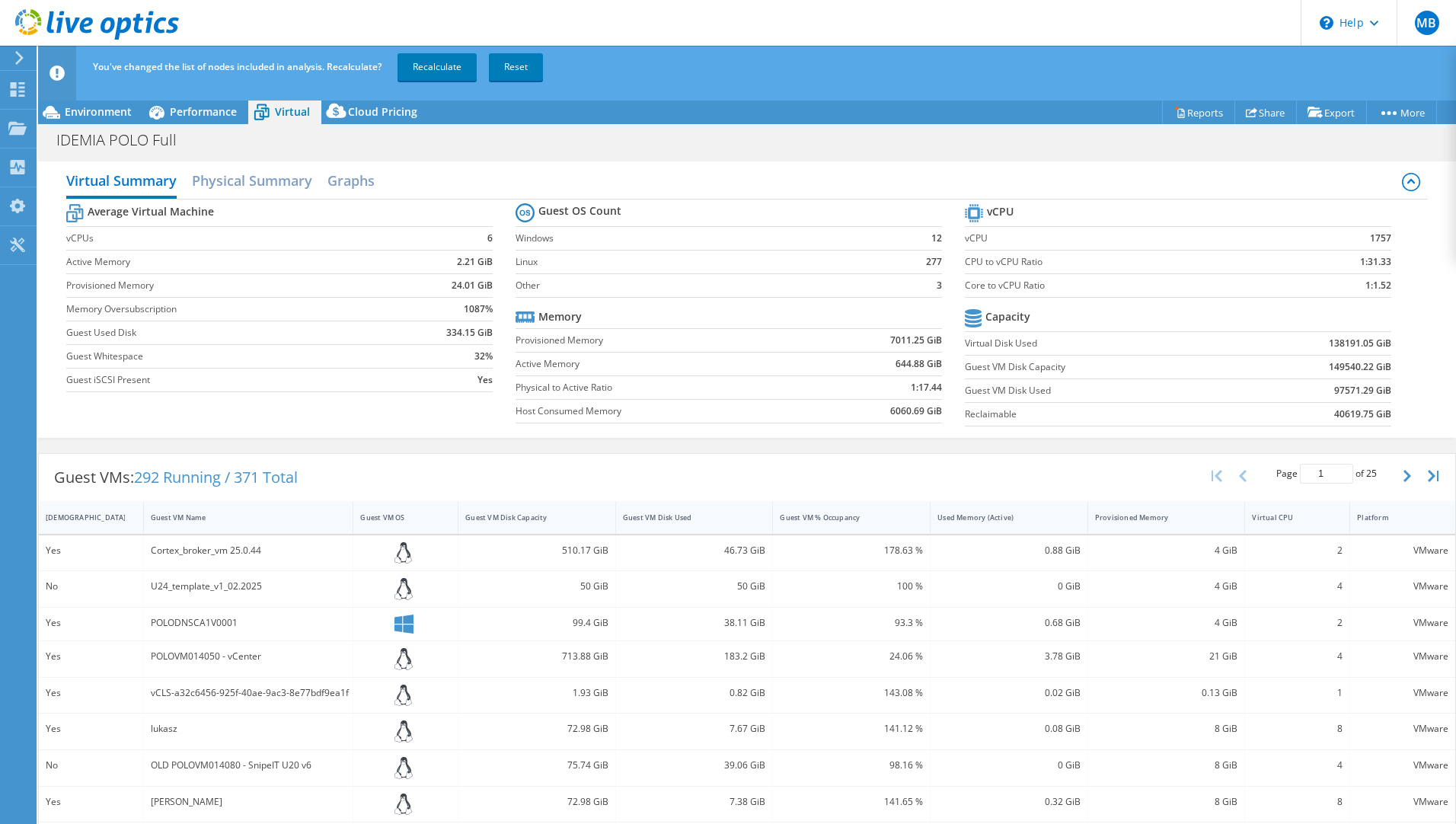
scroll to position [228, 0]
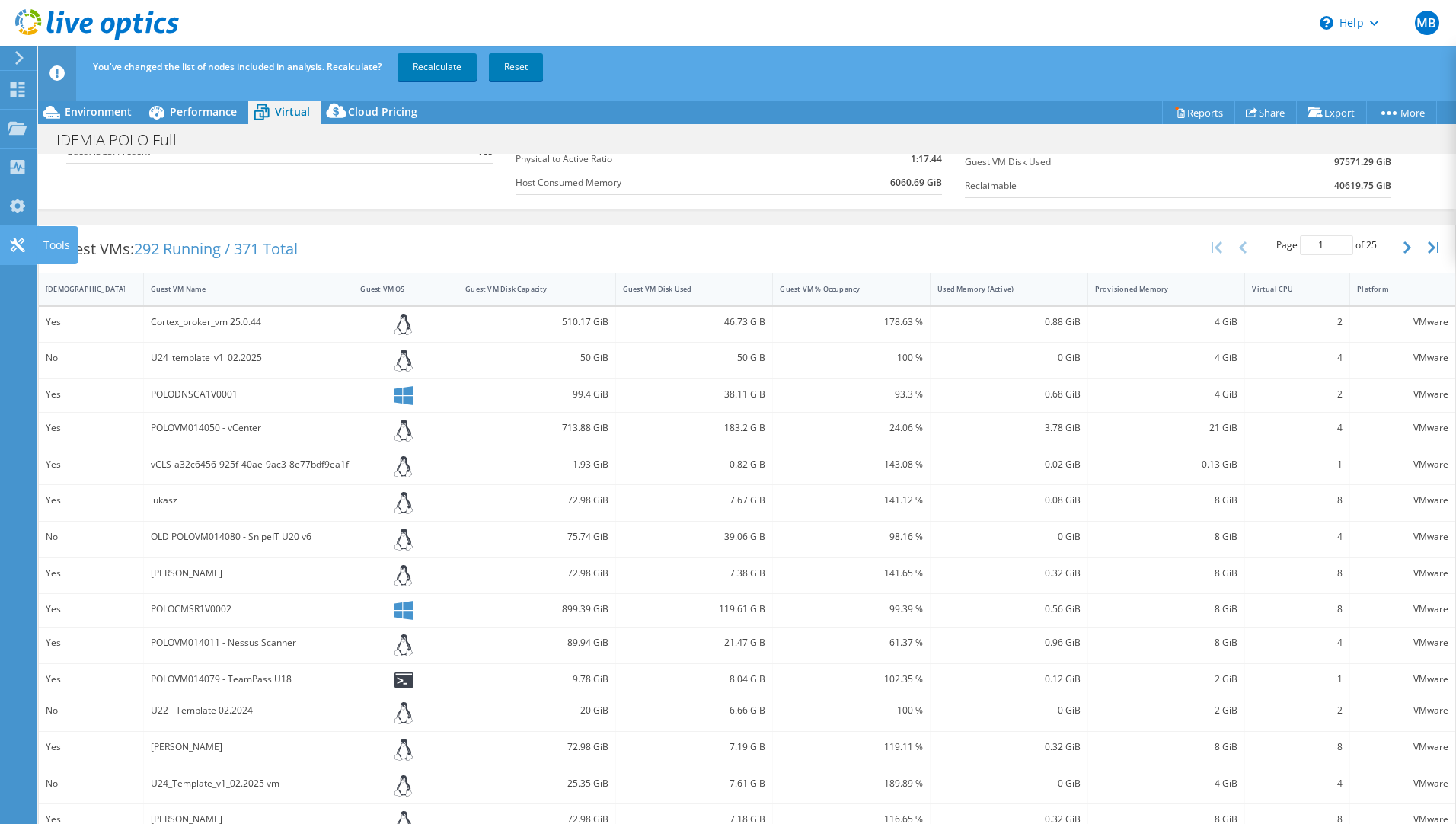
click at [16, 240] on use at bounding box center [17, 245] width 14 height 14
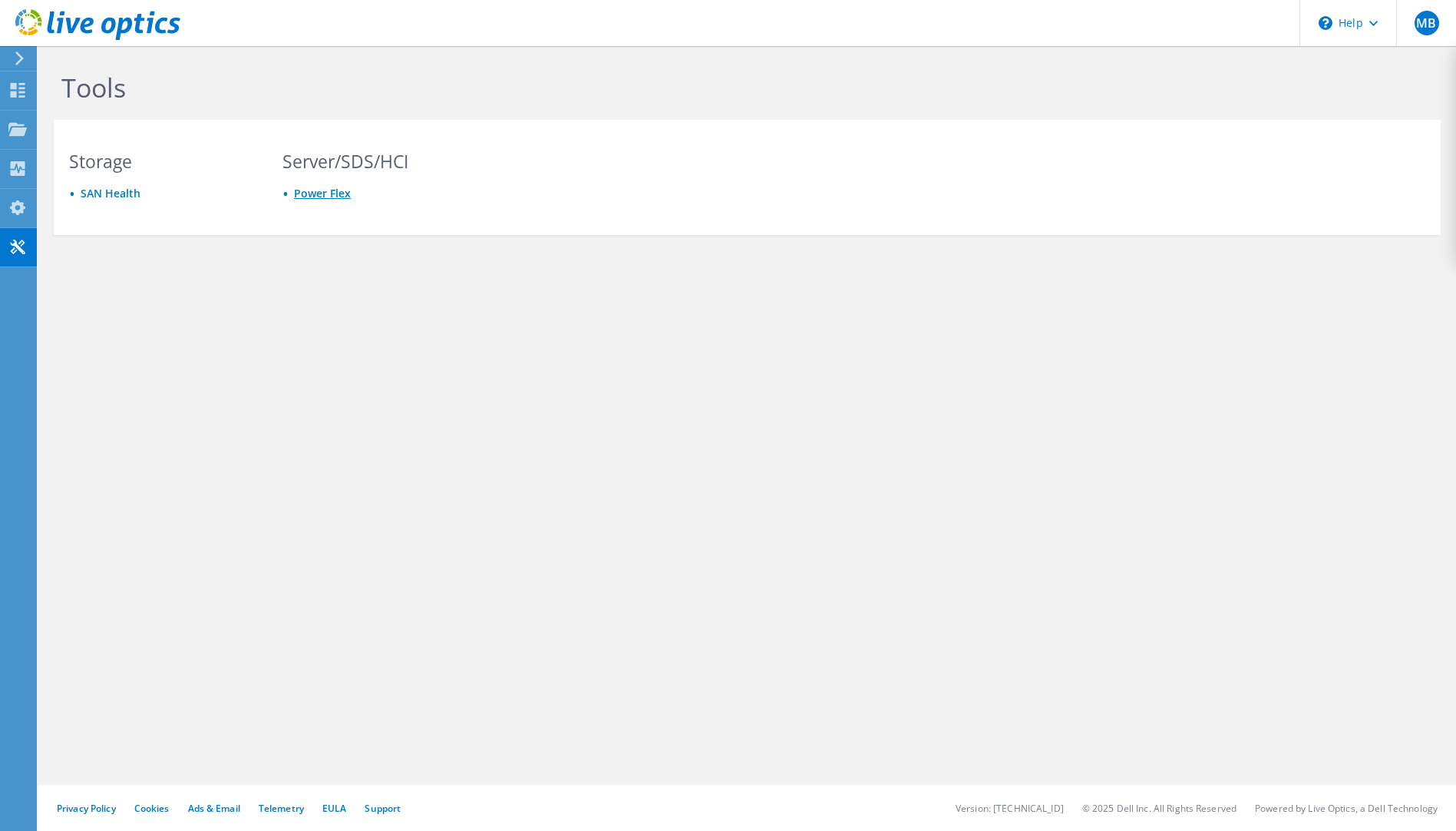
click at [324, 192] on link "Power Flex" at bounding box center [323, 193] width 57 height 14
click at [54, 90] on div "Dashboard" at bounding box center [72, 90] width 72 height 39
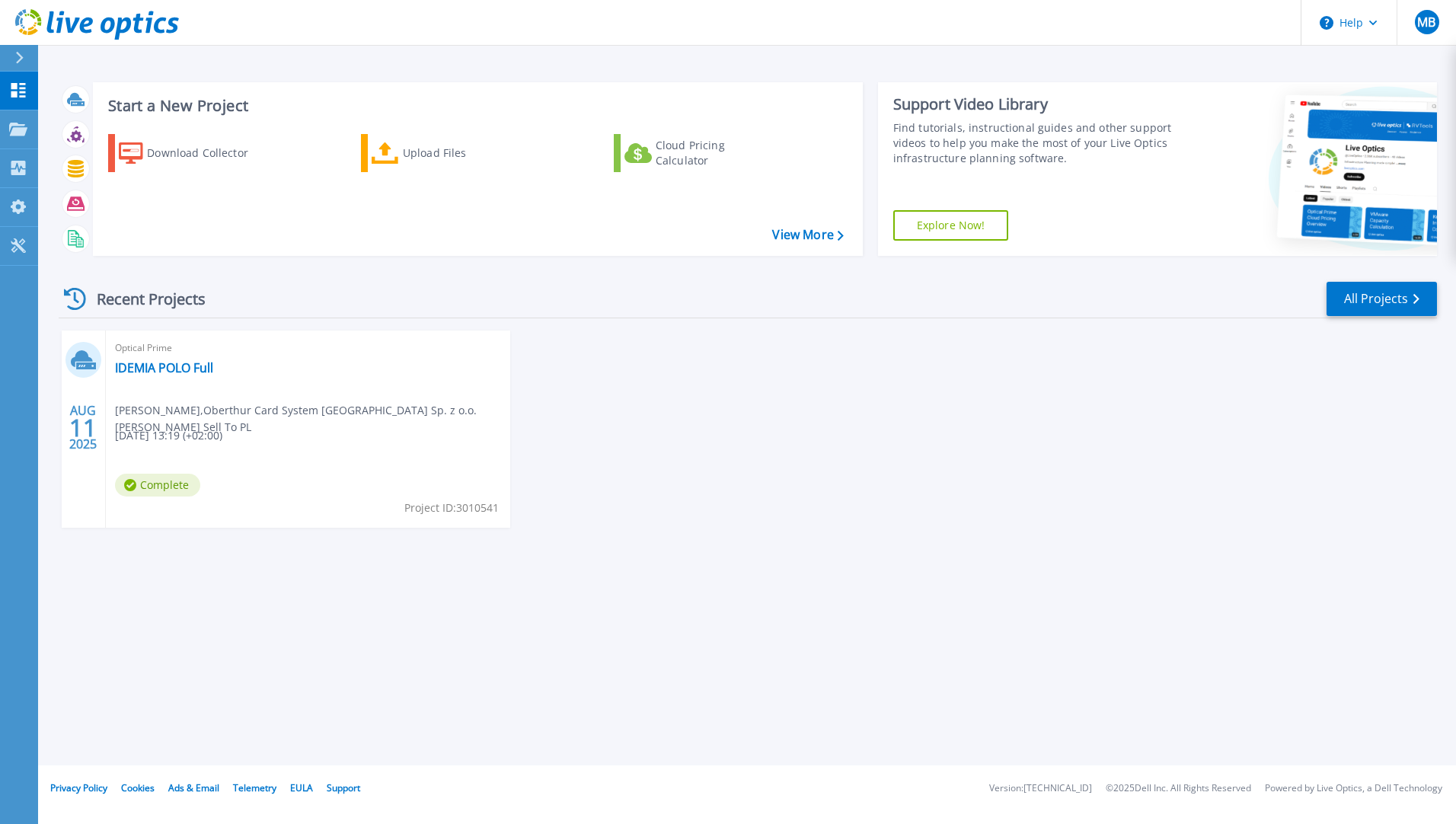
click at [208, 382] on div "Optical Prime IDEMIA POLO Full [PERSON_NAME] , Oberthur Card System [GEOGRAPHIC…" at bounding box center [308, 428] width 404 height 197
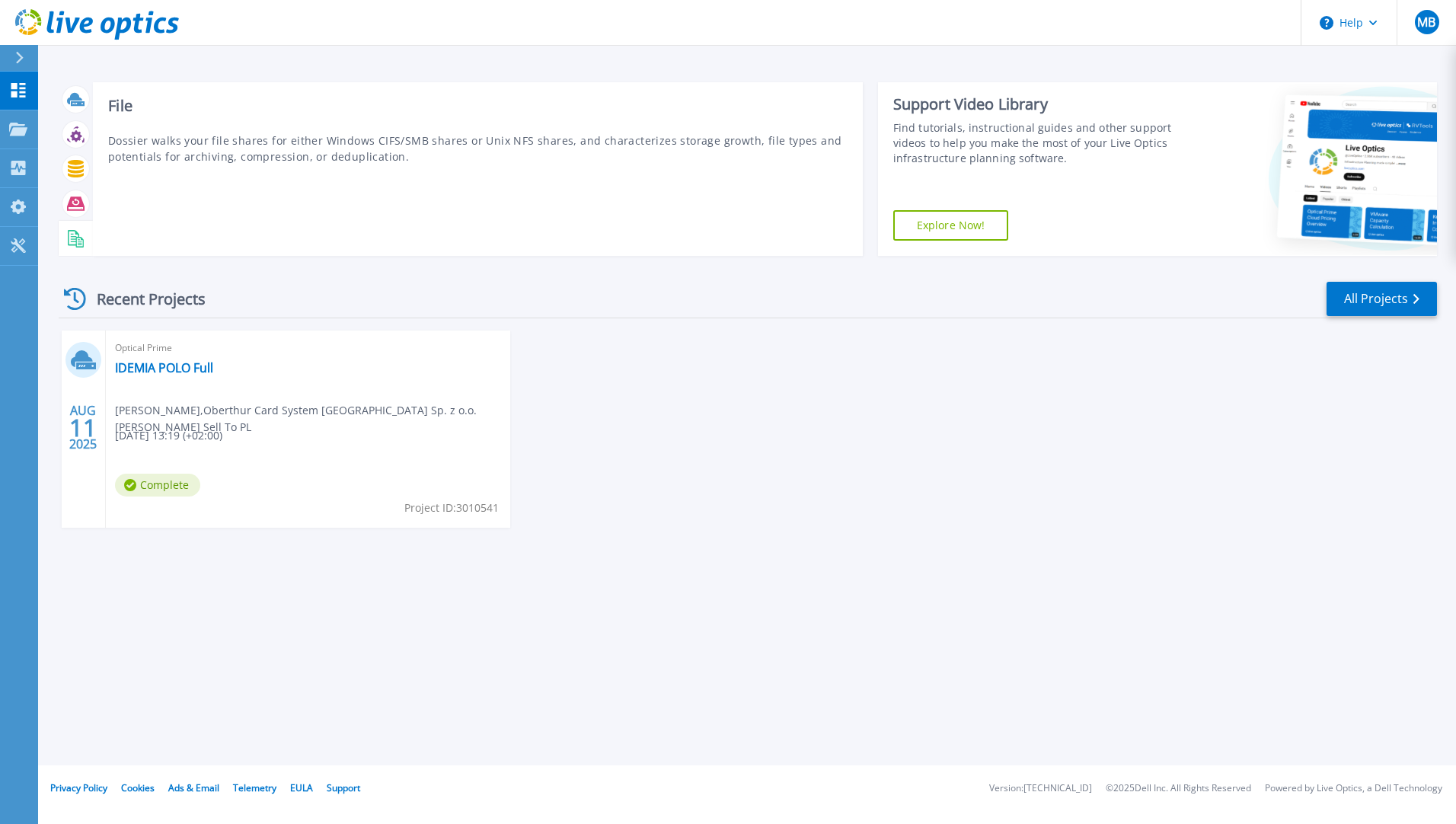
click at [75, 237] on rect at bounding box center [74, 236] width 6 height 1
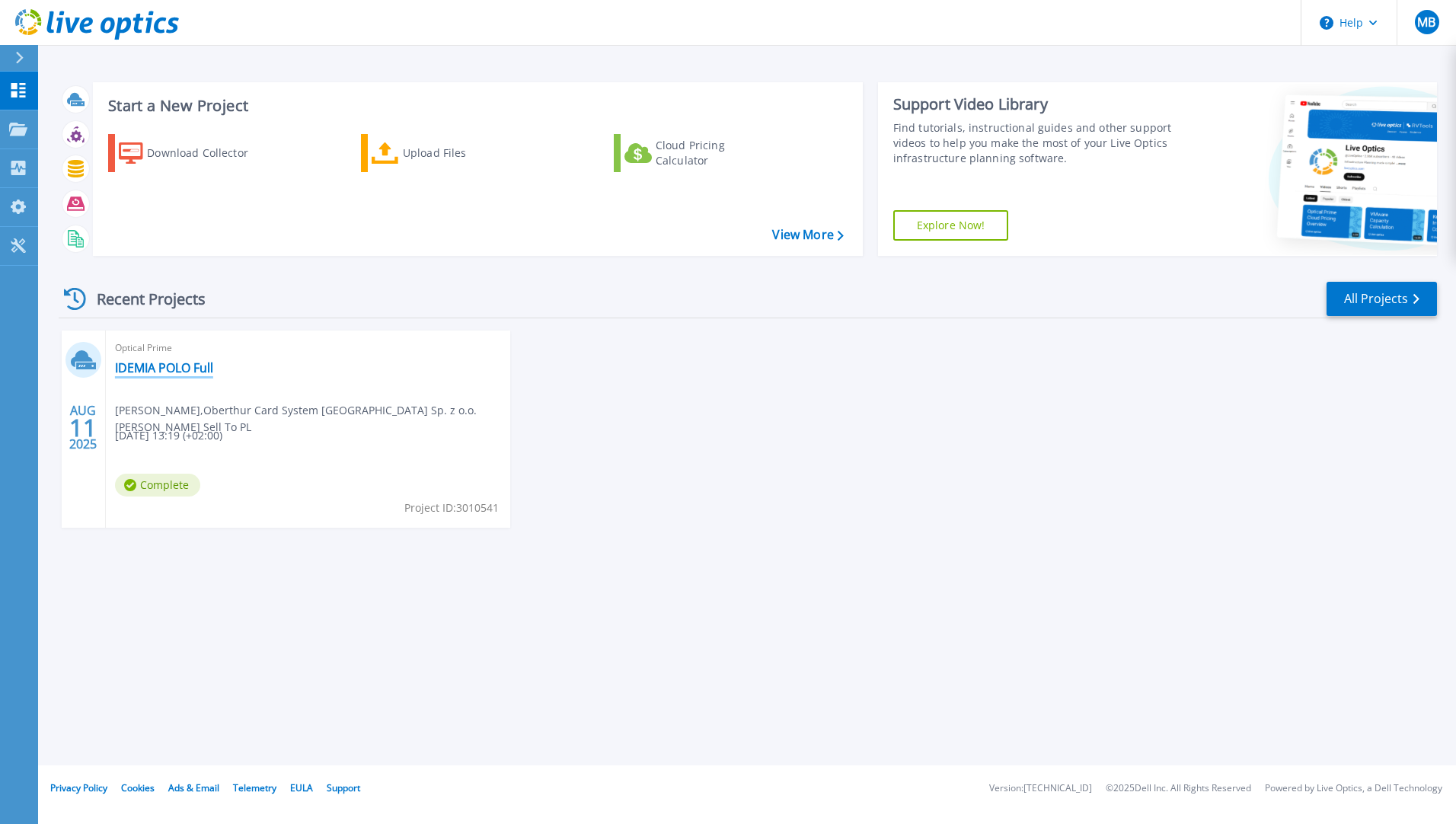
click at [146, 362] on link "IDEMIA POLO Full" at bounding box center [163, 367] width 98 height 15
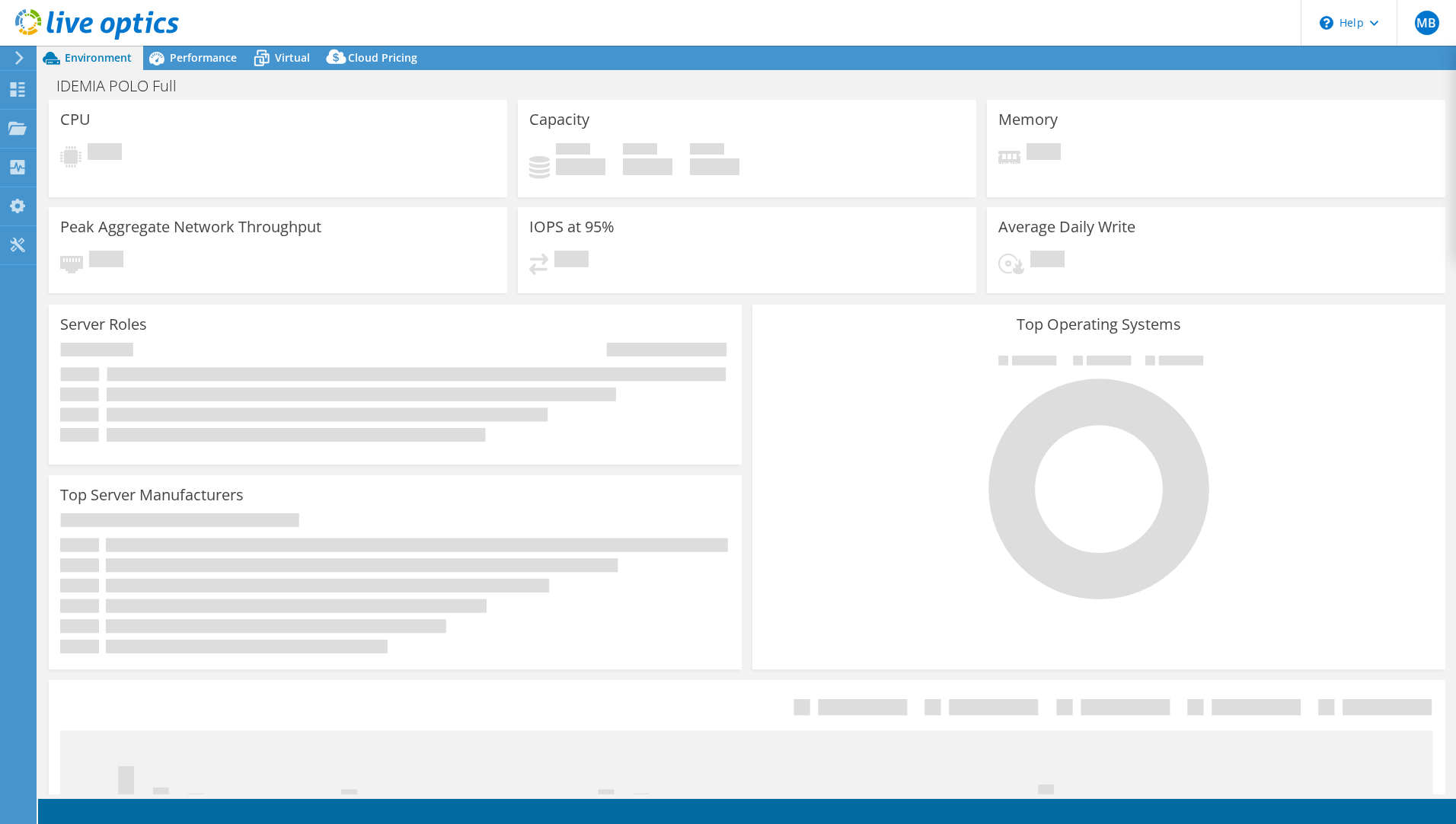
select select "EUFrankfurt"
select select "EUR"
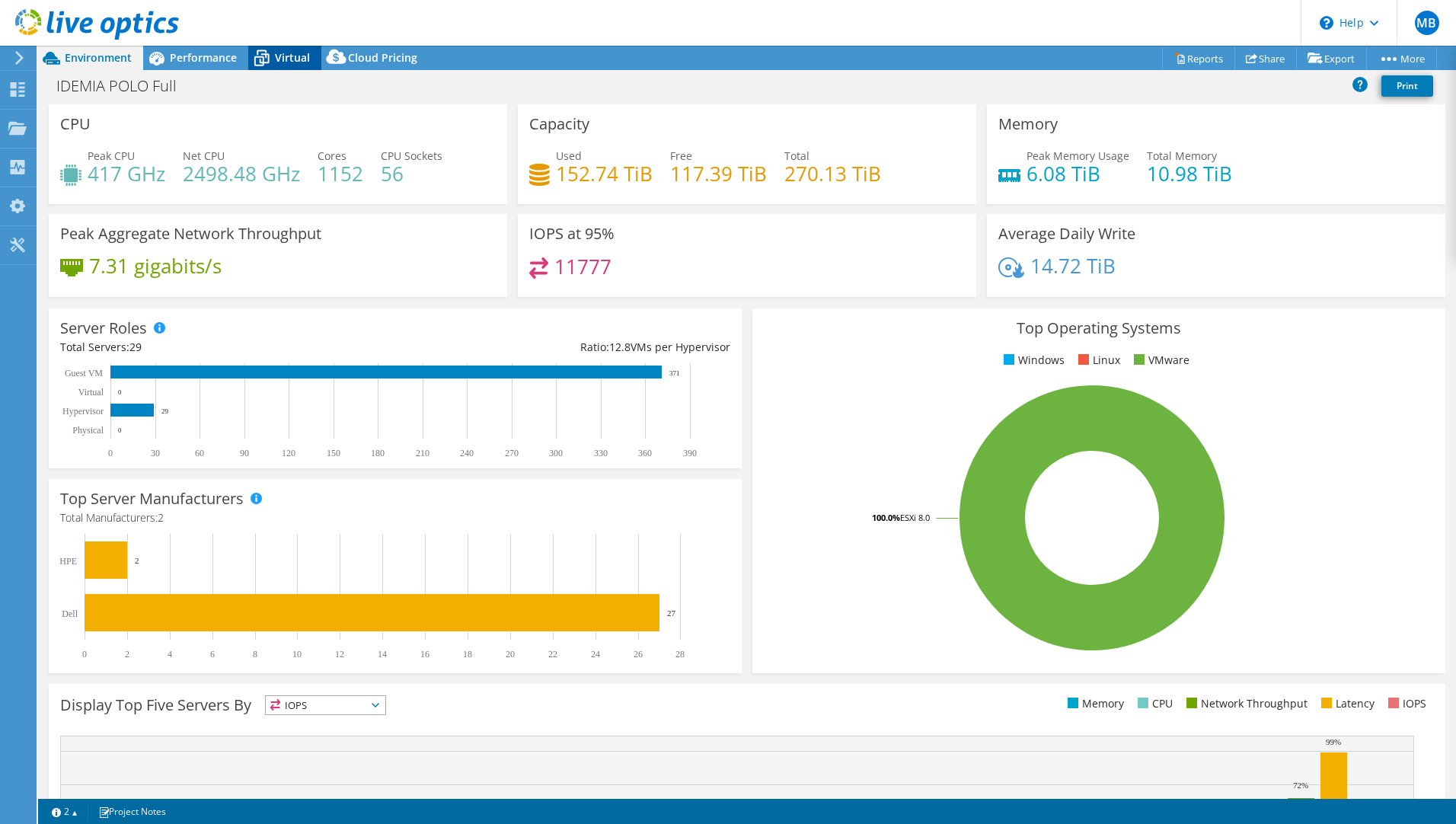
click at [284, 64] on div "Virtual" at bounding box center [284, 57] width 73 height 24
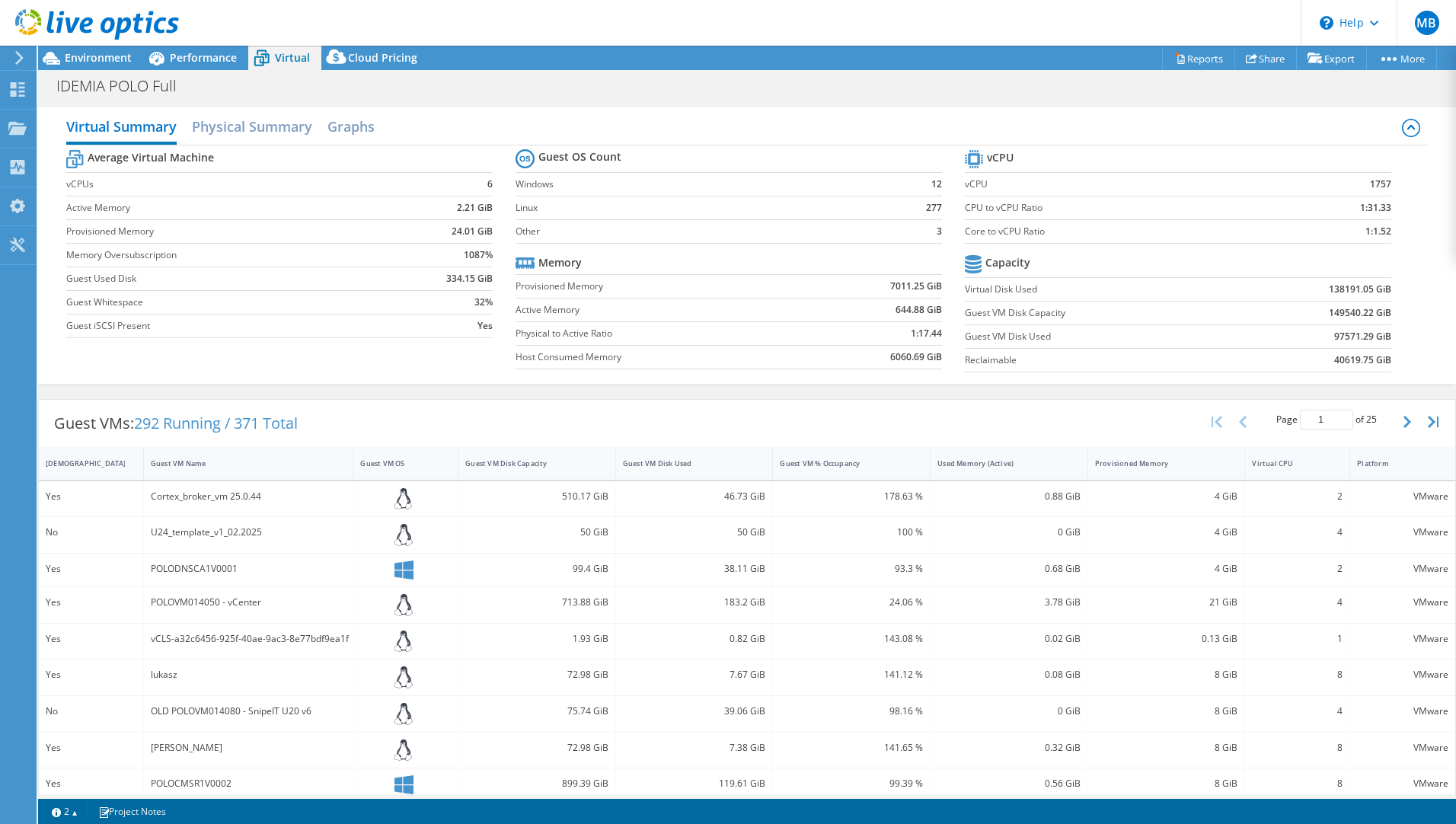
scroll to position [228, 0]
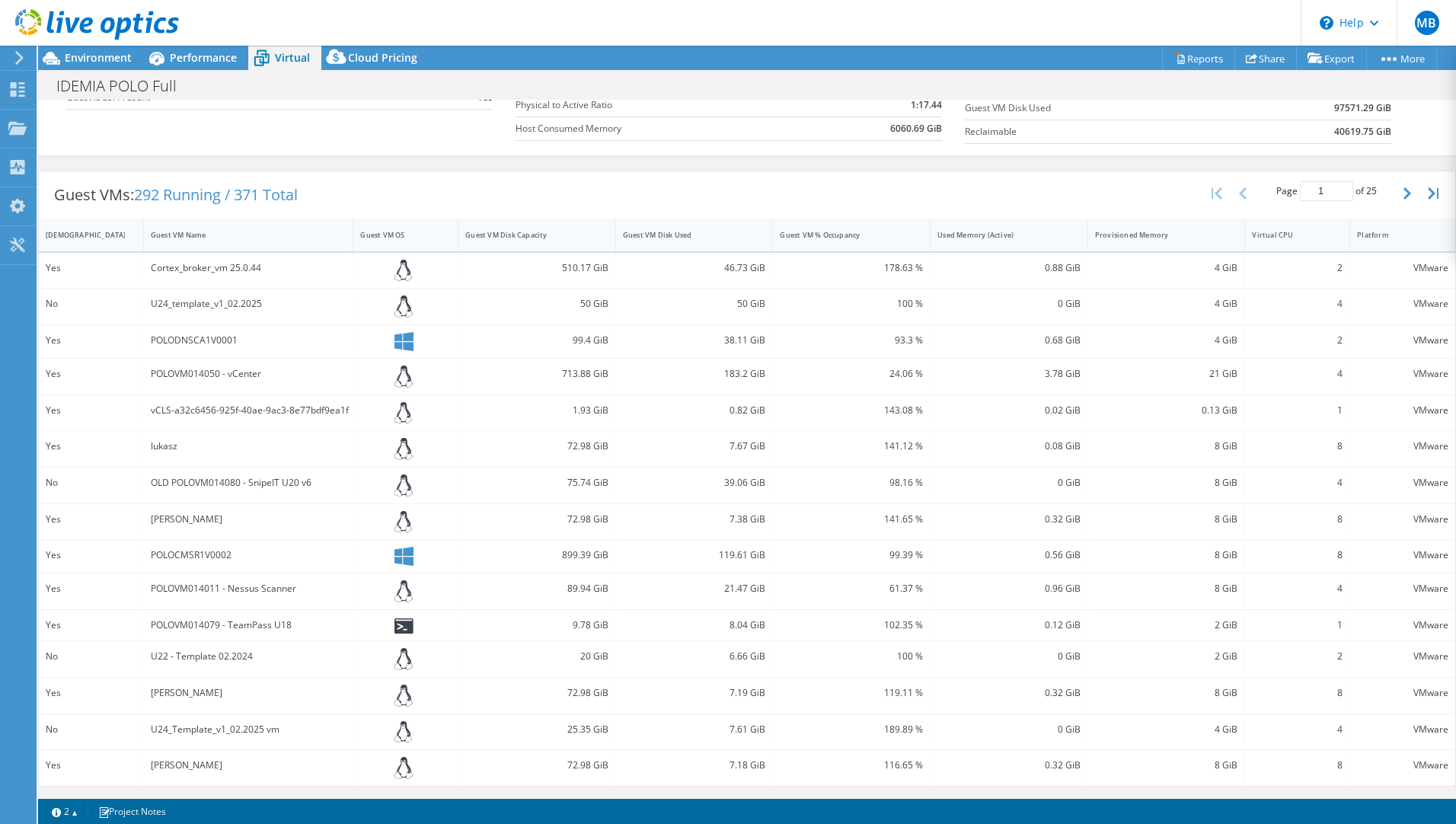
drag, startPoint x: 573, startPoint y: 557, endPoint x: 552, endPoint y: 550, distance: 22.1
click at [552, 550] on div "899.39 GiB" at bounding box center [537, 555] width 143 height 16
click at [126, 814] on link "Project Notes" at bounding box center [133, 811] width 89 height 19
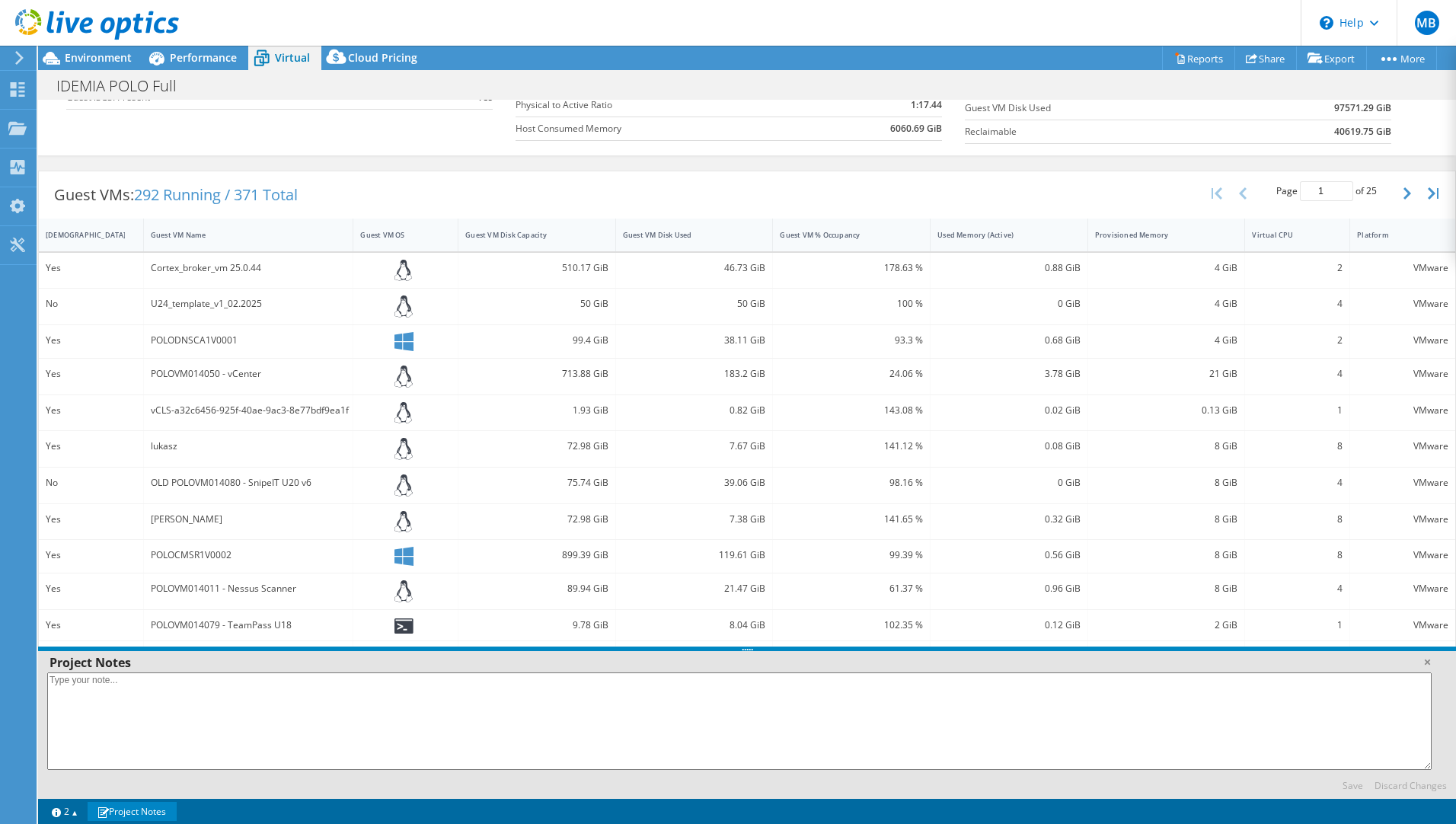
click at [126, 814] on link "Project Notes" at bounding box center [133, 811] width 89 height 19
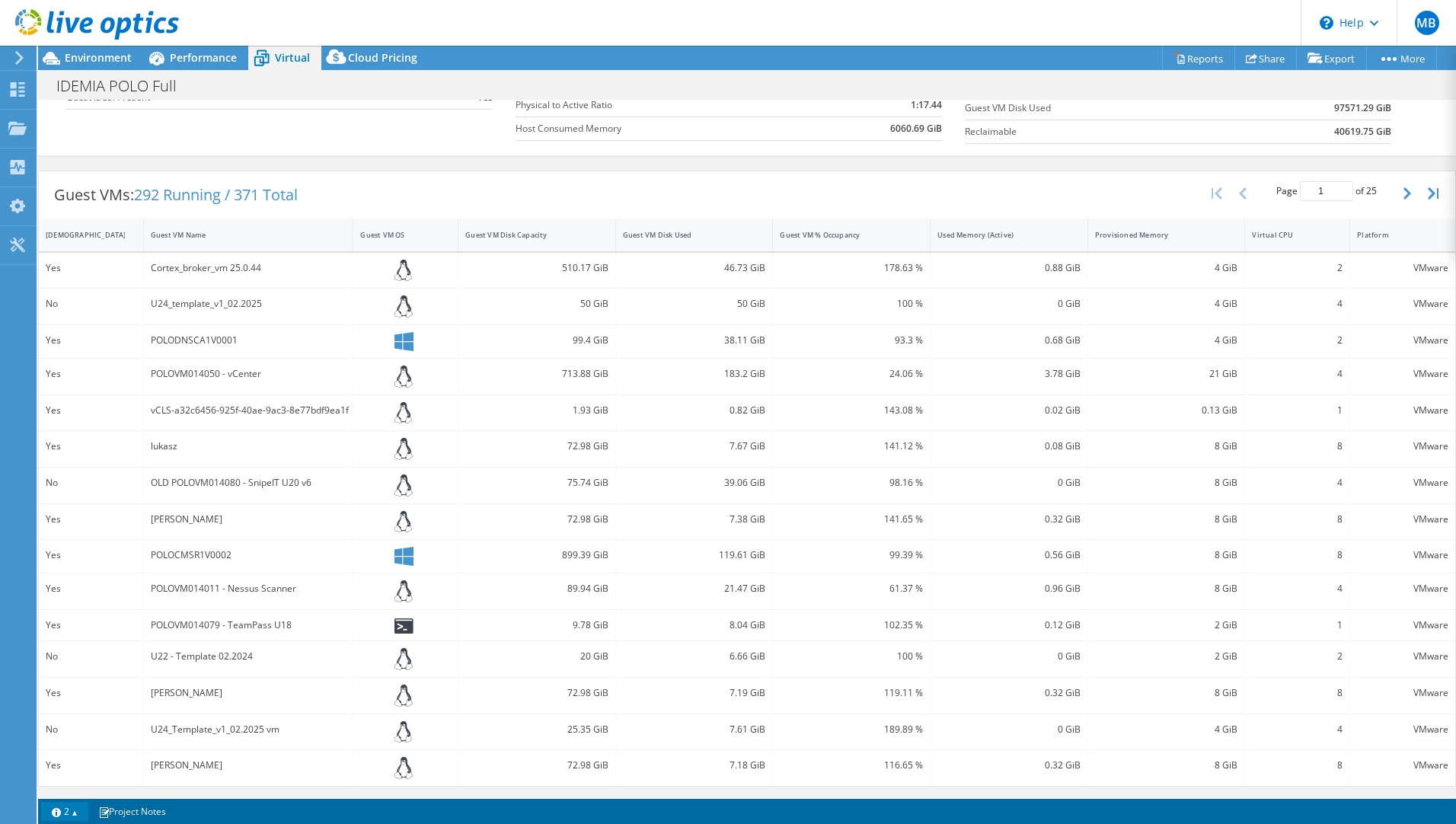
click at [81, 813] on link "2" at bounding box center [64, 811] width 47 height 19
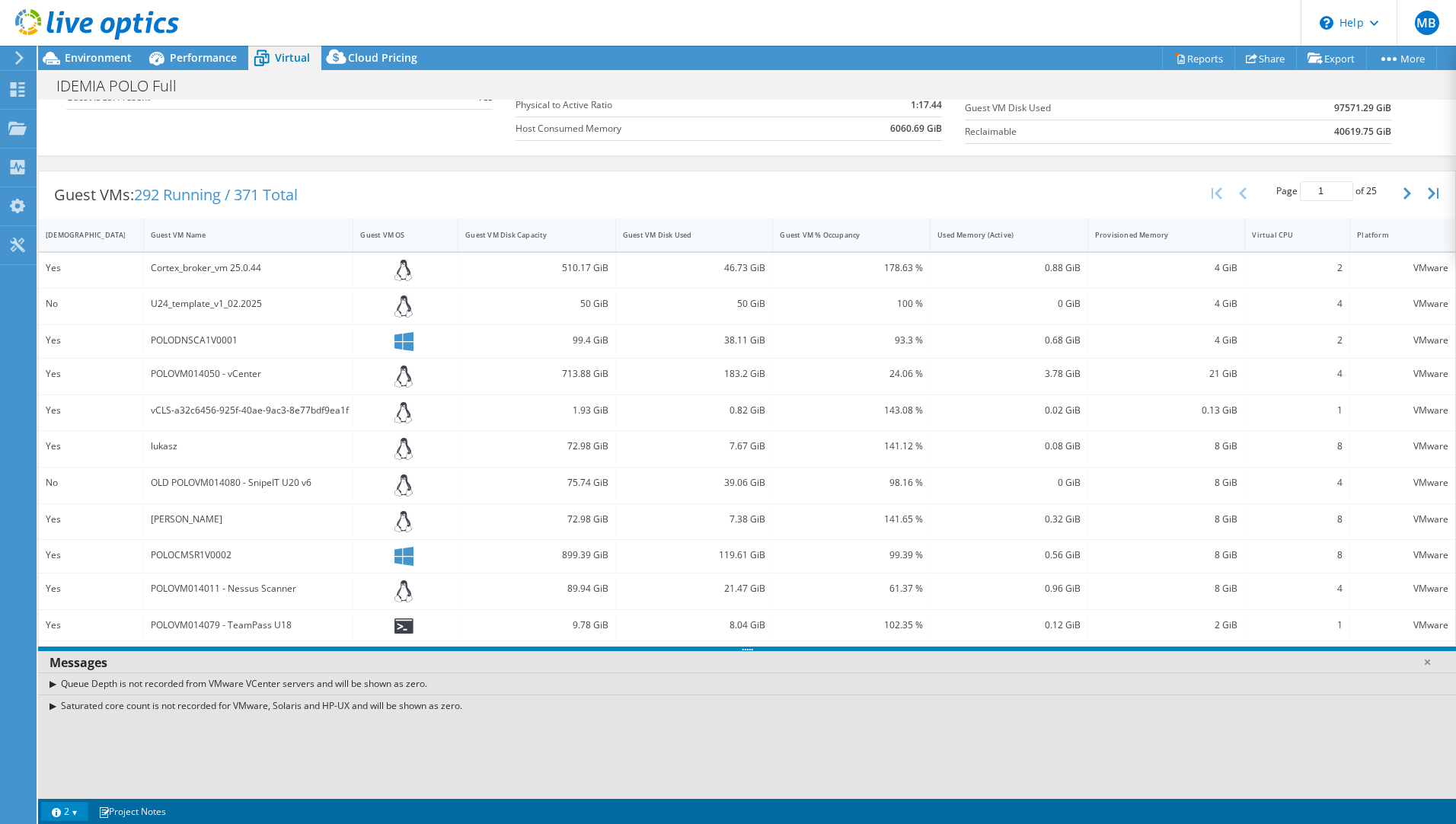
click at [83, 813] on link "2" at bounding box center [64, 811] width 47 height 19
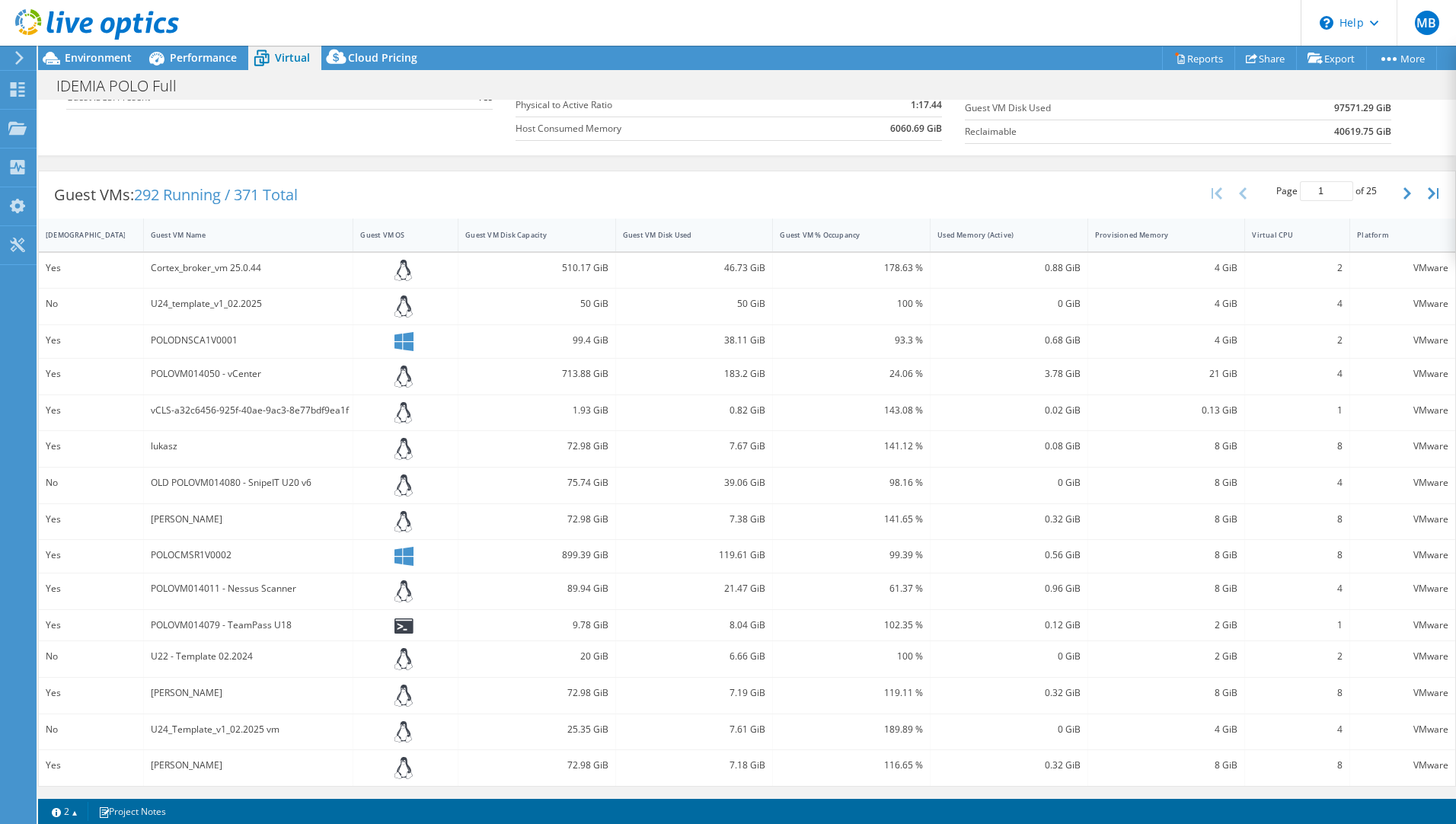
click at [243, 434] on div "lukasz" at bounding box center [249, 449] width 210 height 36
click at [126, 445] on div "Yes" at bounding box center [90, 446] width 90 height 16
drag, startPoint x: 82, startPoint y: 448, endPoint x: 57, endPoint y: 451, distance: 25.2
click at [80, 448] on div "Yes" at bounding box center [90, 446] width 90 height 16
drag, startPoint x: 53, startPoint y: 451, endPoint x: 153, endPoint y: 440, distance: 100.6
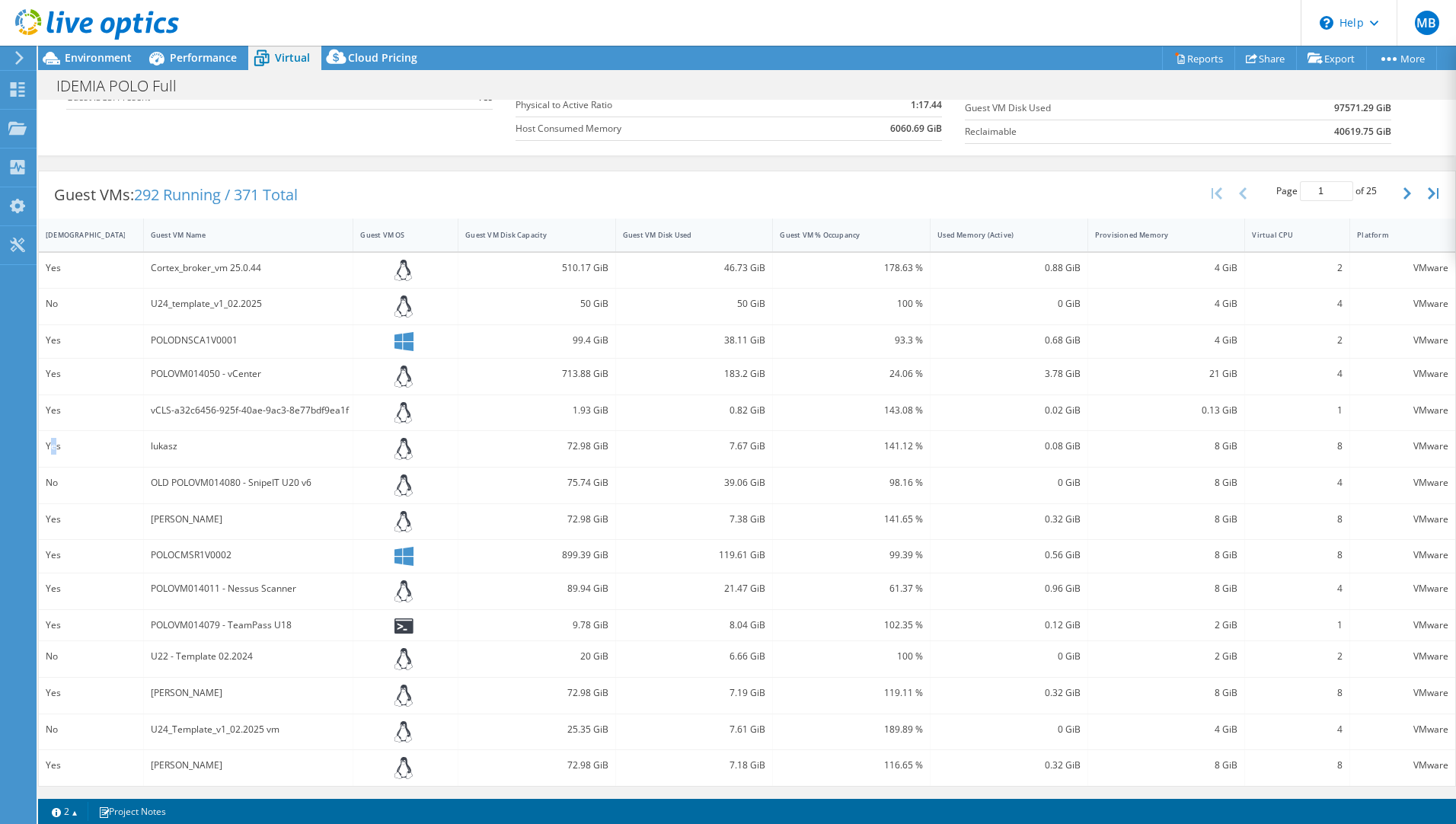
click at [153, 440] on div "Yes lukasz 72.98 GiB 7.67 GiB 141.12 % 0.08 GiB 8 GiB 8 VMware" at bounding box center [746, 449] width 1417 height 36
drag, startPoint x: 153, startPoint y: 440, endPoint x: 289, endPoint y: 435, distance: 136.1
click at [289, 435] on div "lukasz" at bounding box center [249, 449] width 210 height 36
click at [219, 415] on div "vCLS-a32c6456-925f-40ae-9ac3-8e77bdf9ea1f" at bounding box center [249, 414] width 210 height 36
drag, startPoint x: 208, startPoint y: 409, endPoint x: 170, endPoint y: 403, distance: 38.5
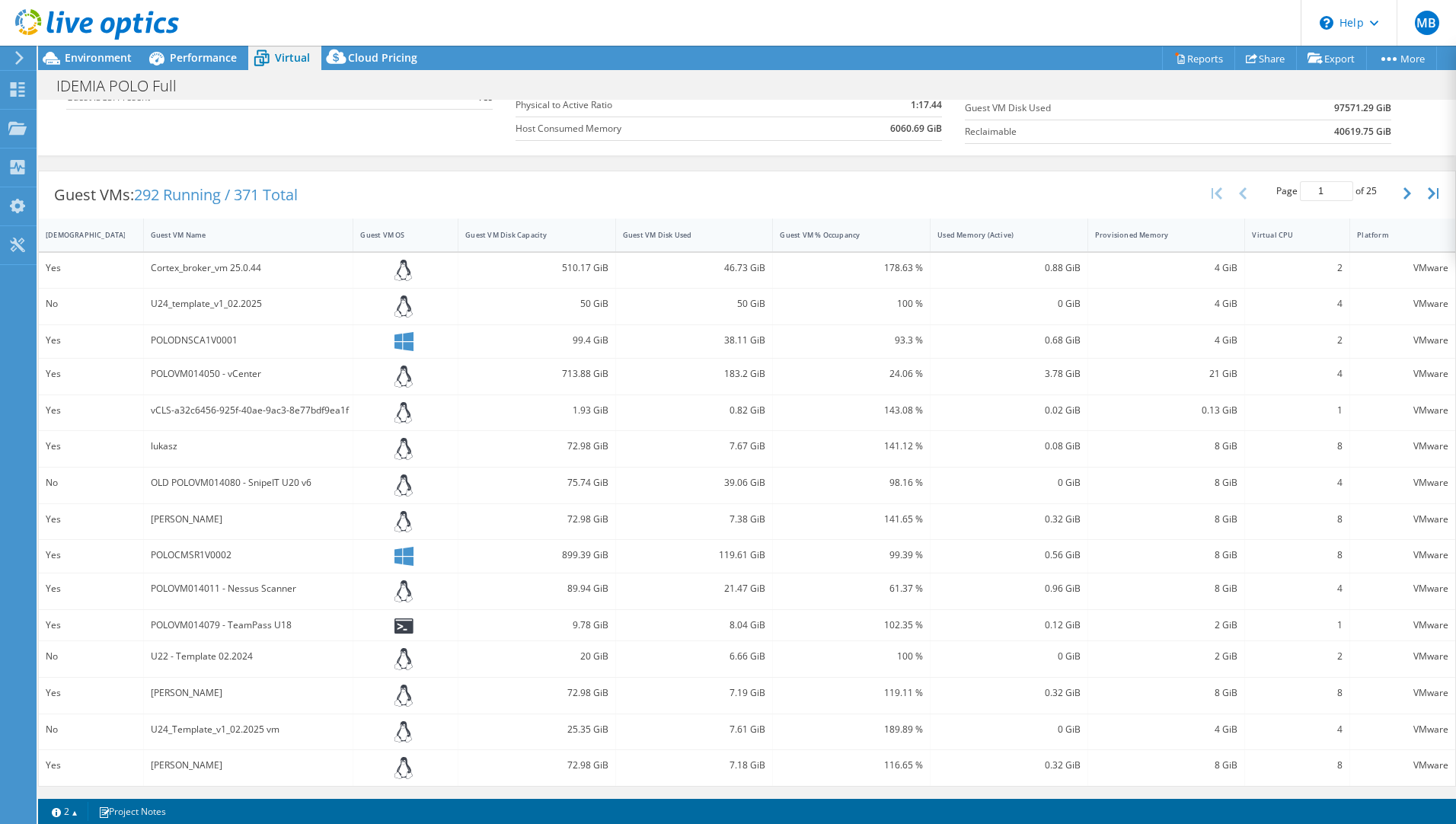
click at [170, 403] on div "vCLS-a32c6456-925f-40ae-9ac3-8e77bdf9ea1f" at bounding box center [248, 410] width 195 height 16
click at [155, 446] on div "lukasz" at bounding box center [248, 446] width 195 height 16
drag, startPoint x: 564, startPoint y: 454, endPoint x: 289, endPoint y: 456, distance: 275.0
click at [289, 456] on div "lukasz" at bounding box center [249, 449] width 210 height 36
click at [166, 198] on span "292 Running / 371 Total" at bounding box center [216, 195] width 164 height 20
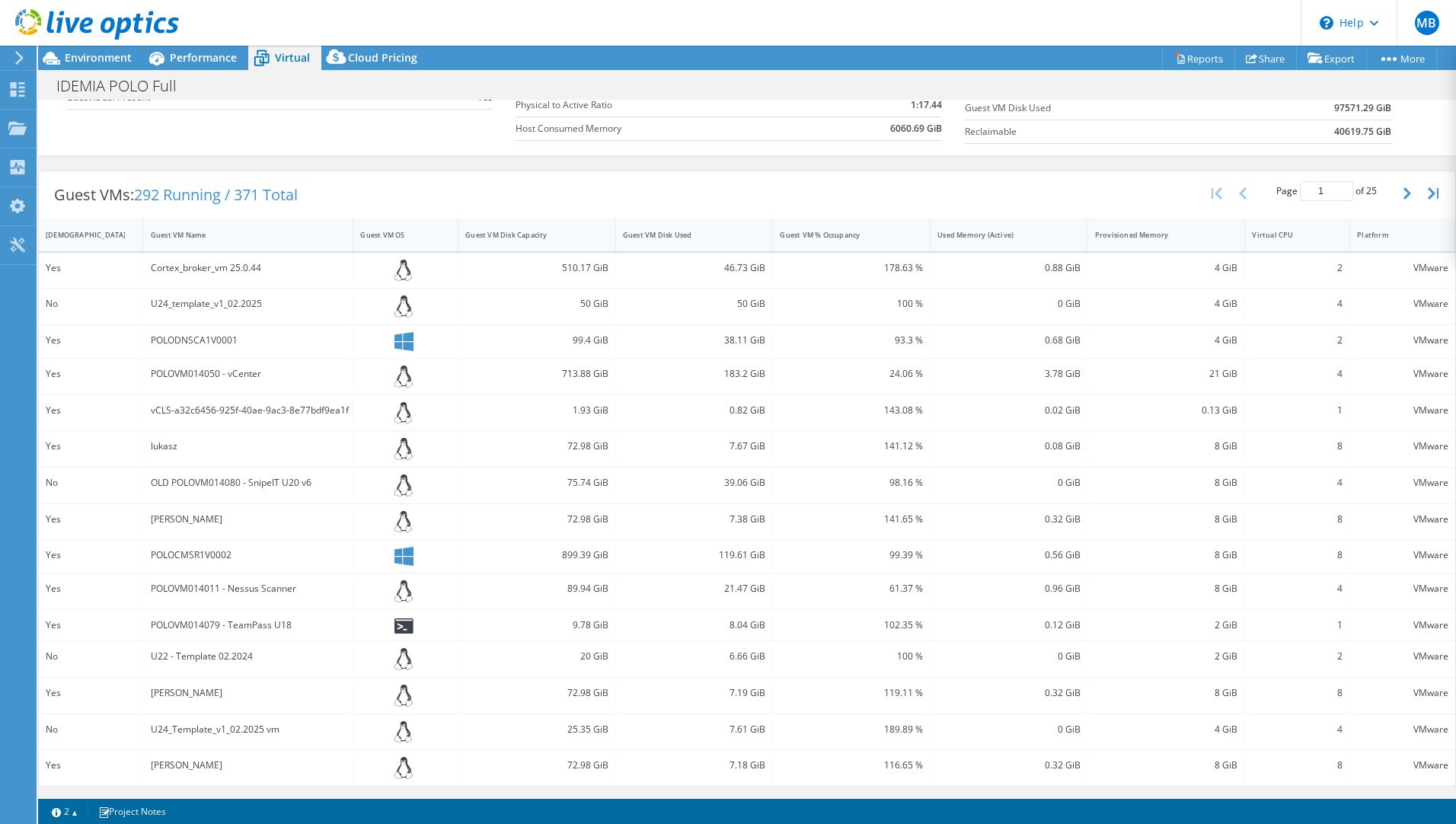
scroll to position [0, 0]
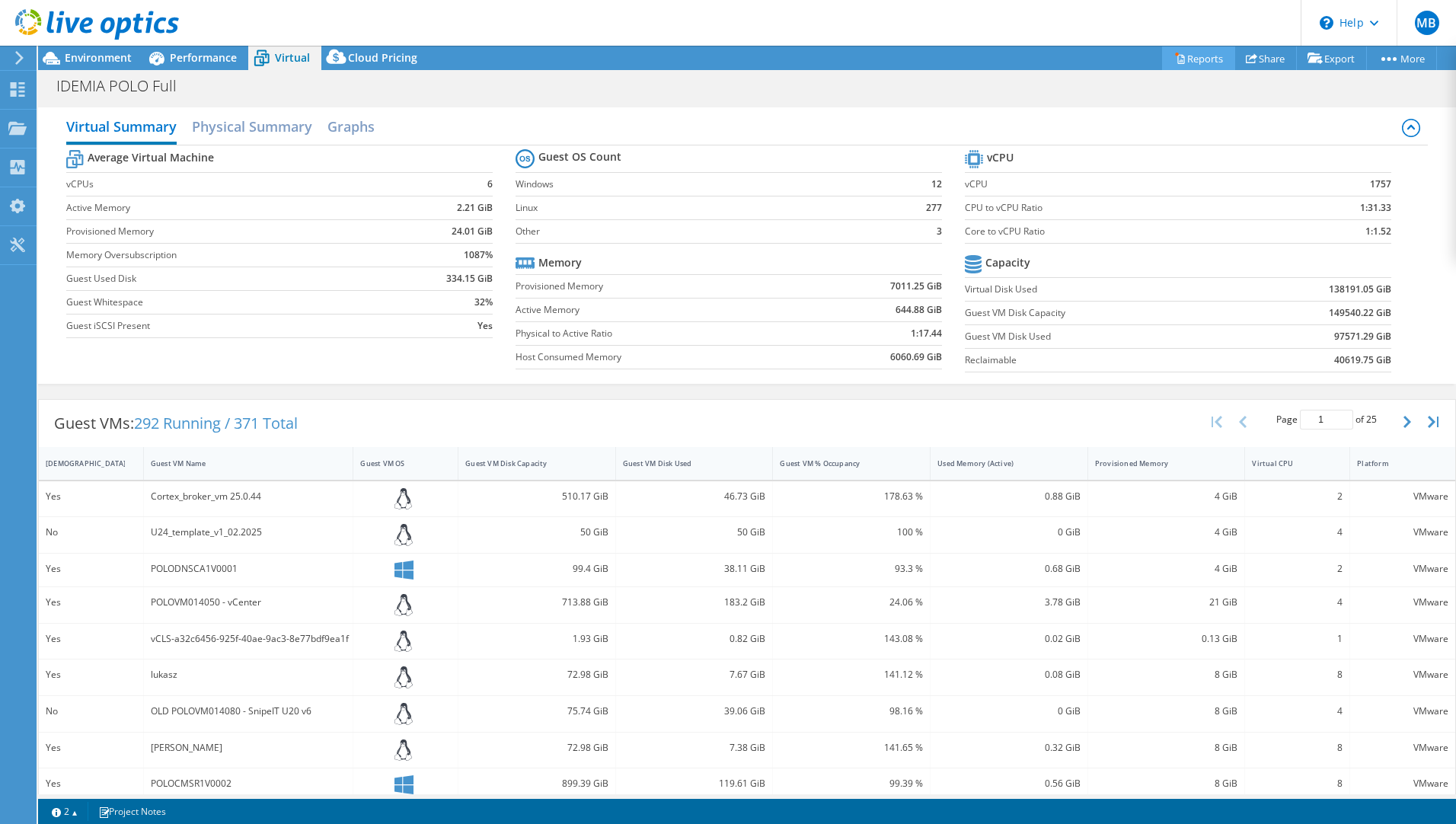
click at [1187, 48] on link "Reports" at bounding box center [1198, 58] width 73 height 24
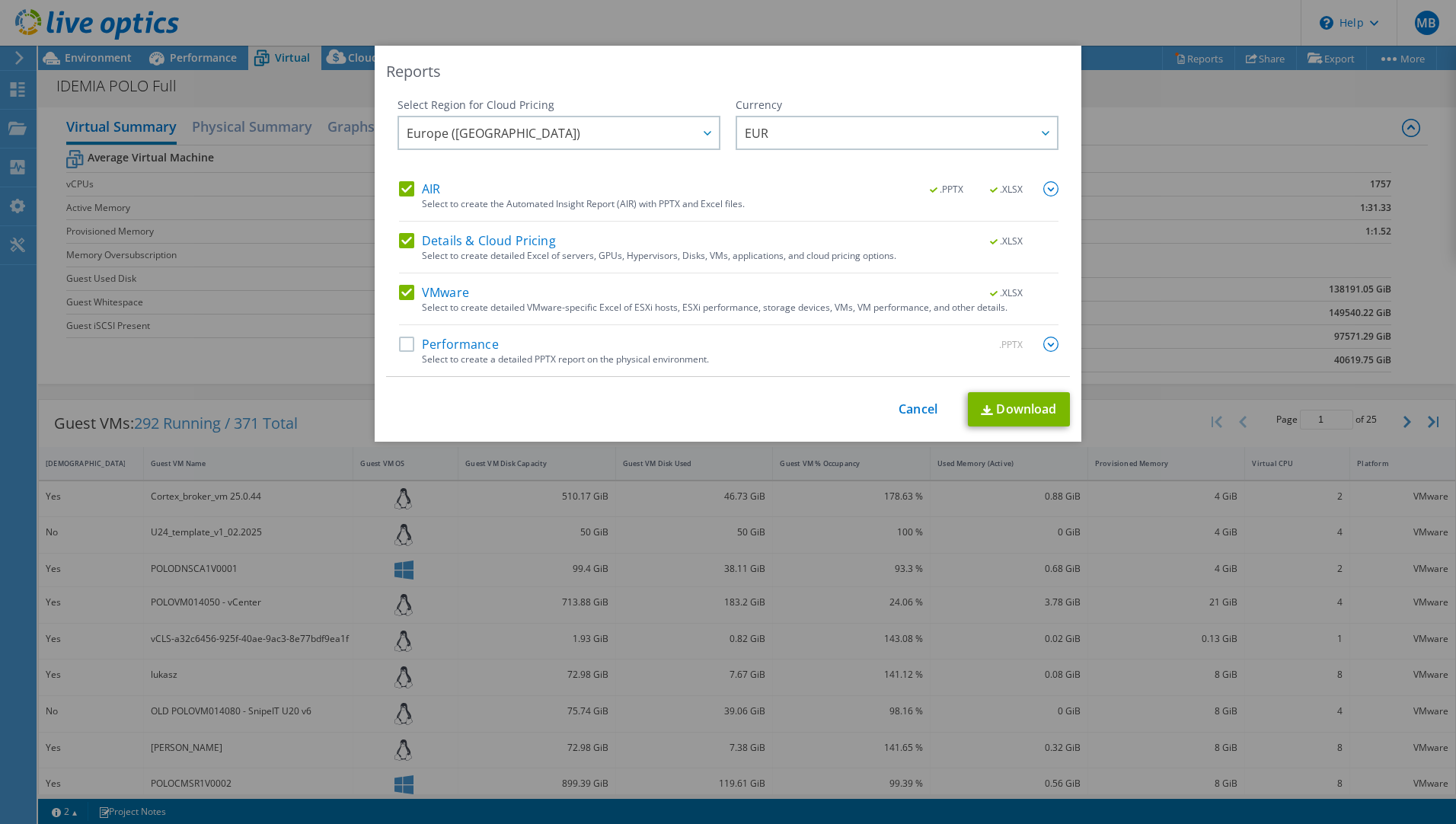
click at [402, 243] on label "Details & Cloud Pricing" at bounding box center [477, 240] width 157 height 15
click at [0, 0] on input "Details & Cloud Pricing" at bounding box center [0, 0] width 0 height 0
click at [407, 186] on label "AIR" at bounding box center [419, 188] width 41 height 15
click at [0, 0] on input "AIR" at bounding box center [0, 0] width 0 height 0
click at [403, 351] on label "Performance" at bounding box center [448, 344] width 100 height 15
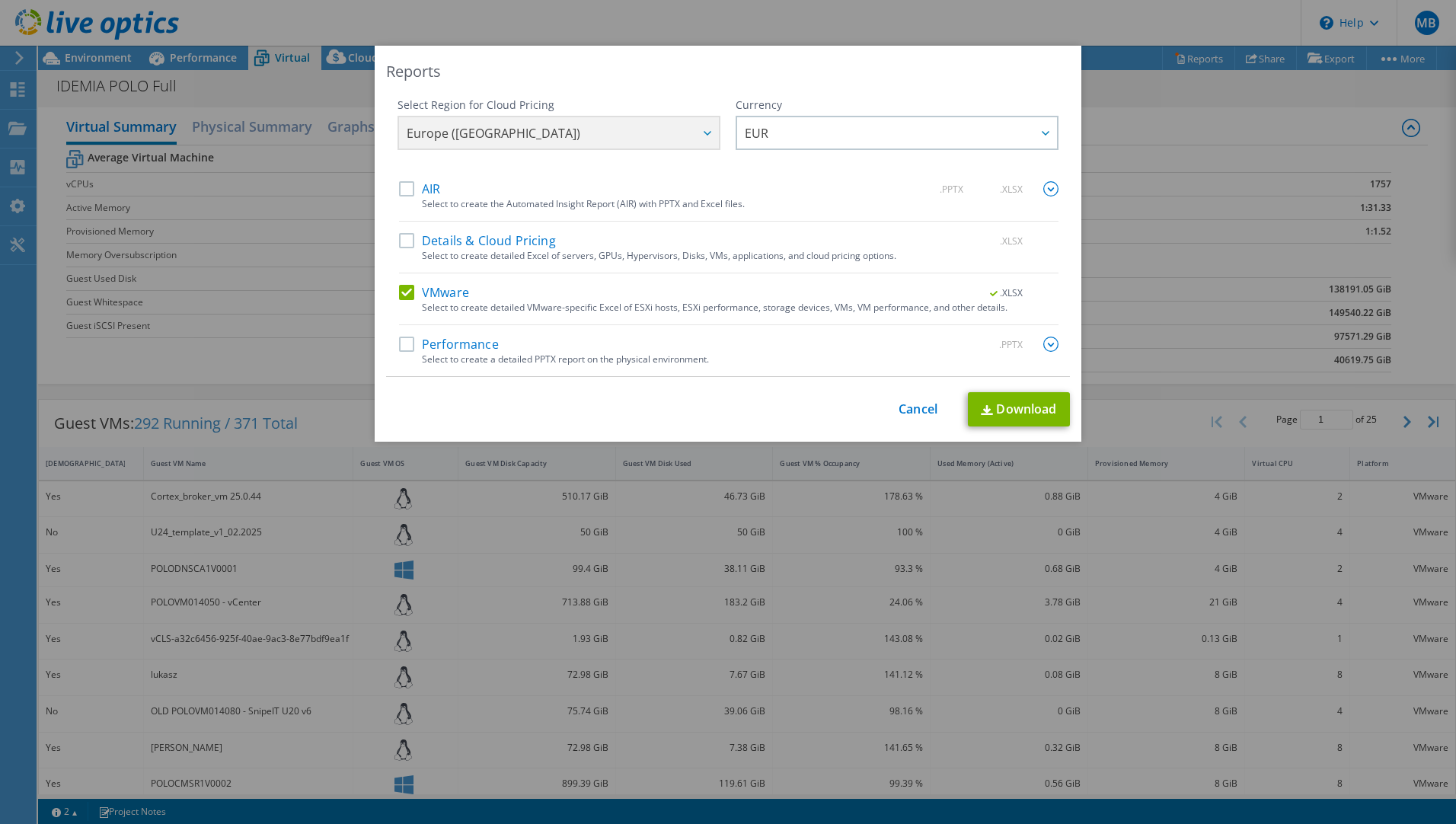
click at [0, 0] on input "Performance" at bounding box center [0, 0] width 0 height 0
click at [403, 351] on label "Performance" at bounding box center [448, 344] width 100 height 15
click at [0, 0] on input "Performance" at bounding box center [0, 0] width 0 height 0
click at [1045, 341] on img at bounding box center [1050, 344] width 15 height 15
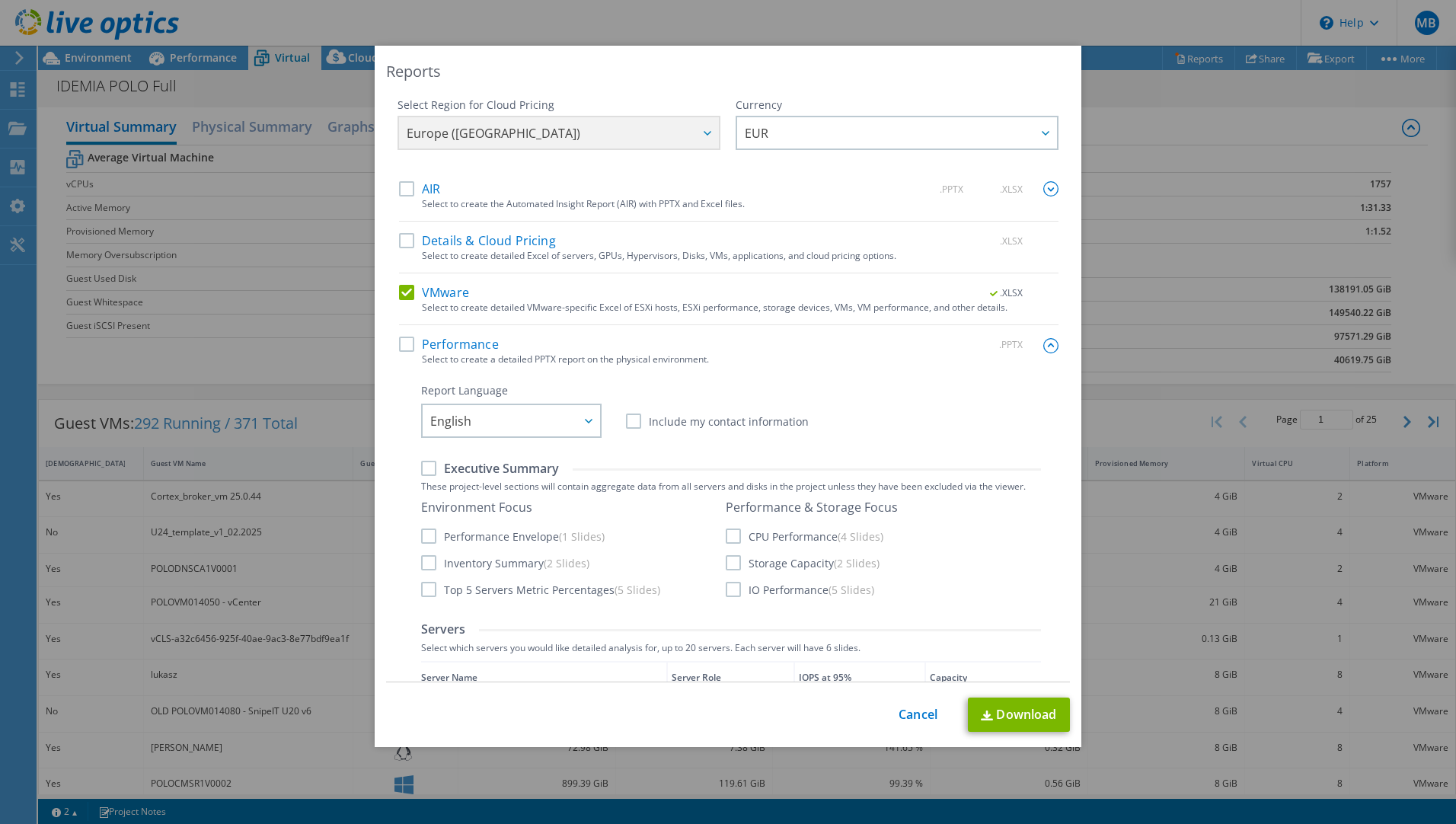
click at [403, 345] on label "Performance" at bounding box center [448, 344] width 100 height 15
click at [0, 0] on input "Performance" at bounding box center [0, 0] width 0 height 0
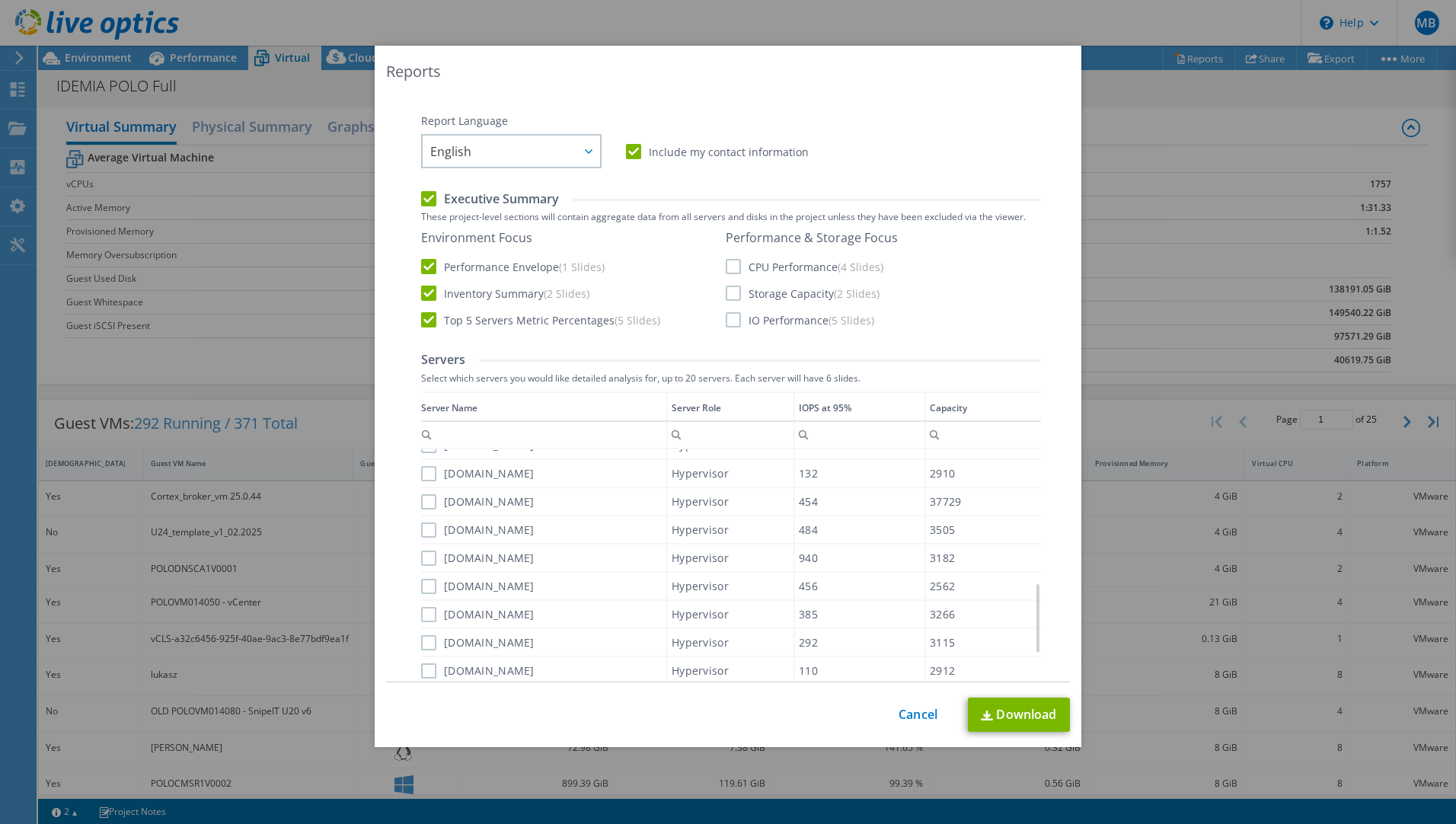
scroll to position [498, 0]
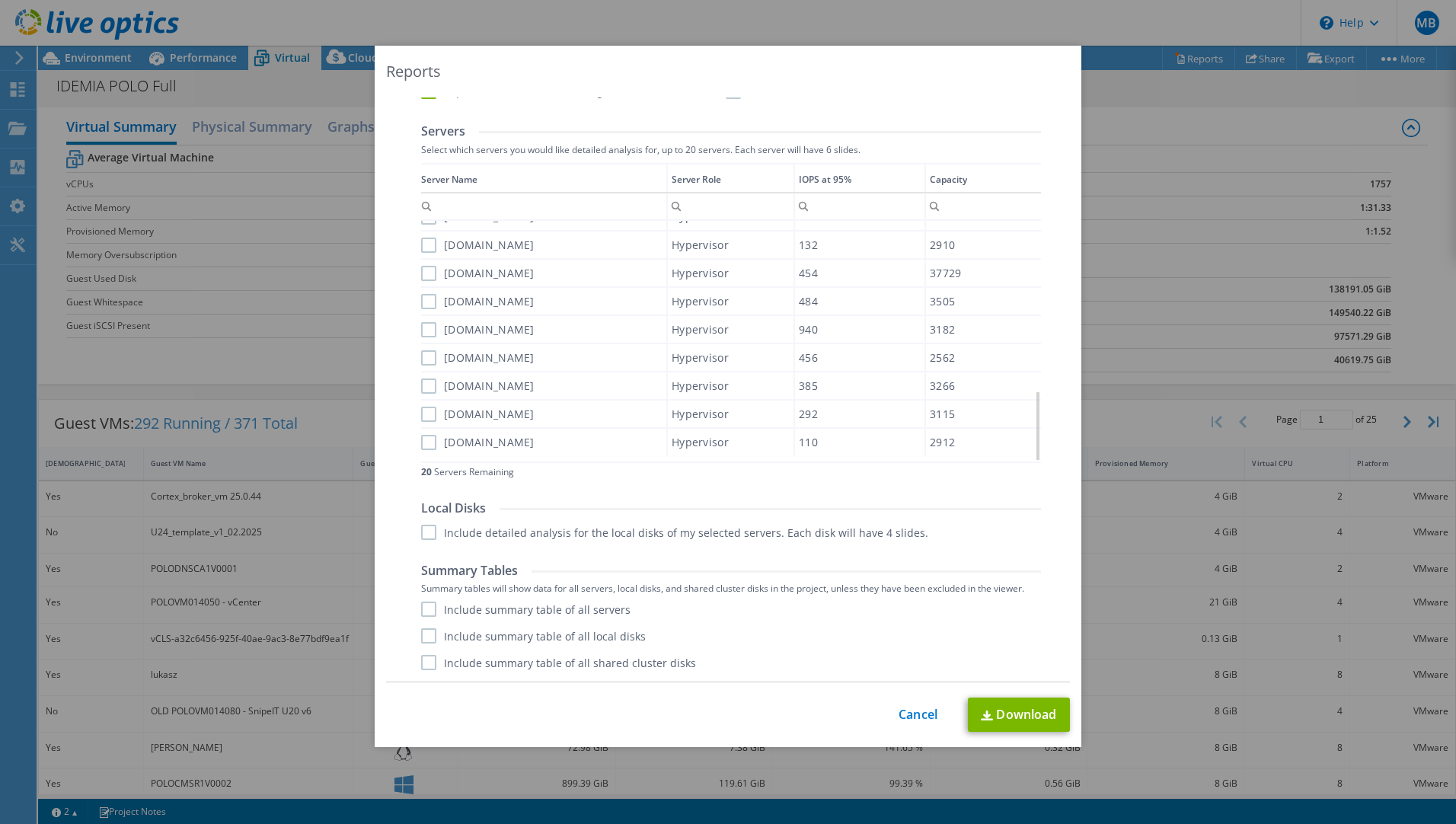
click at [422, 365] on label "[DOMAIN_NAME]" at bounding box center [478, 357] width 114 height 15
click at [0, 0] on input "[DOMAIN_NAME]" at bounding box center [0, 0] width 0 height 0
click at [422, 365] on label "[DOMAIN_NAME]" at bounding box center [478, 357] width 114 height 15
click at [0, 0] on input "[DOMAIN_NAME]" at bounding box center [0, 0] width 0 height 0
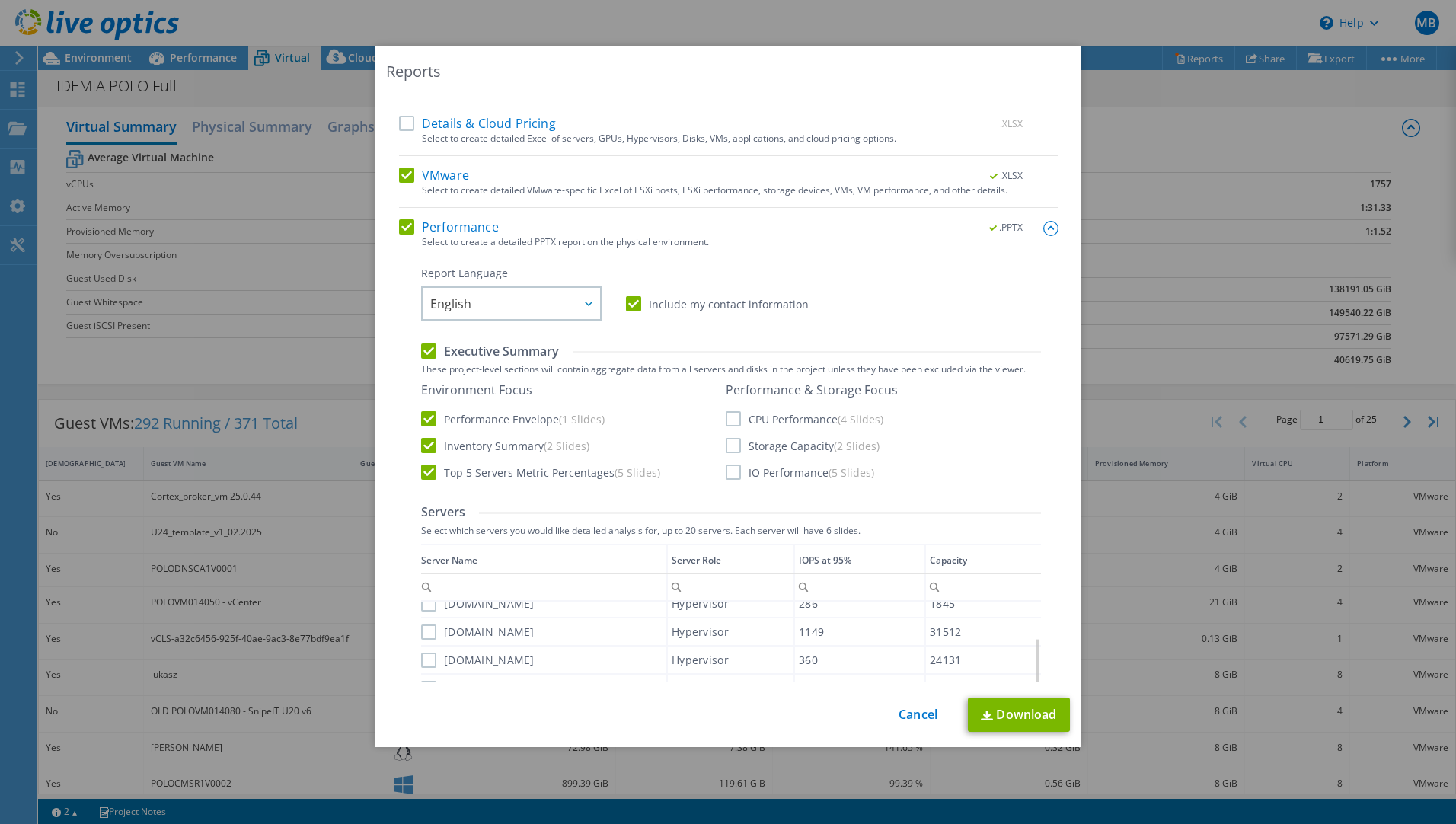
scroll to position [421, 0]
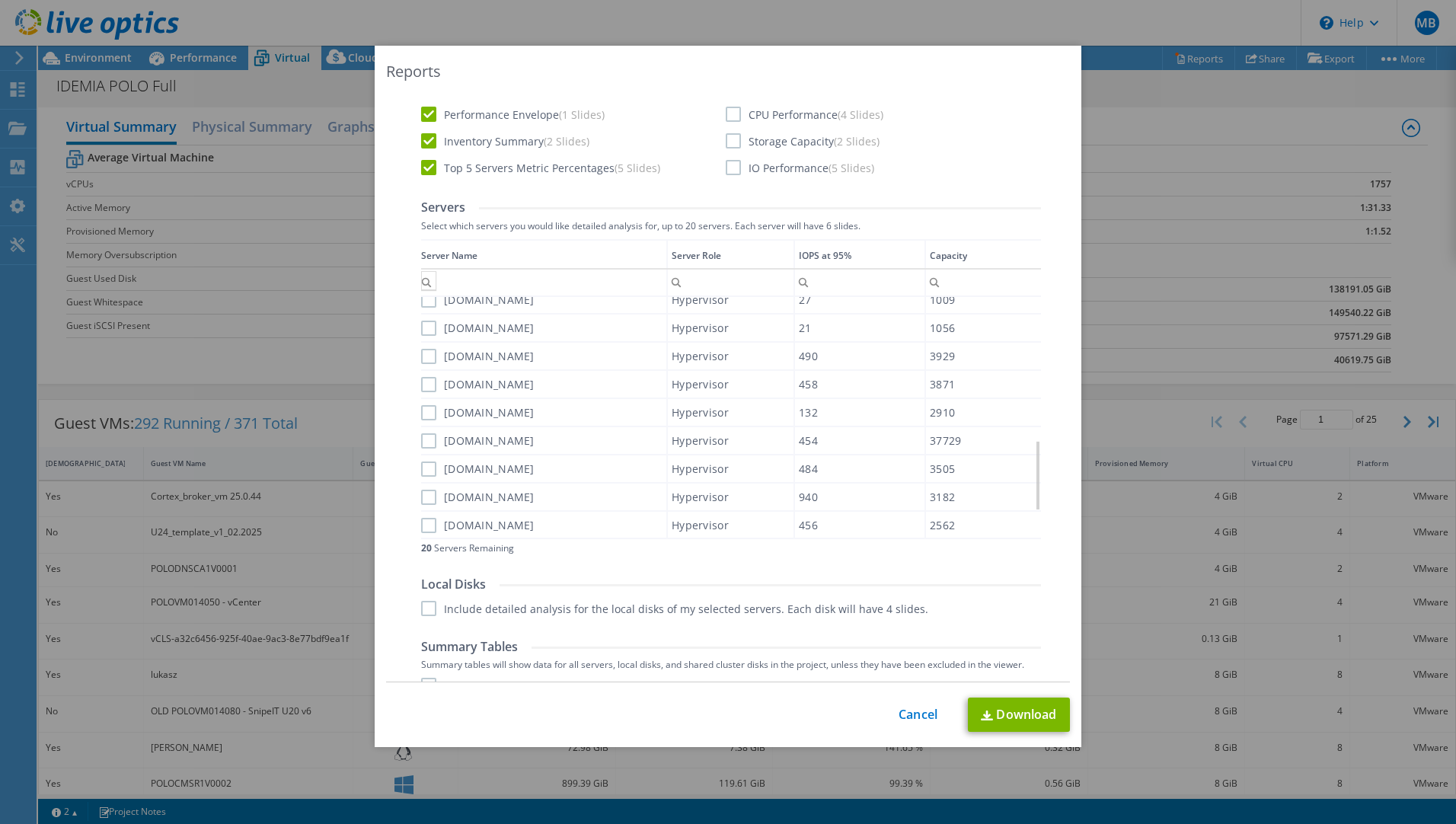
click at [426, 281] on div "Column Server Name, Filter cell" at bounding box center [429, 280] width 15 height 19
click at [458, 283] on input "Column Server Name, Filter cell" at bounding box center [544, 282] width 245 height 20
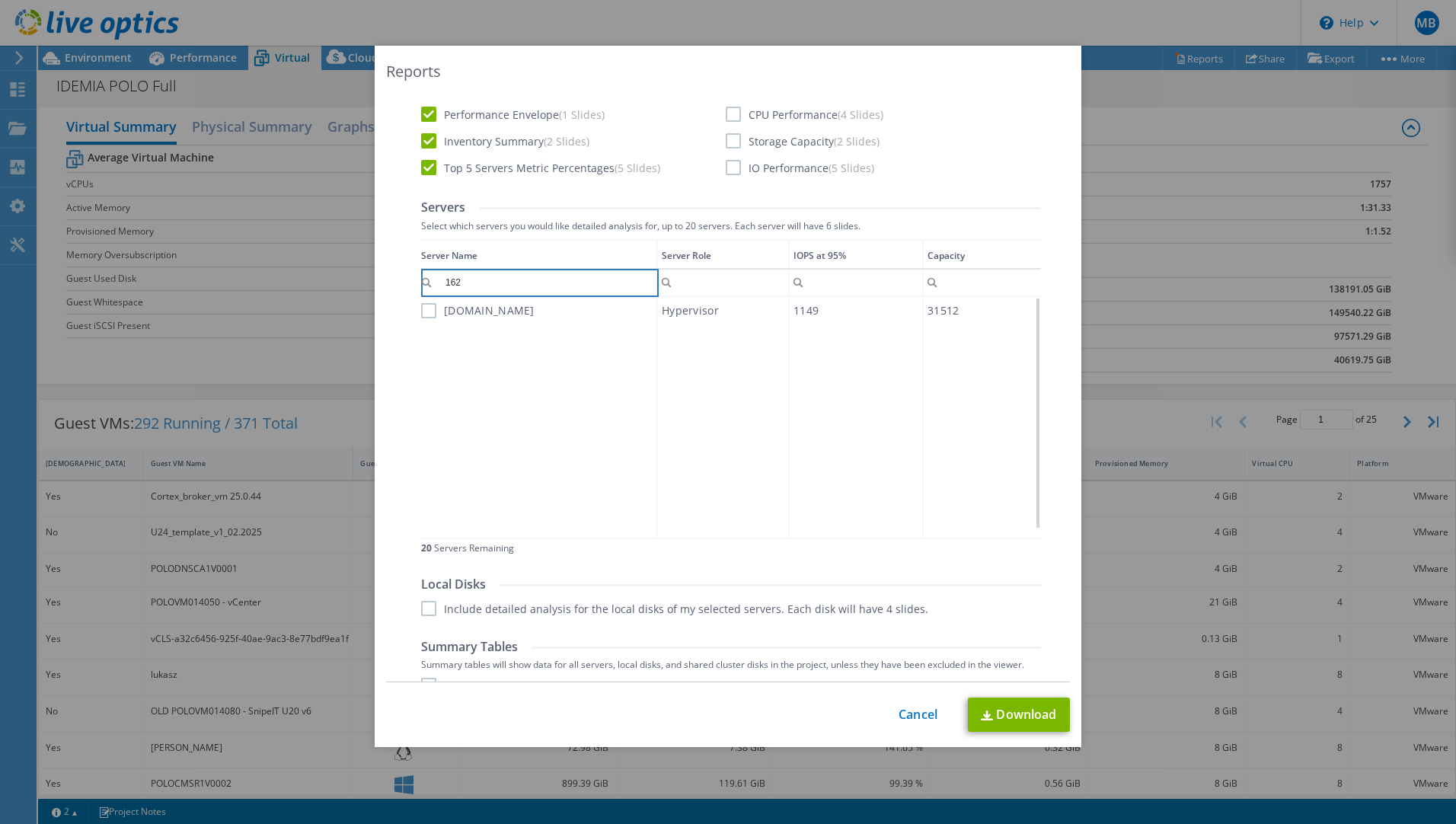
click at [424, 313] on label "[DOMAIN_NAME]" at bounding box center [478, 310] width 114 height 15
click at [0, 0] on input "[DOMAIN_NAME]" at bounding box center [0, 0] width 0 height 0
click at [484, 272] on input "162" at bounding box center [539, 282] width 235 height 20
type input "161"
click at [423, 313] on label "[DOMAIN_NAME]" at bounding box center [478, 310] width 114 height 15
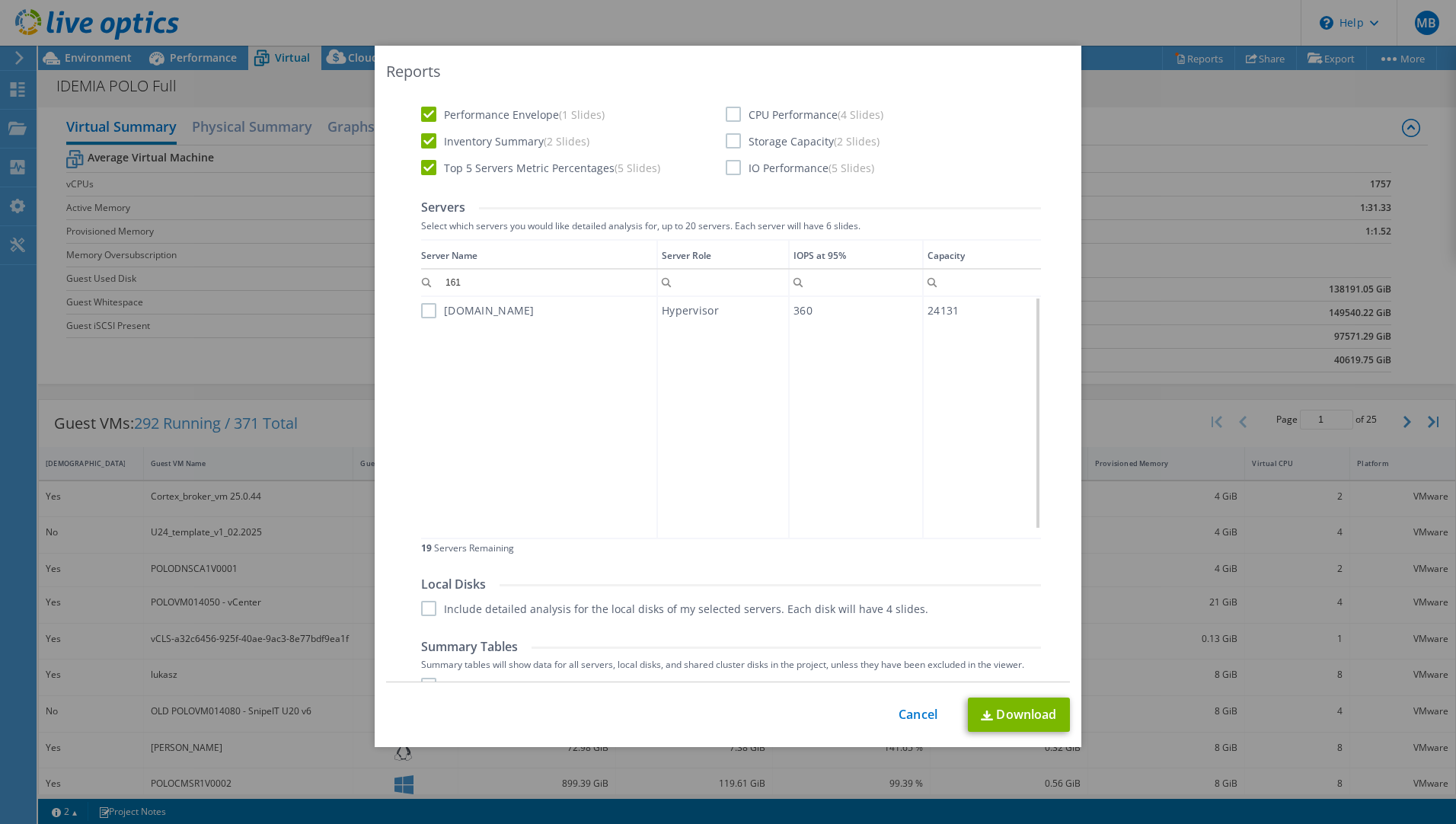
click at [0, 0] on input "[DOMAIN_NAME]" at bounding box center [0, 0] width 0 height 0
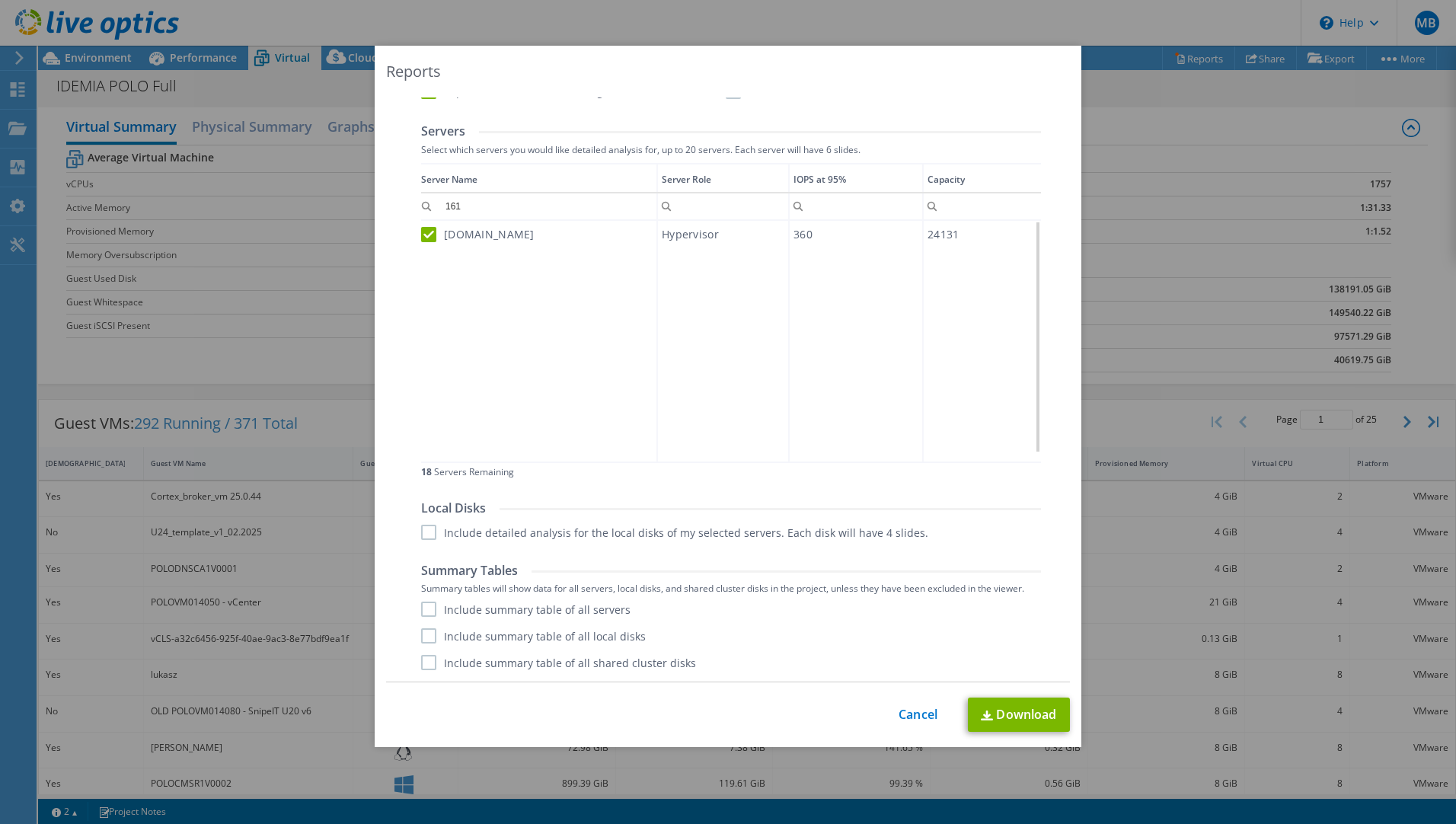
click at [423, 532] on label "Include detailed analysis for the local disks of my selected servers. Each disk…" at bounding box center [675, 531] width 507 height 15
click at [0, 0] on input "Include detailed analysis for the local disks of my selected servers. Each disk…" at bounding box center [0, 0] width 0 height 0
click at [422, 604] on label "Include summary table of all servers" at bounding box center [526, 608] width 210 height 15
click at [0, 0] on input "Include summary table of all servers" at bounding box center [0, 0] width 0 height 0
click at [421, 636] on label "Include summary table of all local disks" at bounding box center [534, 635] width 224 height 15
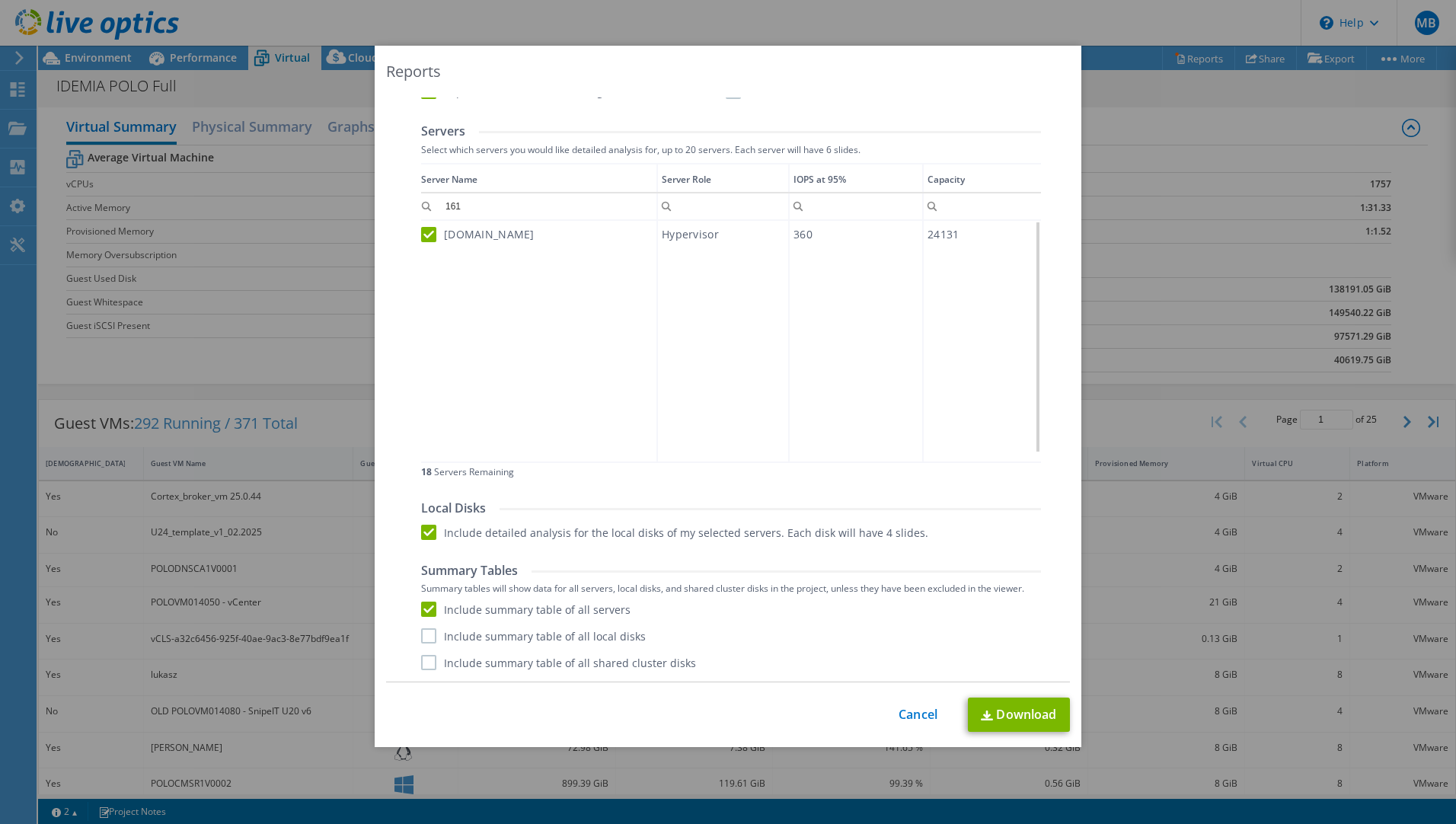
click at [0, 0] on input "Include summary table of all local disks" at bounding box center [0, 0] width 0 height 0
click at [425, 660] on label "Include summary table of all shared cluster disks" at bounding box center [559, 662] width 275 height 15
click at [0, 0] on input "Include summary table of all shared cluster disks" at bounding box center [0, 0] width 0 height 0
click at [421, 664] on label "Include summary table of all shared cluster disks" at bounding box center [559, 662] width 275 height 15
click at [0, 0] on input "Include summary table of all shared cluster disks" at bounding box center [0, 0] width 0 height 0
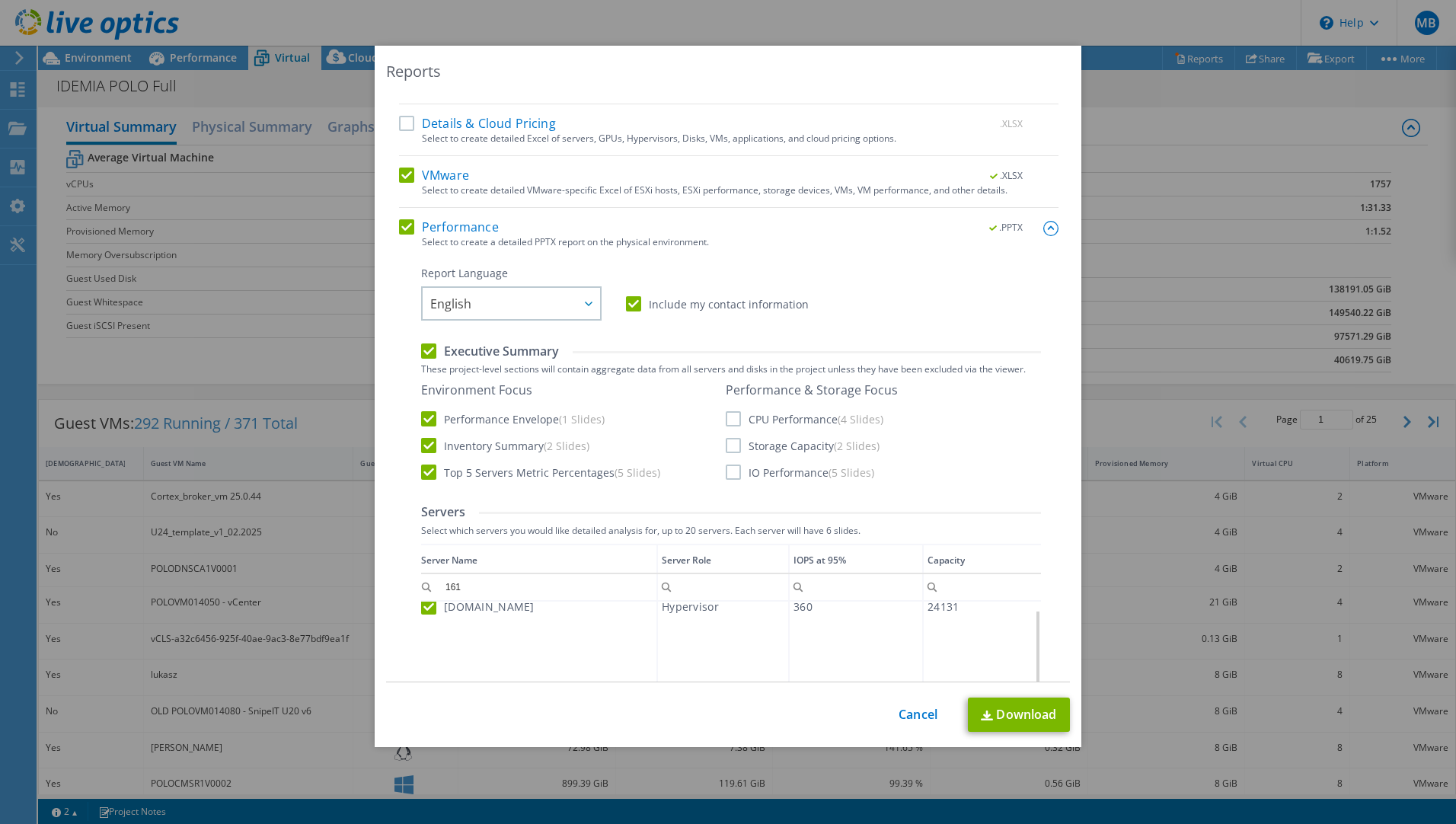
scroll to position [0, 0]
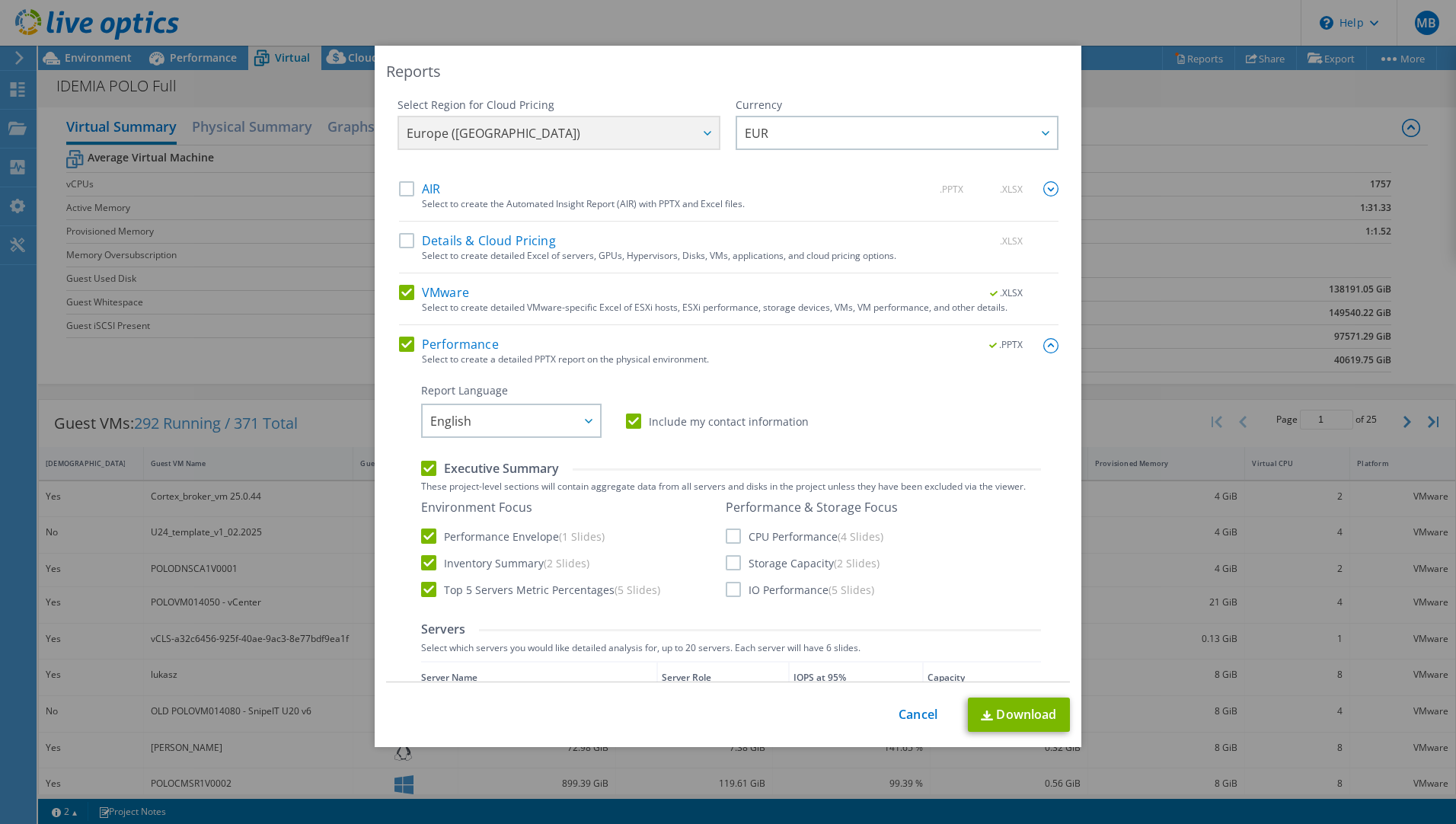
click at [726, 537] on label "CPU Performance (4 Slides)" at bounding box center [805, 535] width 158 height 15
click at [0, 0] on input "CPU Performance (4 Slides)" at bounding box center [0, 0] width 0 height 0
click at [728, 563] on label "Storage Capacity (2 Slides)" at bounding box center [803, 562] width 154 height 15
click at [0, 0] on input "Storage Capacity (2 Slides)" at bounding box center [0, 0] width 0 height 0
click at [727, 588] on label "IO Performance (5 Slides)" at bounding box center [800, 589] width 148 height 15
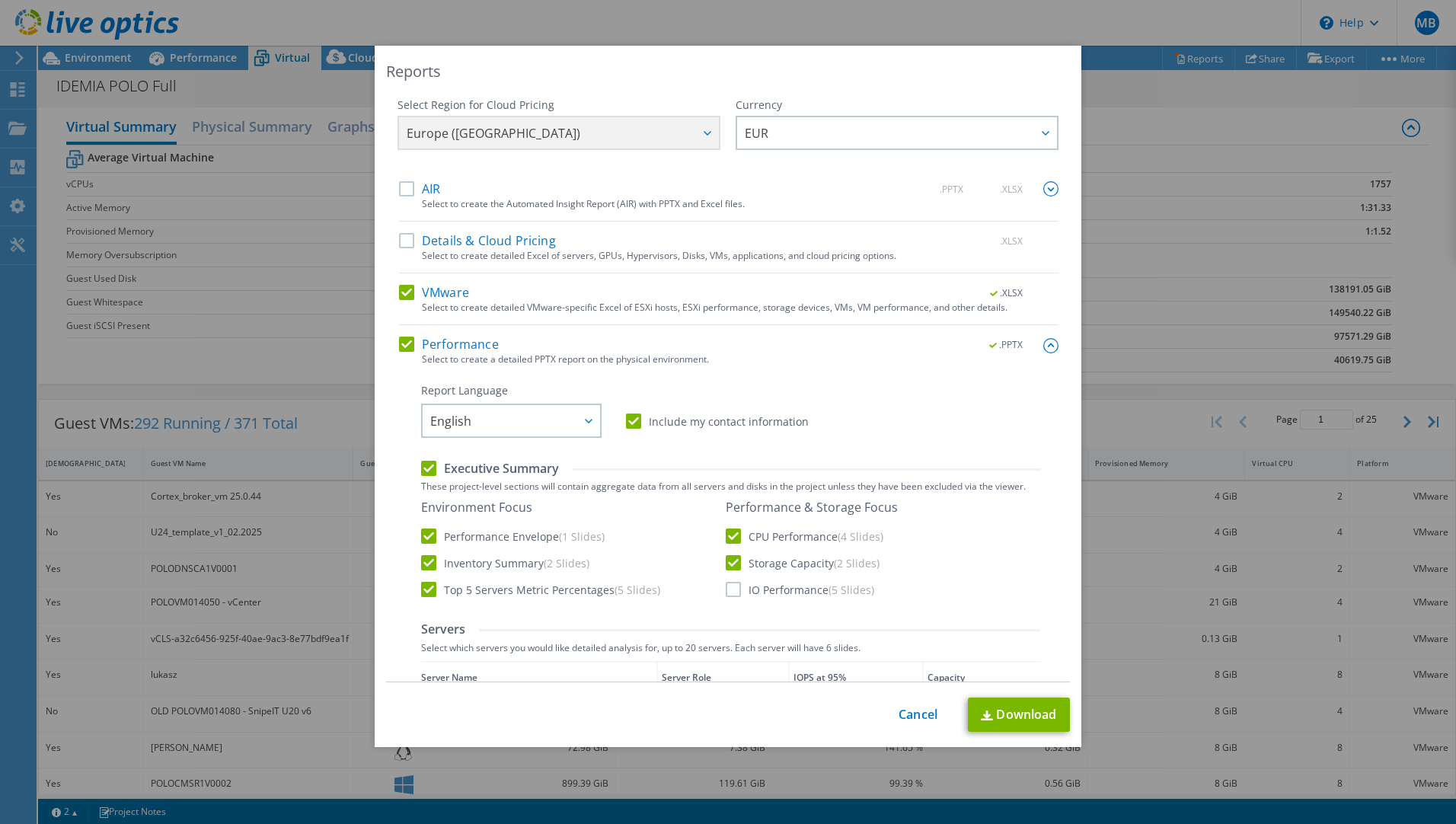
click at [0, 0] on input "IO Performance (5 Slides)" at bounding box center [0, 0] width 0 height 0
click at [626, 424] on label "Include my contact information" at bounding box center [717, 421] width 183 height 15
click at [0, 0] on input "Include my contact information" at bounding box center [0, 0] width 0 height 0
click at [589, 422] on div at bounding box center [587, 421] width 24 height 31
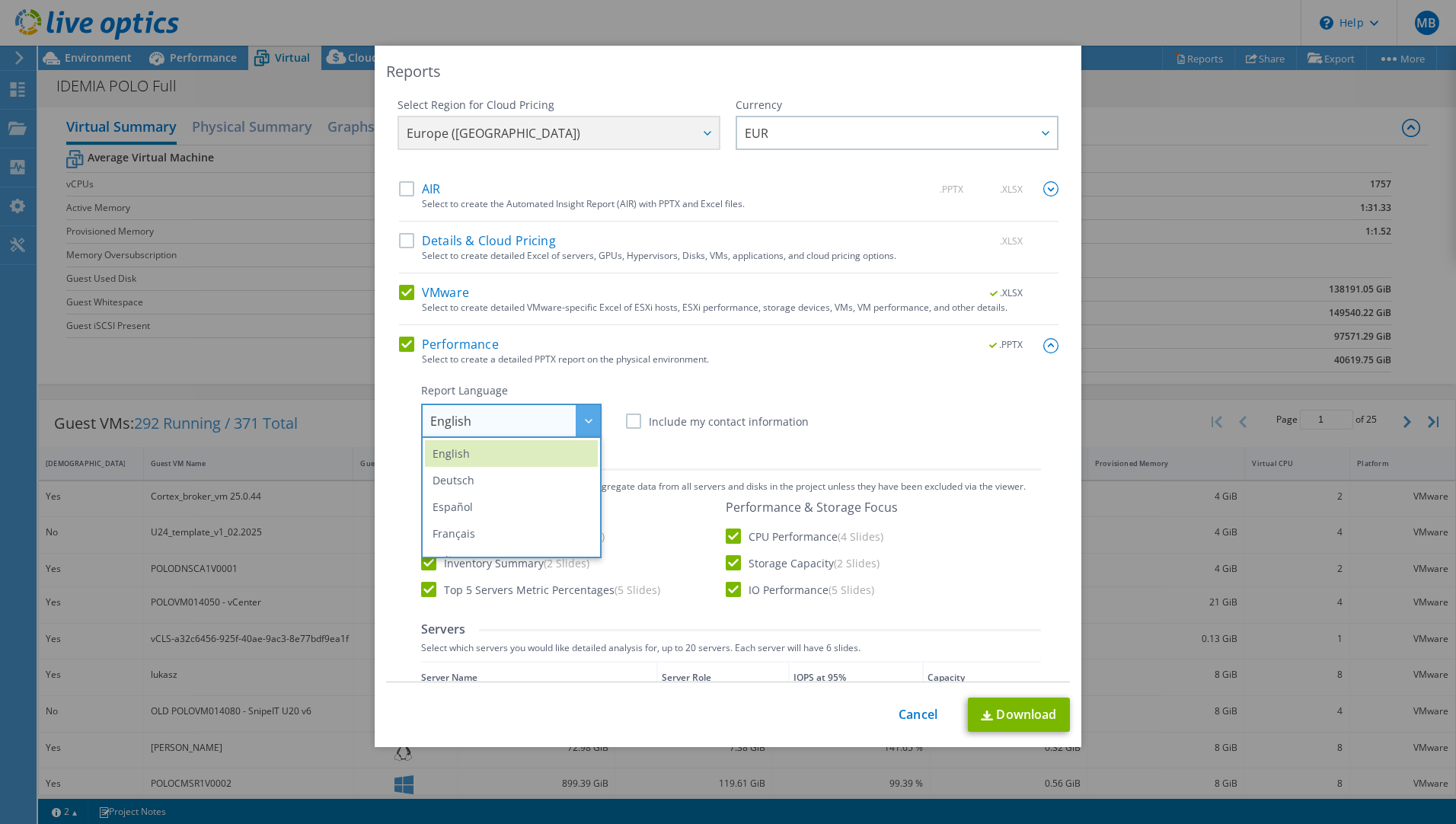
click at [876, 388] on div "Report Language English Deutsch Español Français Italiano Polski Português Русс…" at bounding box center [732, 410] width 620 height 55
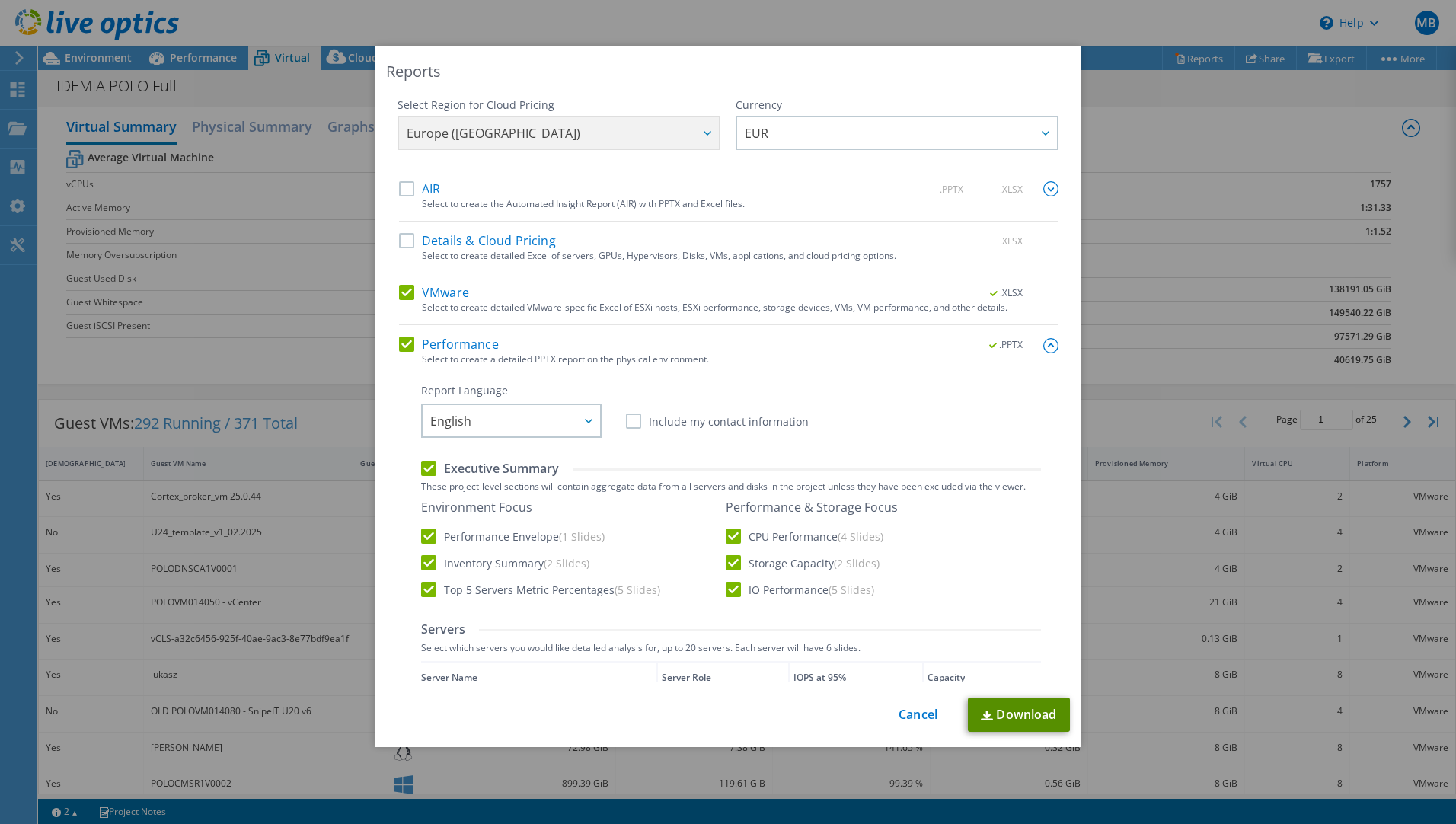
click at [1020, 716] on link "Download" at bounding box center [1019, 715] width 102 height 35
